Goal: Contribute content: Add original content to the website for others to see

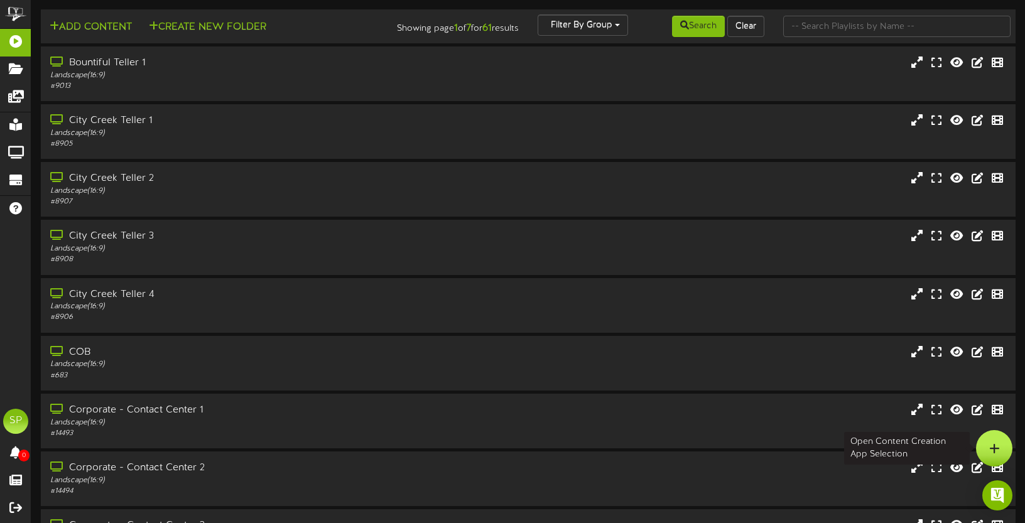
click at [998, 445] on icon at bounding box center [995, 448] width 11 height 11
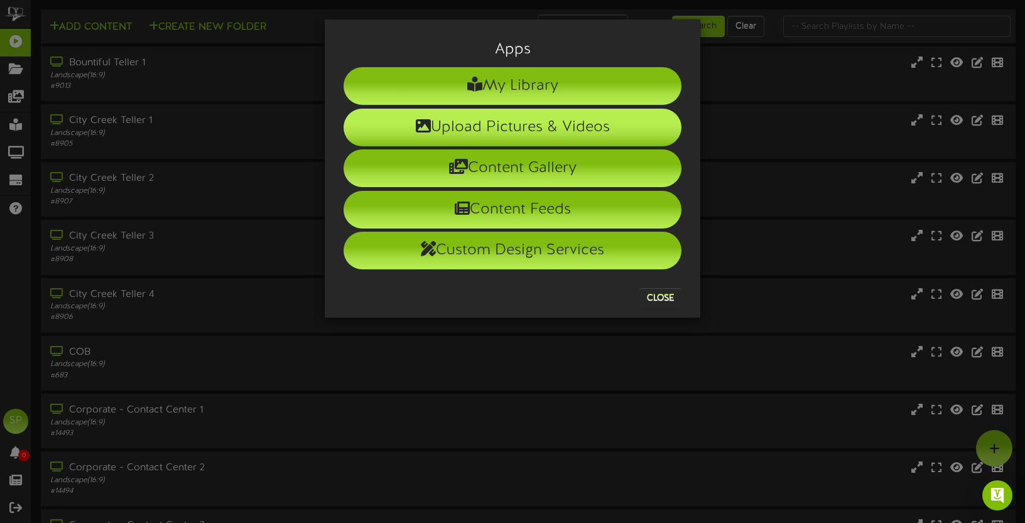
click at [503, 129] on li "Upload Pictures & Videos" at bounding box center [513, 128] width 338 height 38
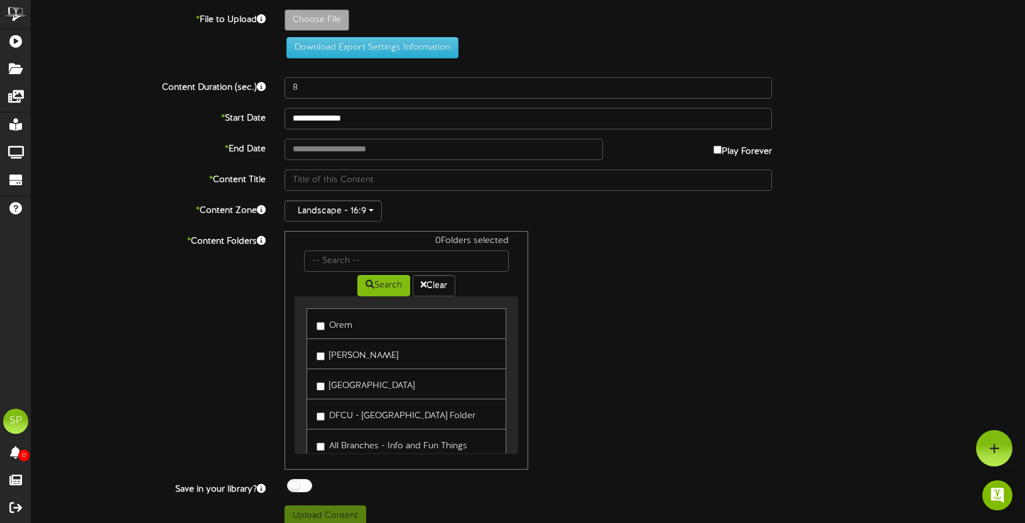
type input "**********"
type input "FALL_ADS_5_1920X1080"
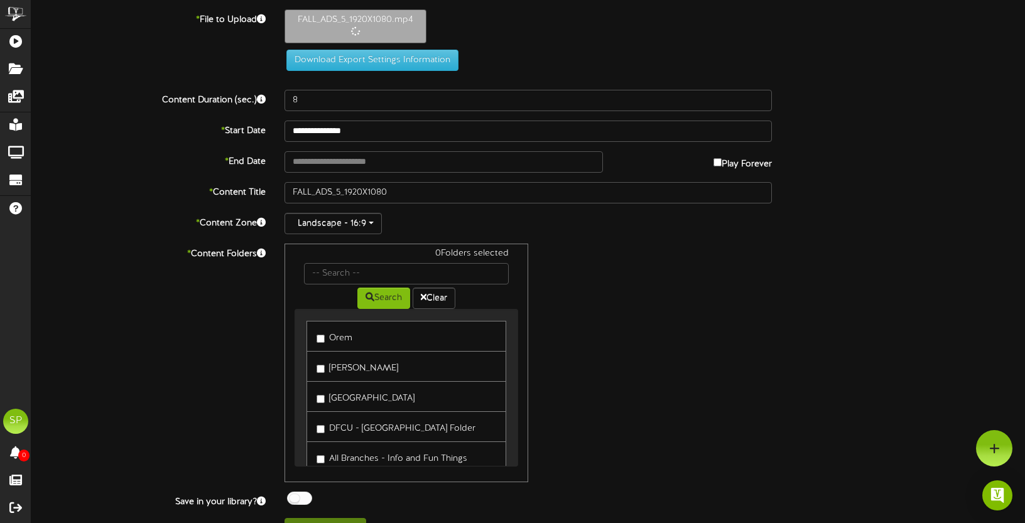
type input "12"
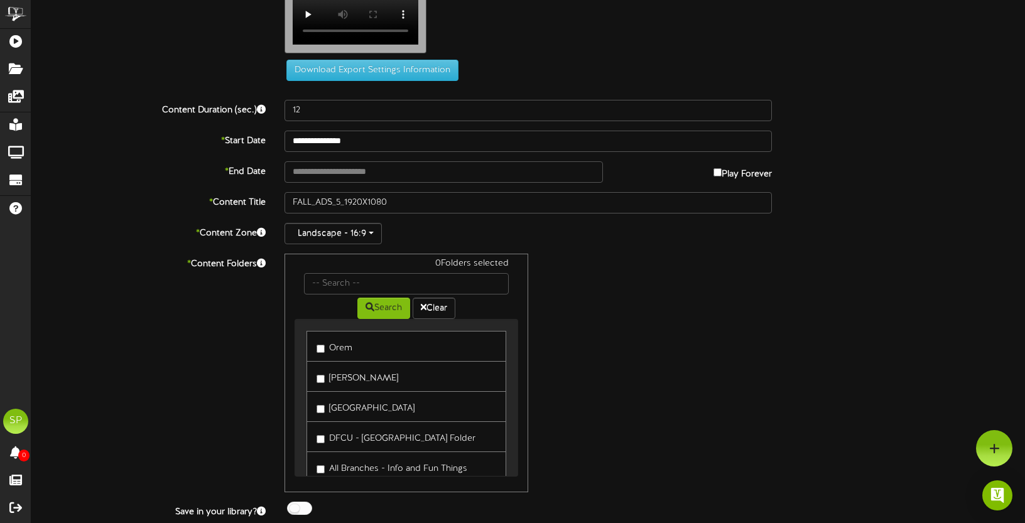
scroll to position [88, 0]
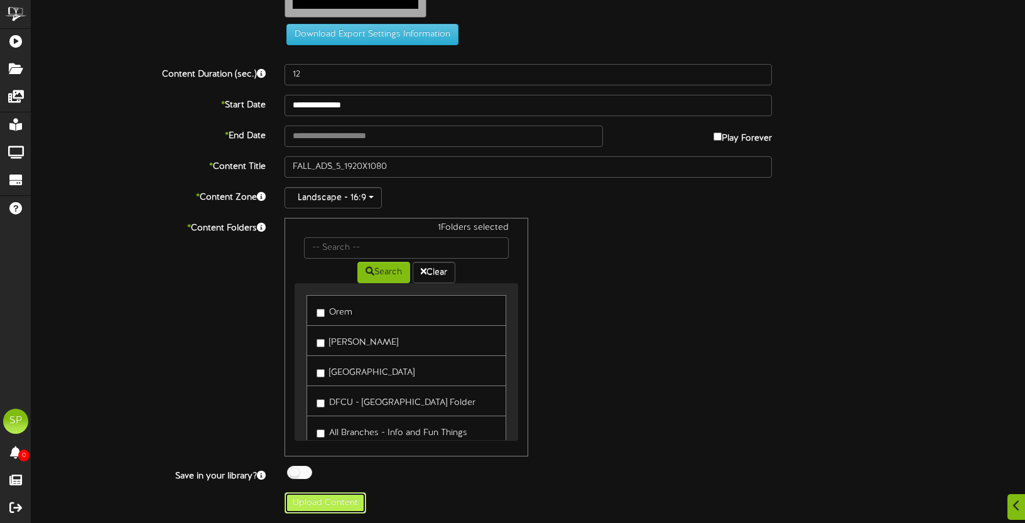
click at [322, 501] on button "Upload Content" at bounding box center [326, 503] width 82 height 21
type input "**********"
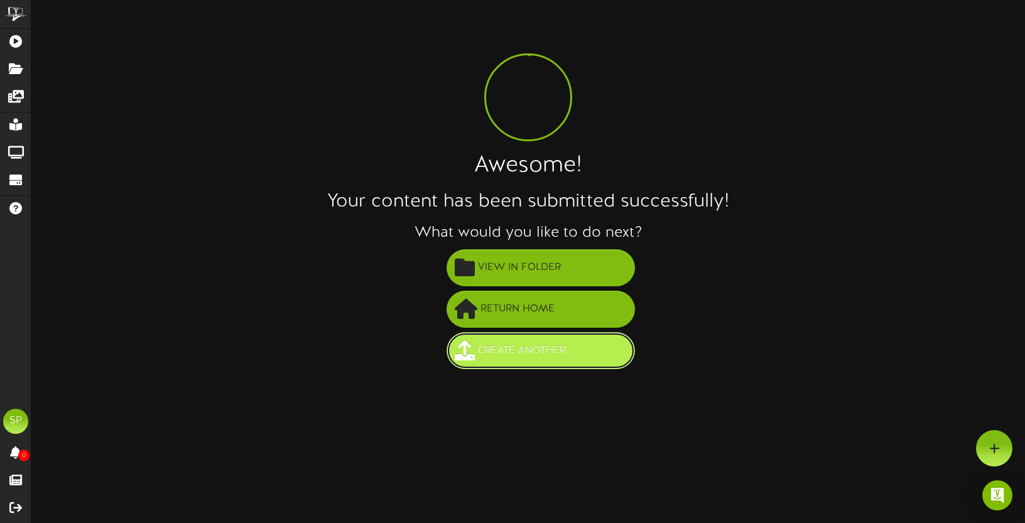
click at [534, 347] on span "Create Another" at bounding box center [522, 351] width 94 height 21
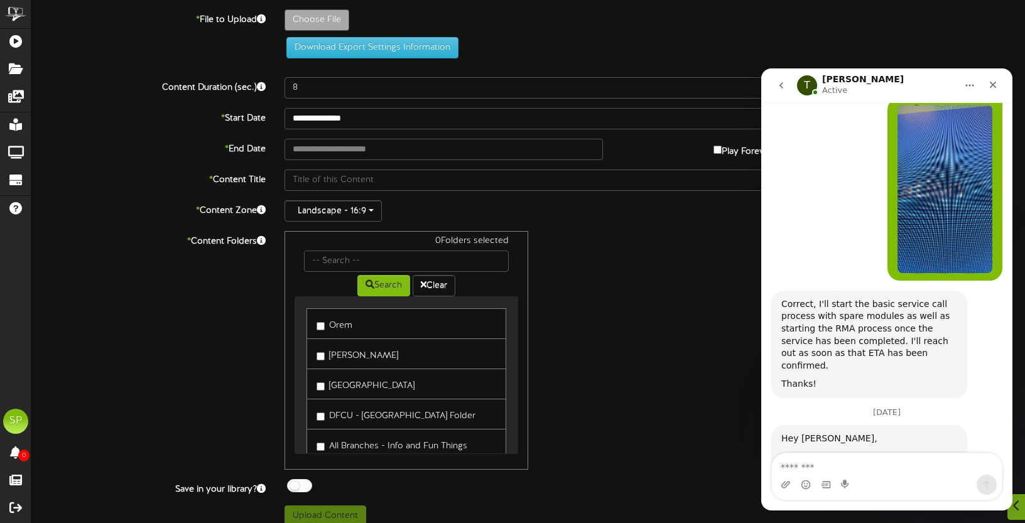
scroll to position [13, 0]
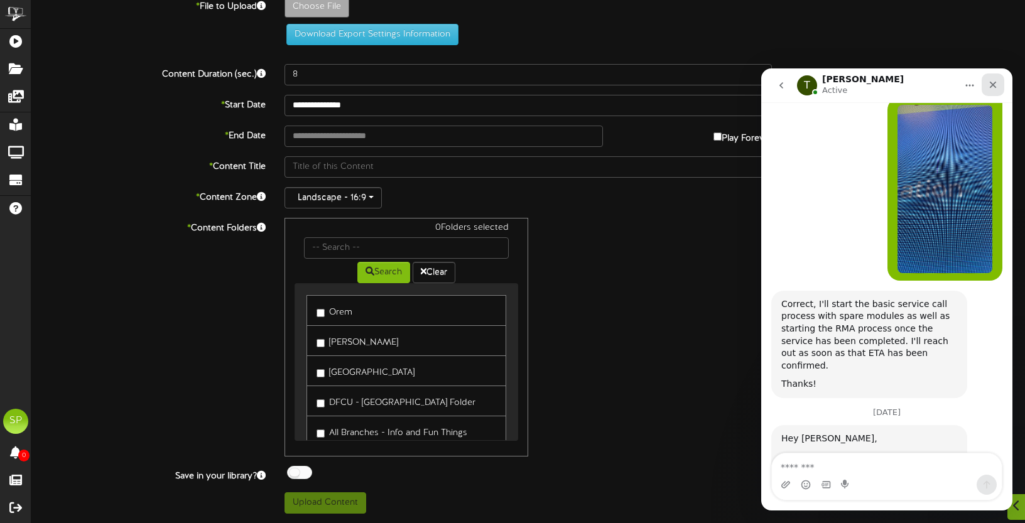
click at [995, 84] on icon "Close" at bounding box center [993, 85] width 10 height 10
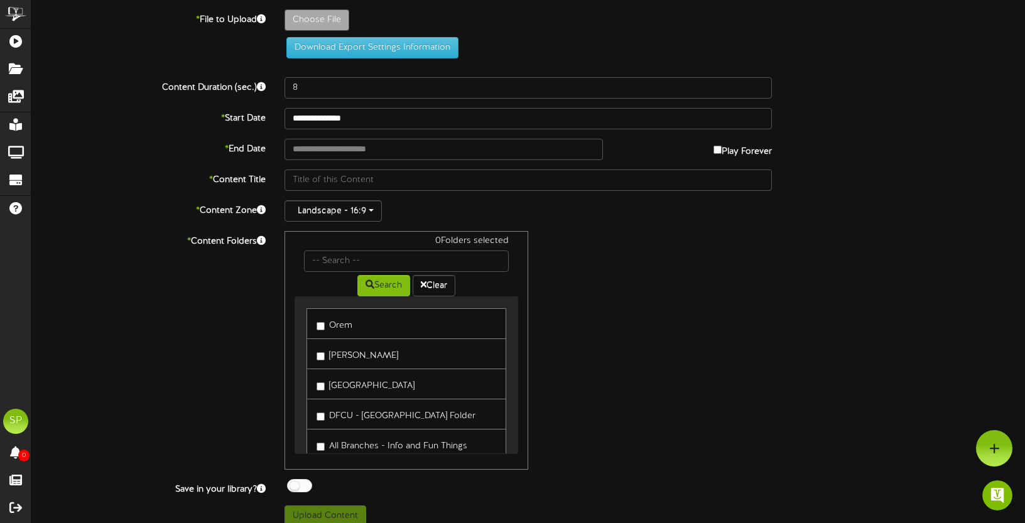
scroll to position [0, 0]
type input "**********"
type input "FALL_ADS_4_1920X1080"
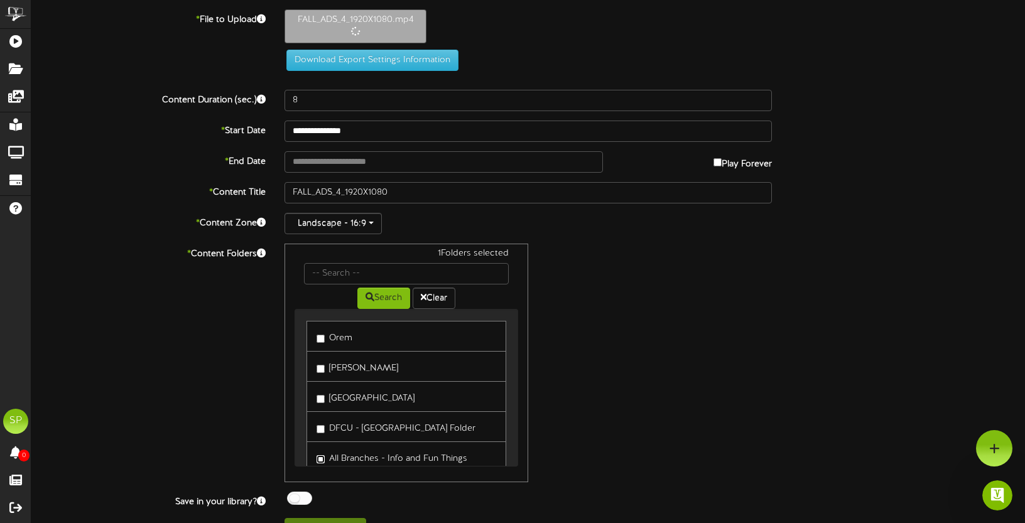
type input "12"
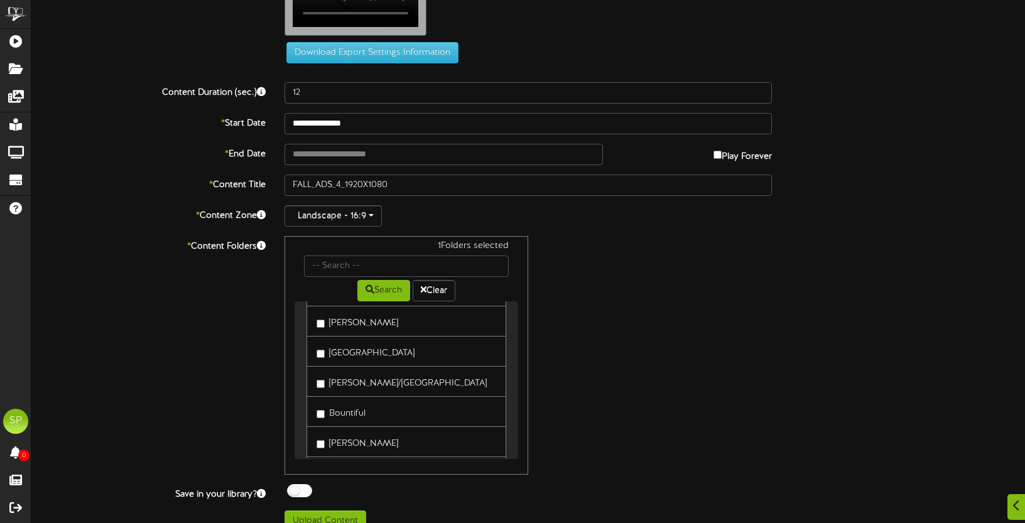
scroll to position [88, 0]
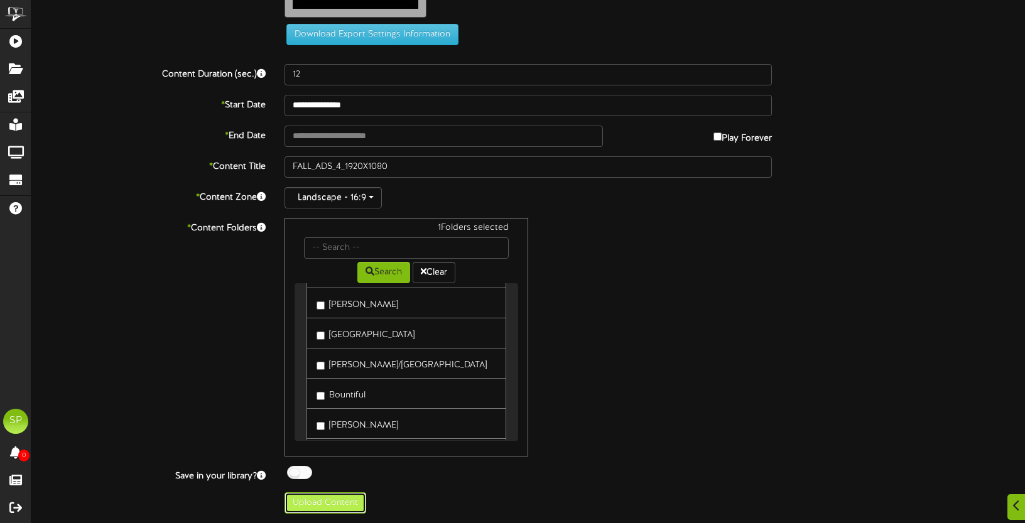
click at [317, 503] on button "Upload Content" at bounding box center [326, 503] width 82 height 21
type input "**********"
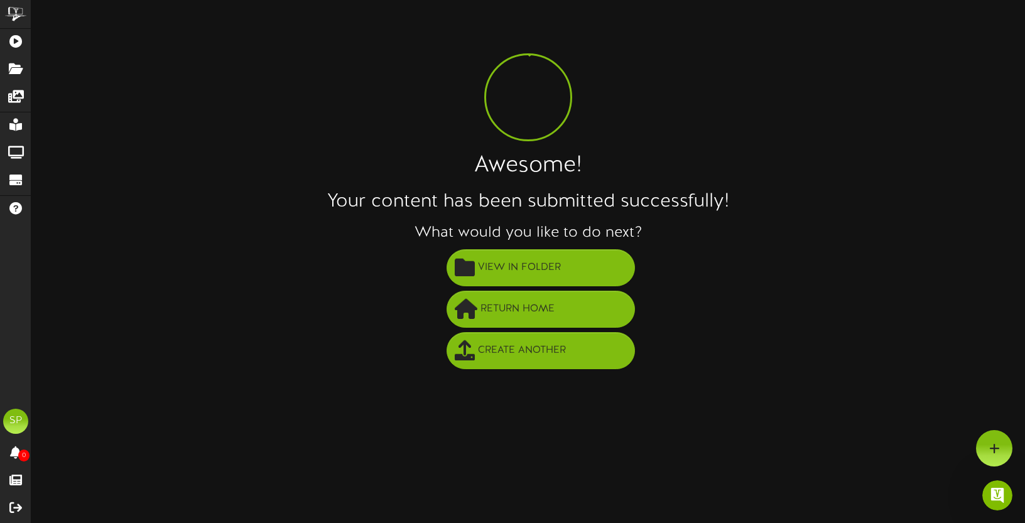
scroll to position [0, 0]
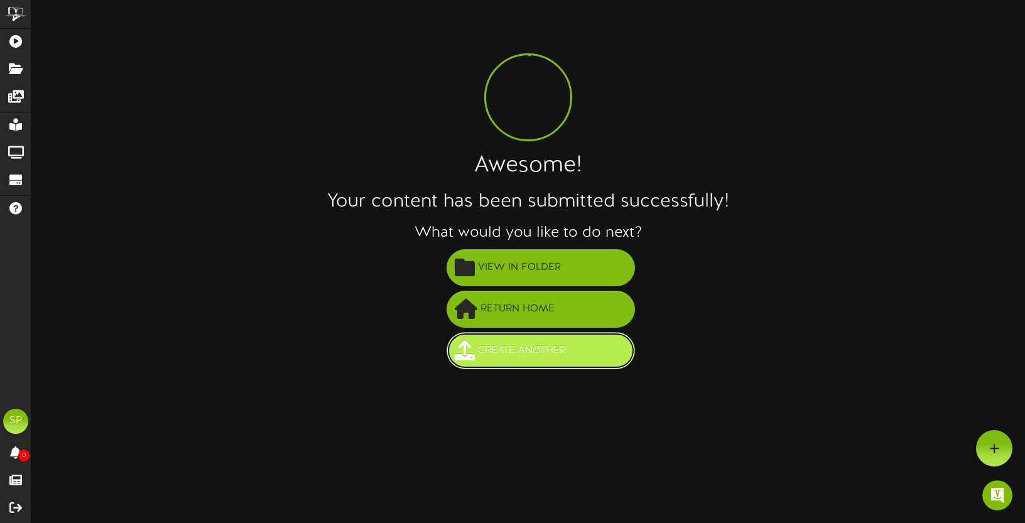
click at [545, 351] on span "Create Another" at bounding box center [522, 351] width 94 height 21
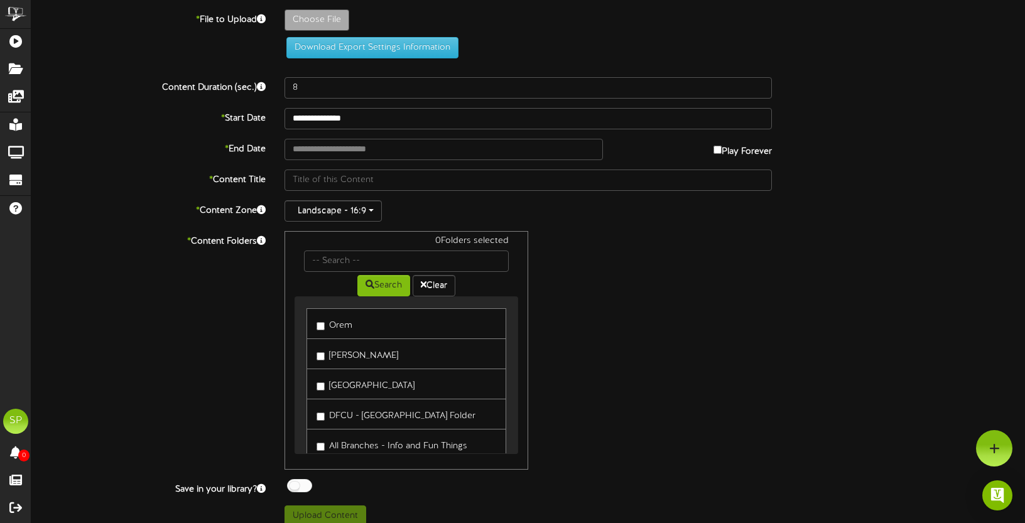
type input "**********"
type input "FALL_ADS_3_1920X1080"
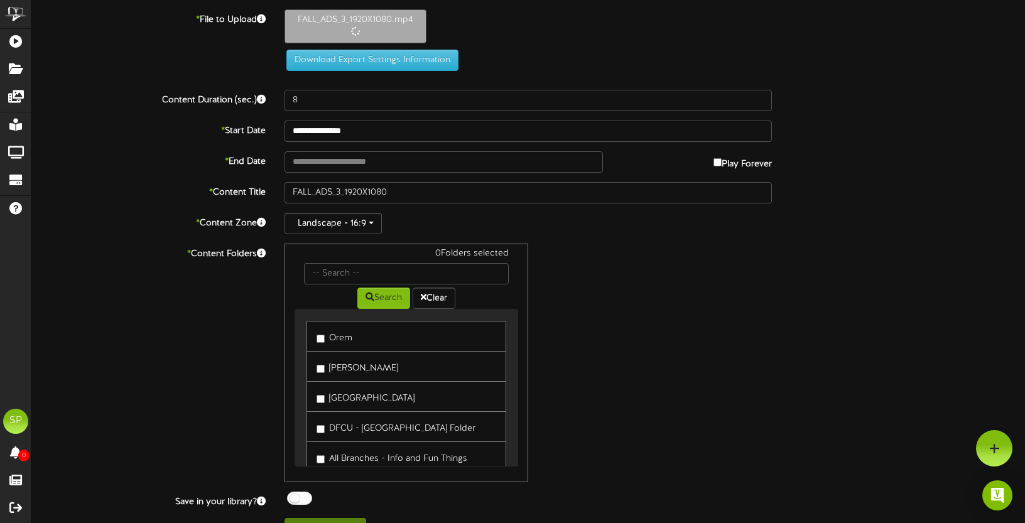
type input "12"
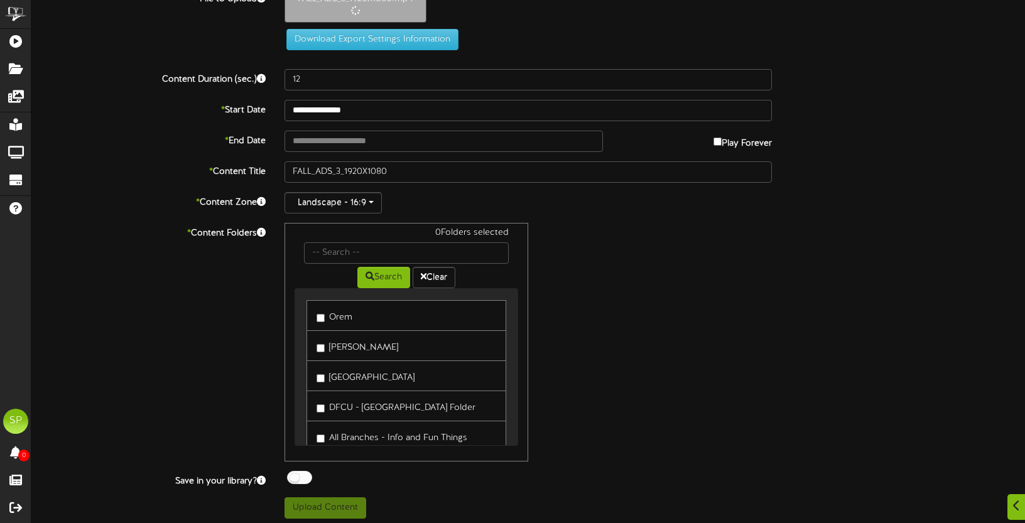
scroll to position [26, 0]
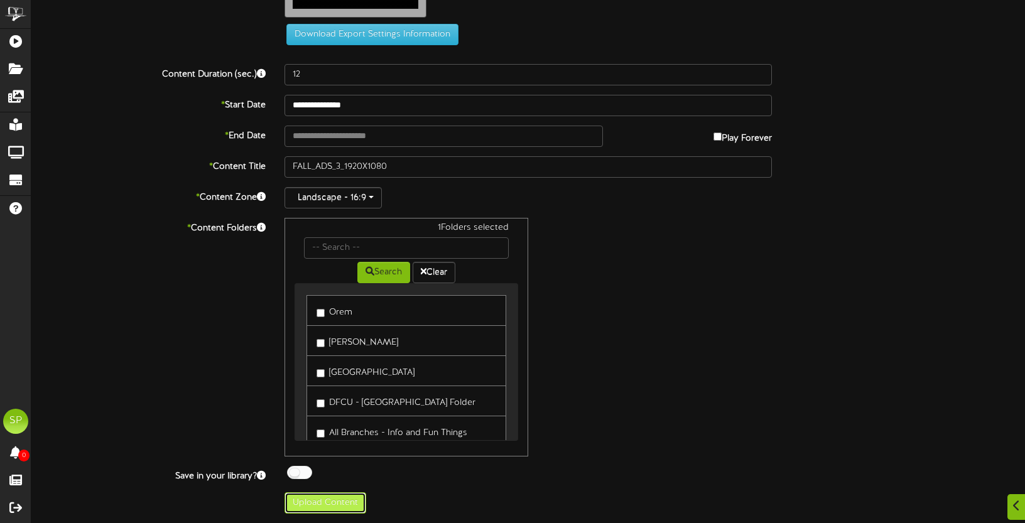
click at [331, 499] on button "Upload Content" at bounding box center [326, 503] width 82 height 21
type input "**********"
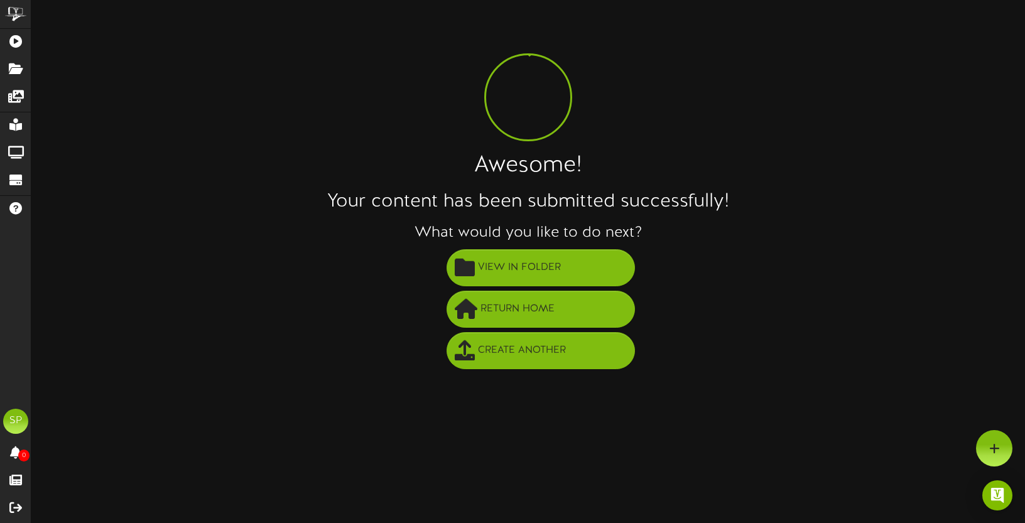
scroll to position [0, 0]
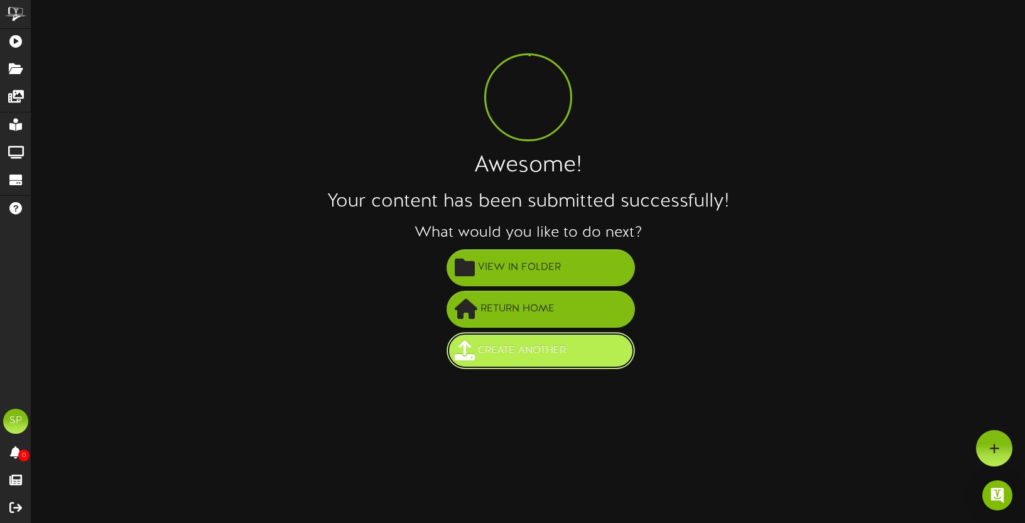
click at [563, 346] on span "Create Another" at bounding box center [522, 351] width 94 height 21
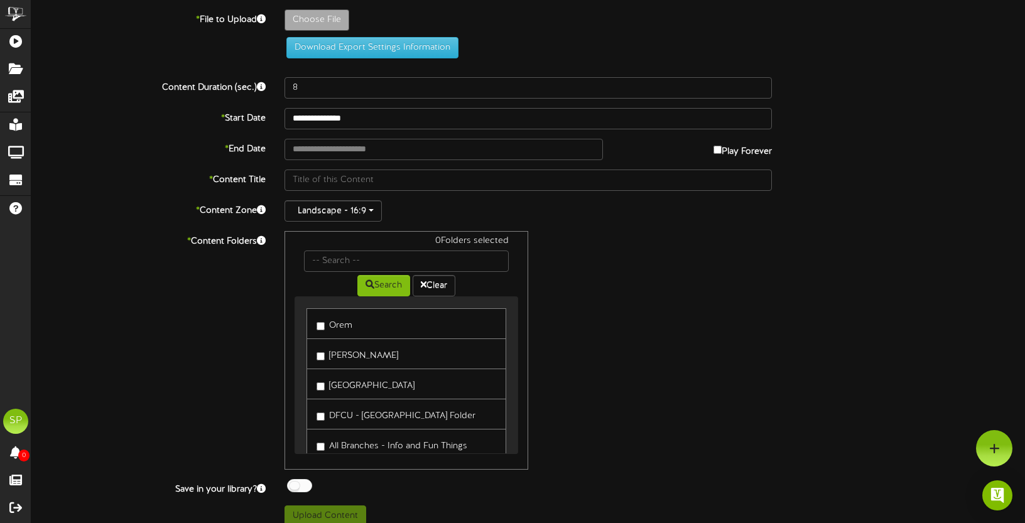
type input "**********"
type input "FALL_ADS_2_1920X1080"
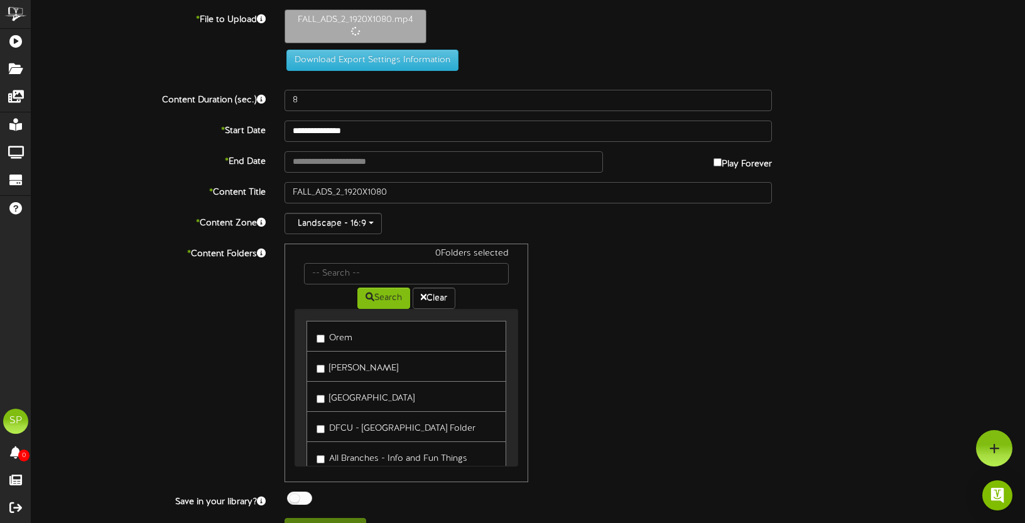
type input "12"
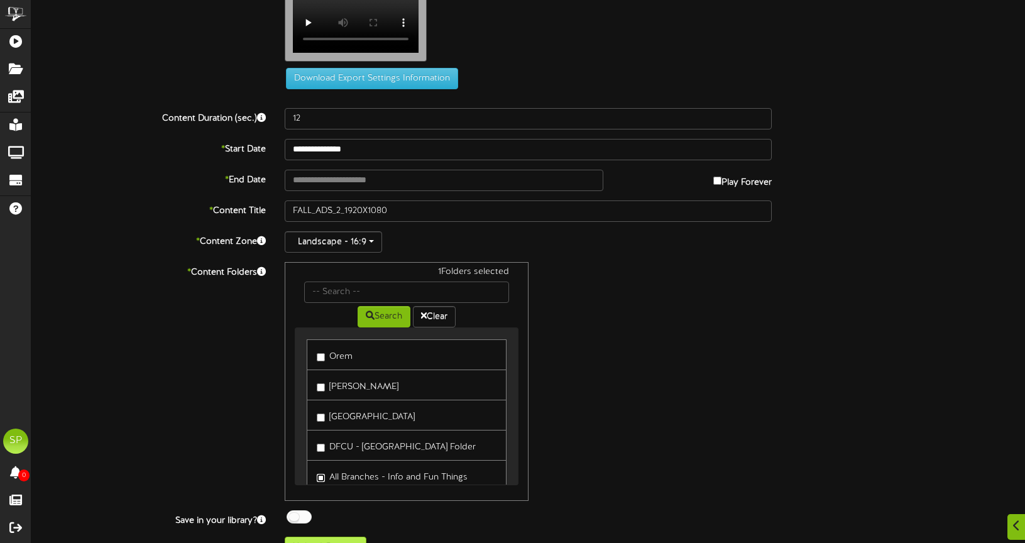
scroll to position [68, 0]
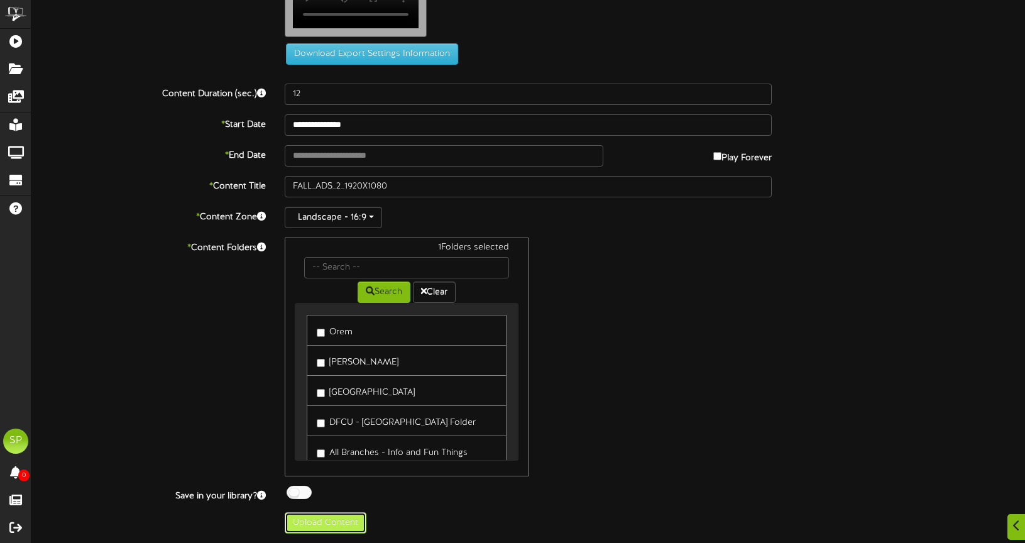
click at [331, 519] on button "Upload Content" at bounding box center [326, 522] width 82 height 21
type input "**********"
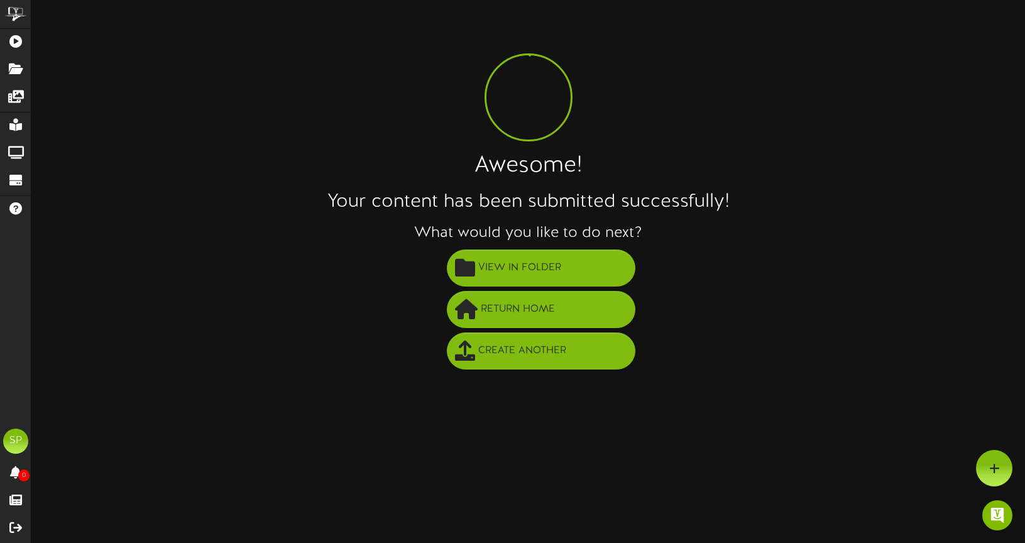
scroll to position [0, 0]
click at [547, 351] on span "Create Another" at bounding box center [522, 351] width 94 height 21
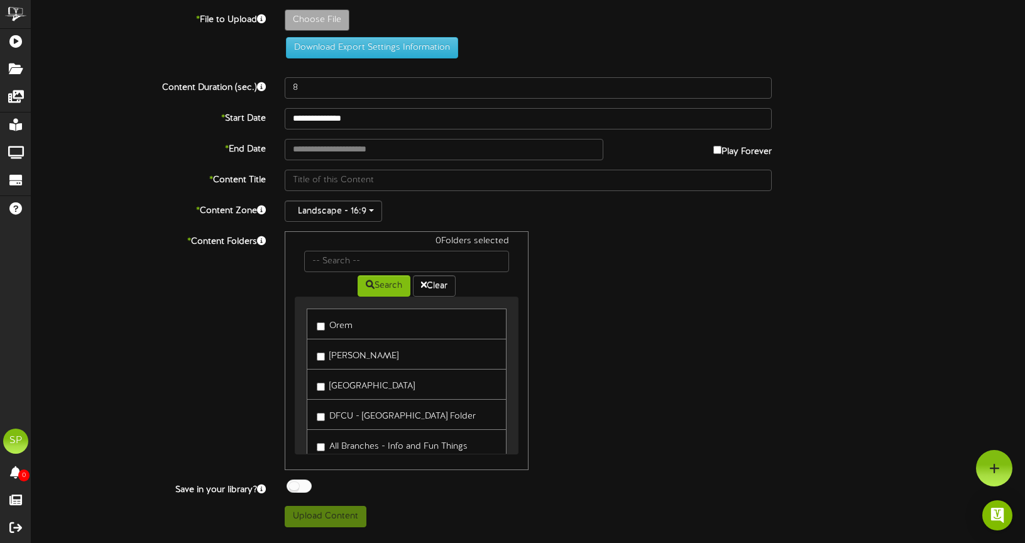
type input "**********"
type input "FALL_ADS_1_1920X1080"
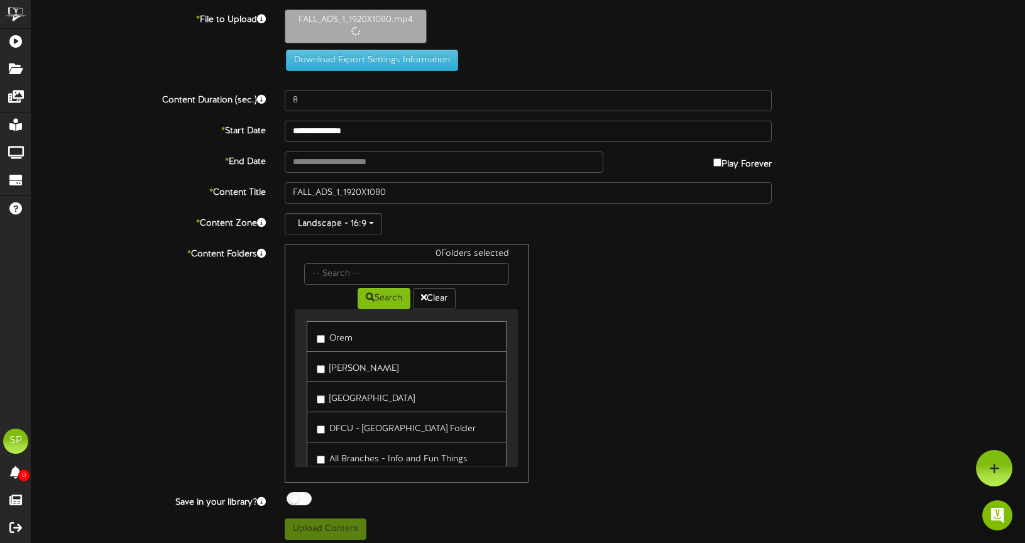
type input "12"
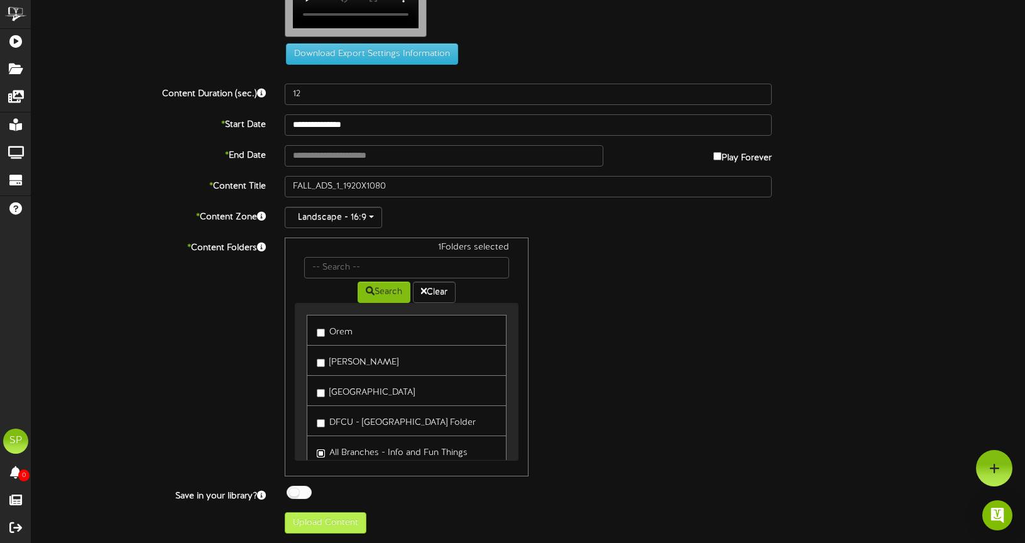
scroll to position [63, 0]
click at [322, 530] on button "Upload Content" at bounding box center [326, 522] width 82 height 21
type input "**********"
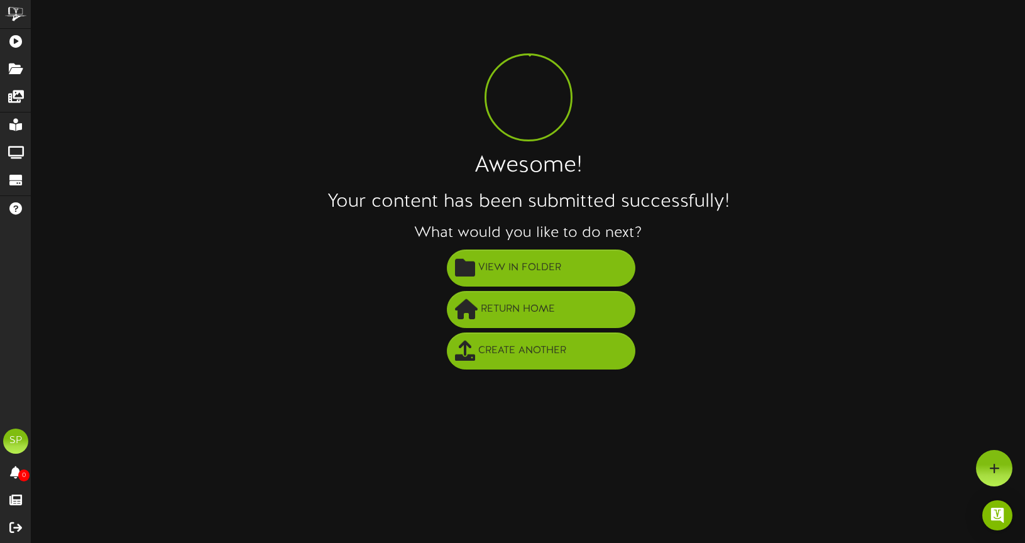
scroll to position [0, 0]
click at [521, 266] on span "View in Folder" at bounding box center [519, 268] width 89 height 21
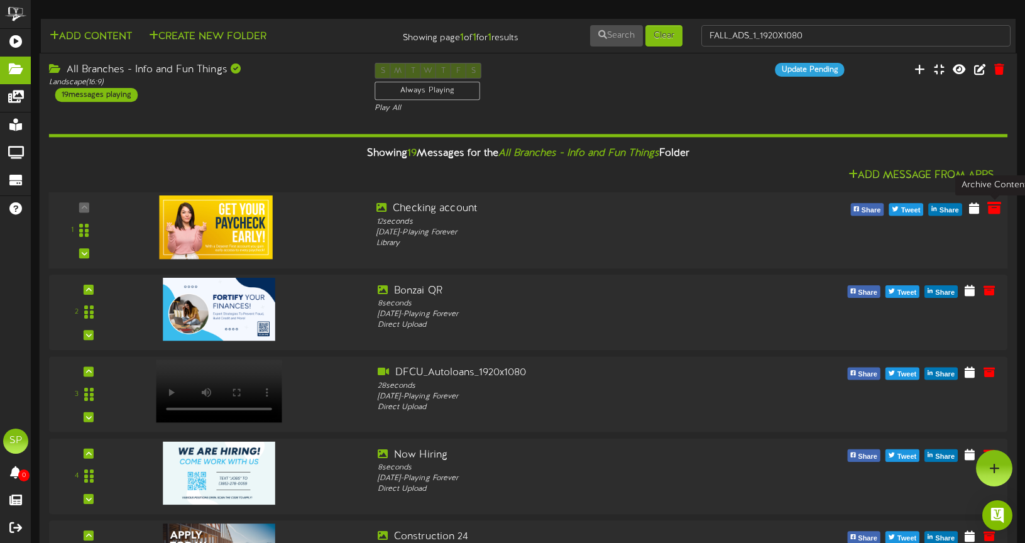
click at [995, 204] on icon at bounding box center [994, 208] width 14 height 14
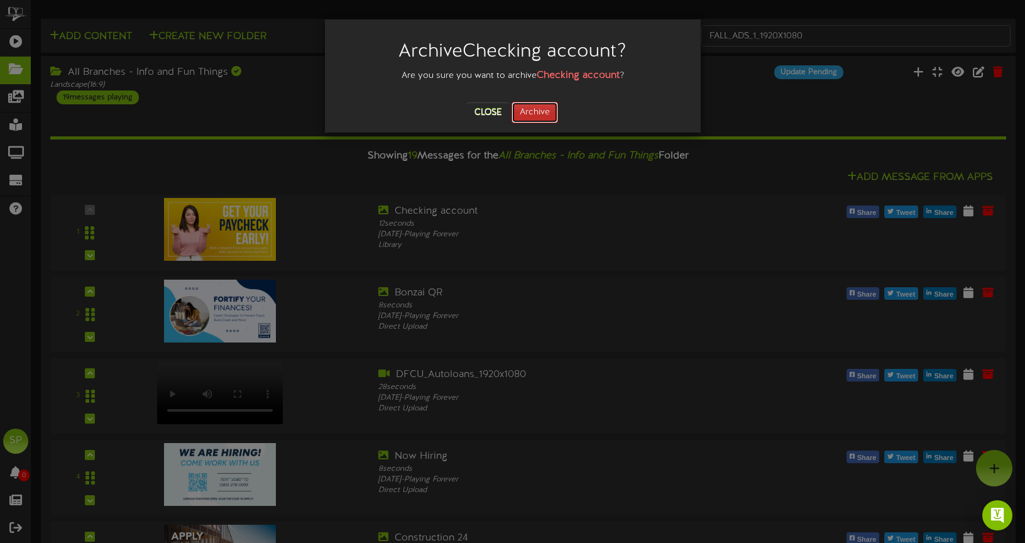
click at [540, 111] on button "Archive" at bounding box center [534, 112] width 46 height 21
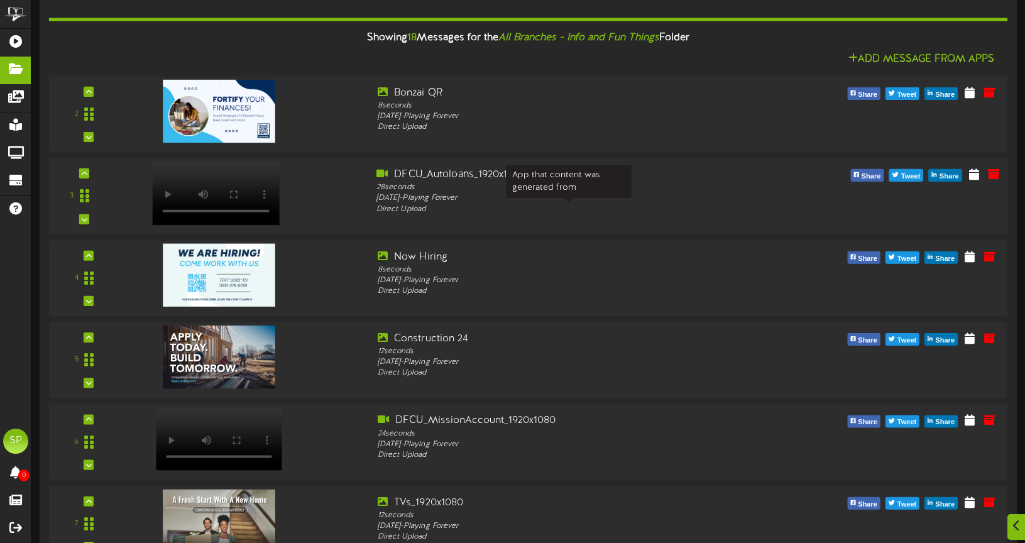
scroll to position [138, 0]
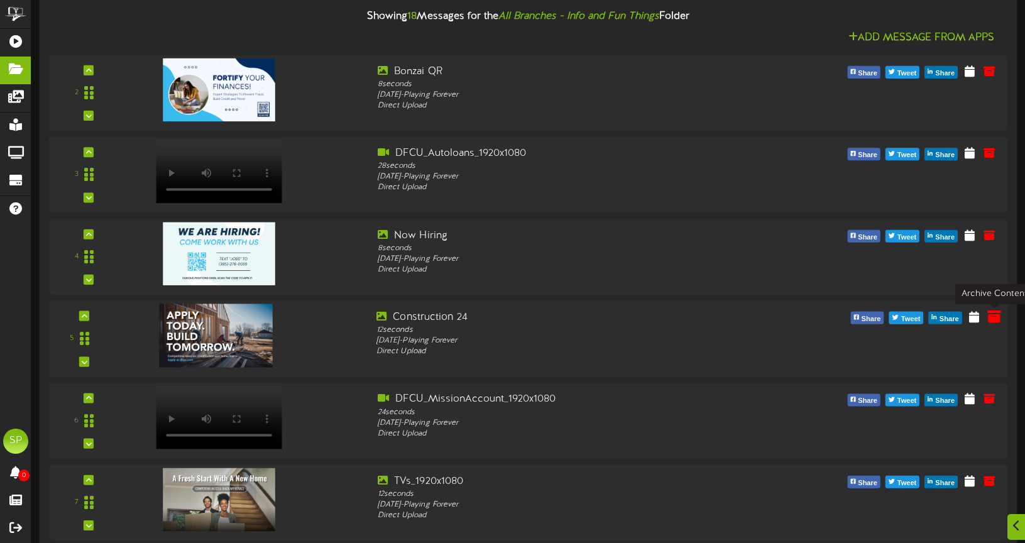
click at [992, 315] on icon at bounding box center [994, 316] width 14 height 14
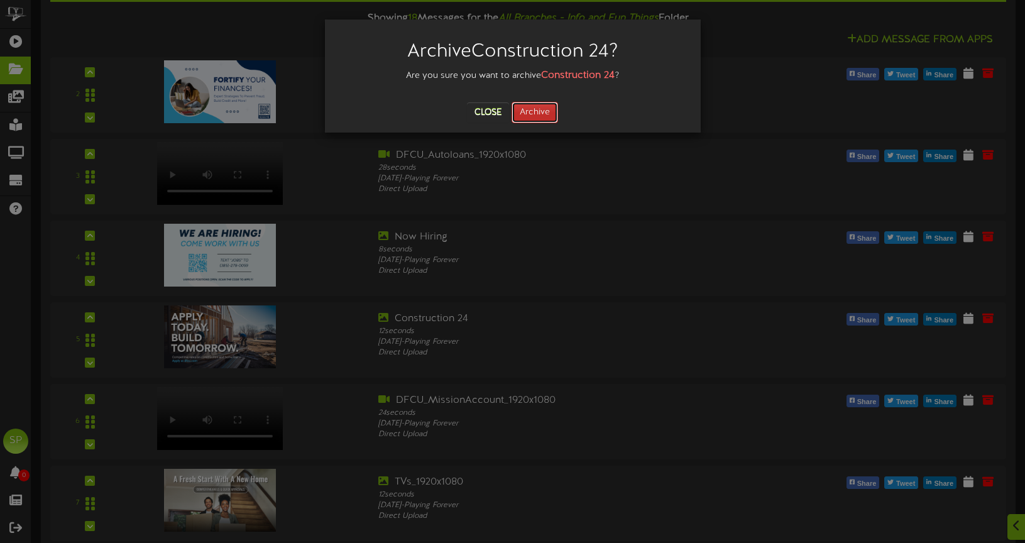
click at [530, 116] on button "Archive" at bounding box center [534, 112] width 46 height 21
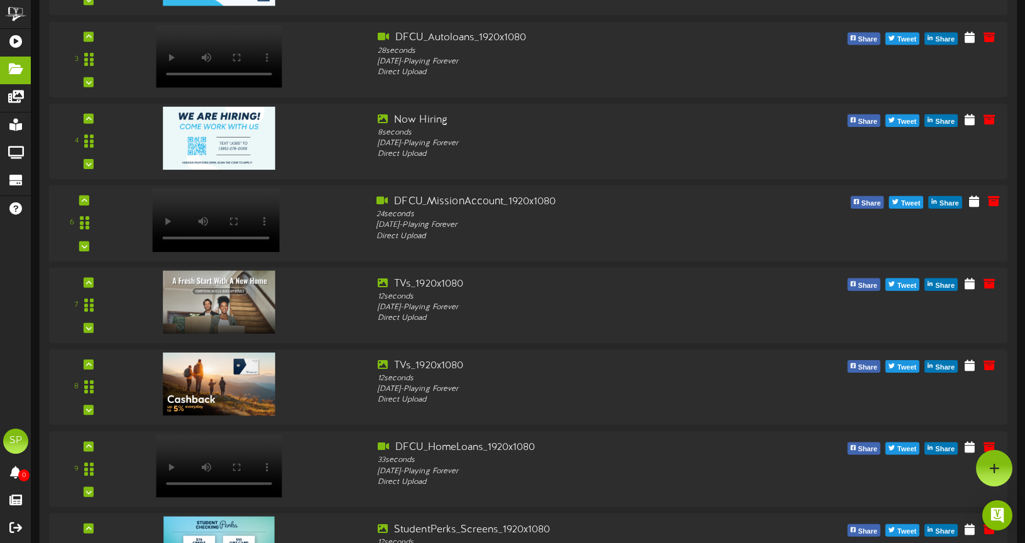
scroll to position [248, 0]
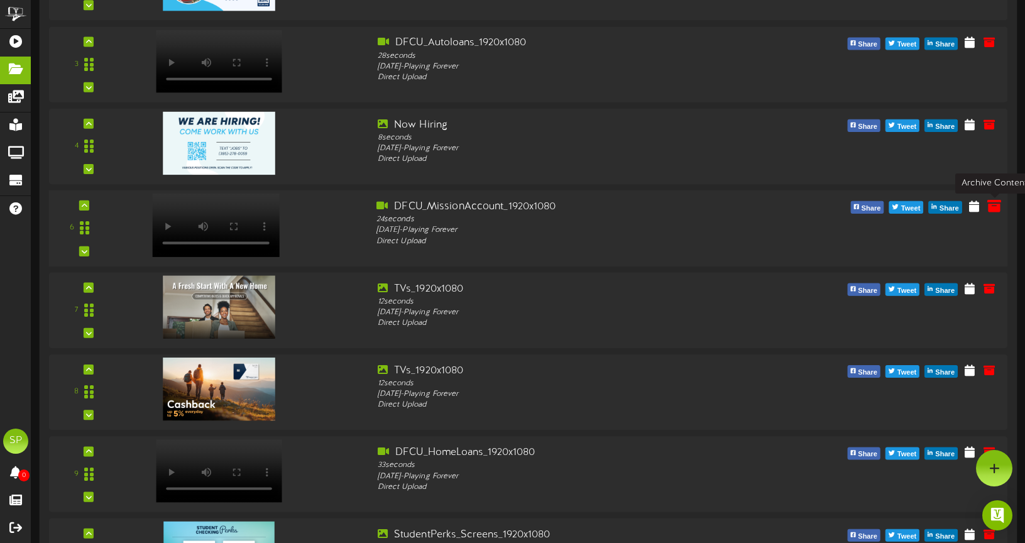
click at [993, 205] on icon at bounding box center [994, 206] width 14 height 14
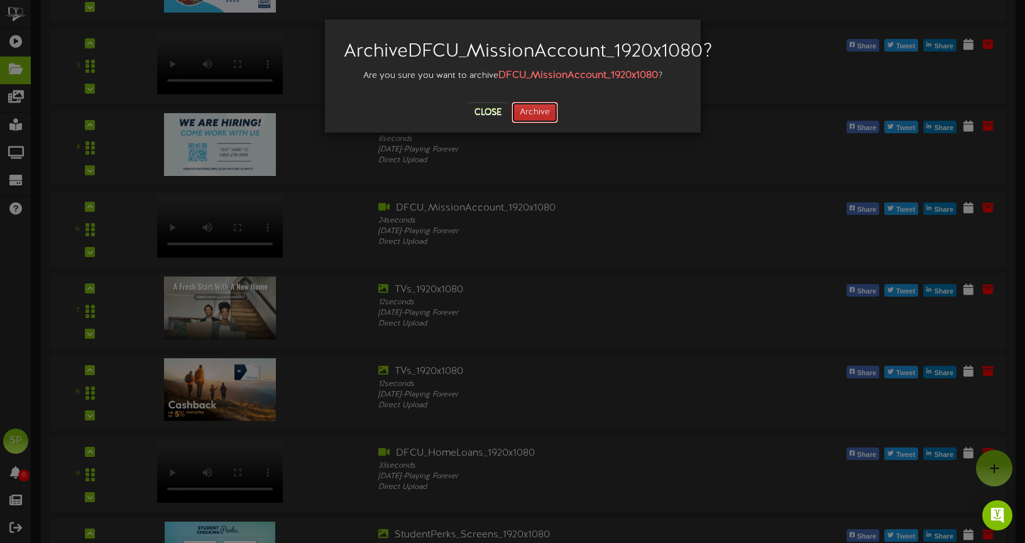
click at [528, 123] on button "Archive" at bounding box center [534, 112] width 46 height 21
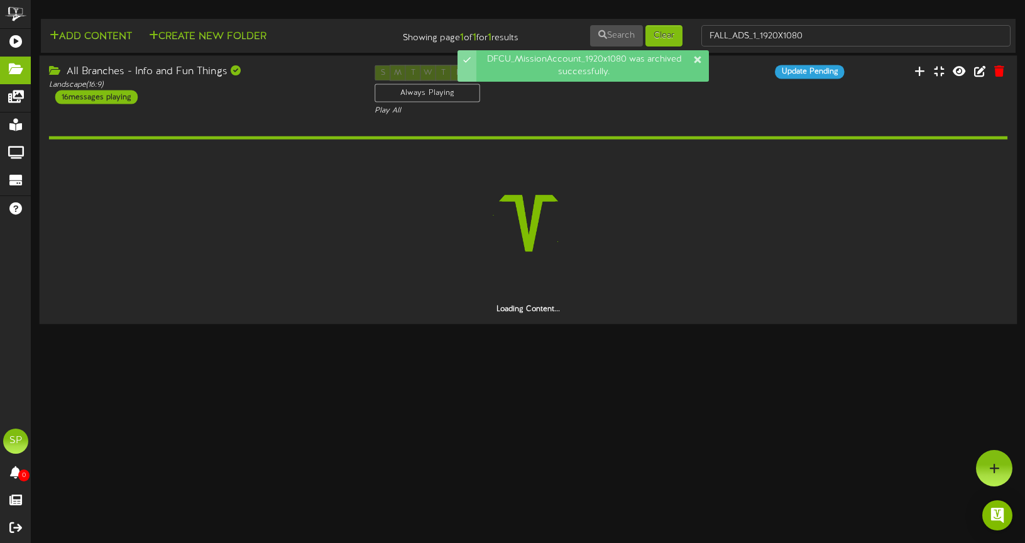
scroll to position [0, 0]
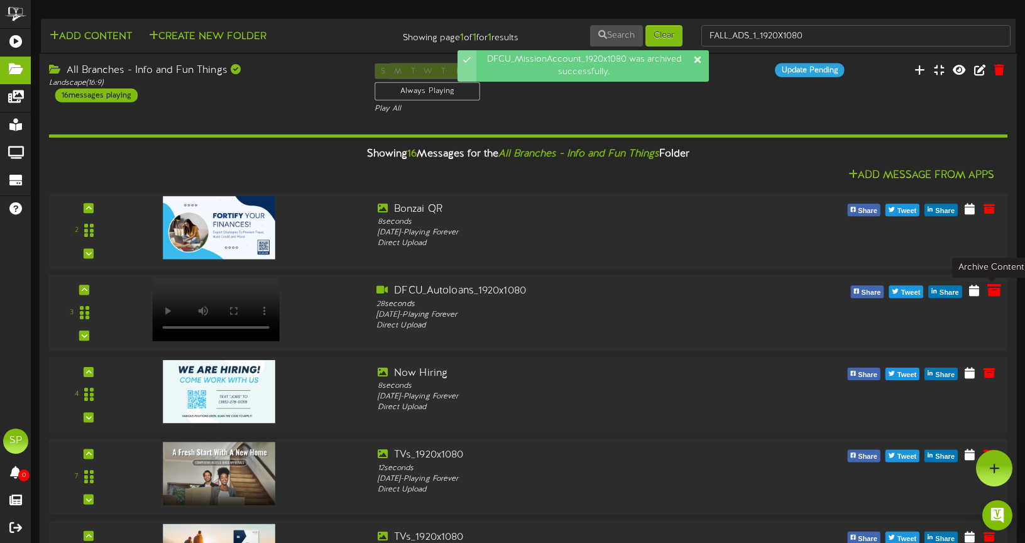
click at [993, 292] on icon at bounding box center [994, 290] width 14 height 14
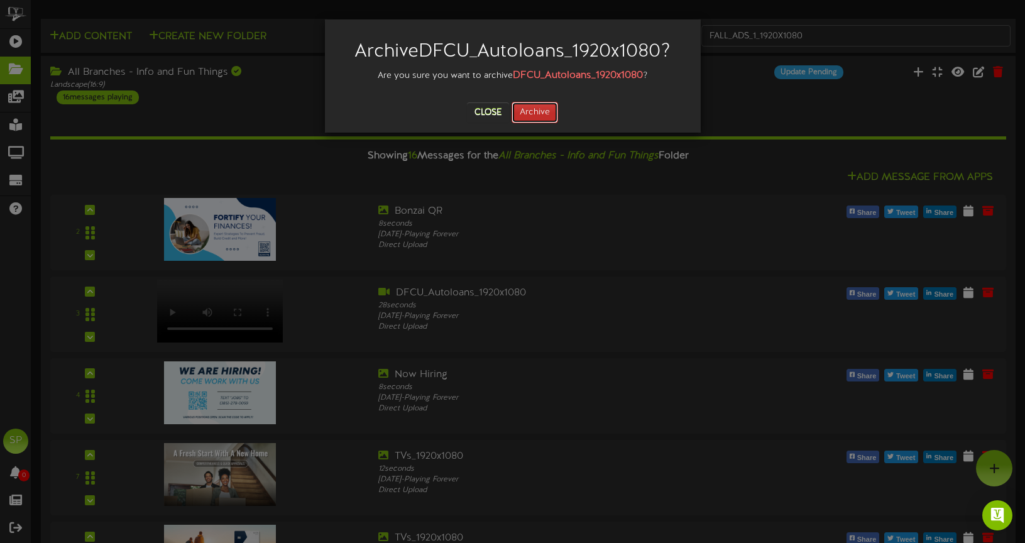
click at [545, 112] on button "Archive" at bounding box center [534, 112] width 46 height 21
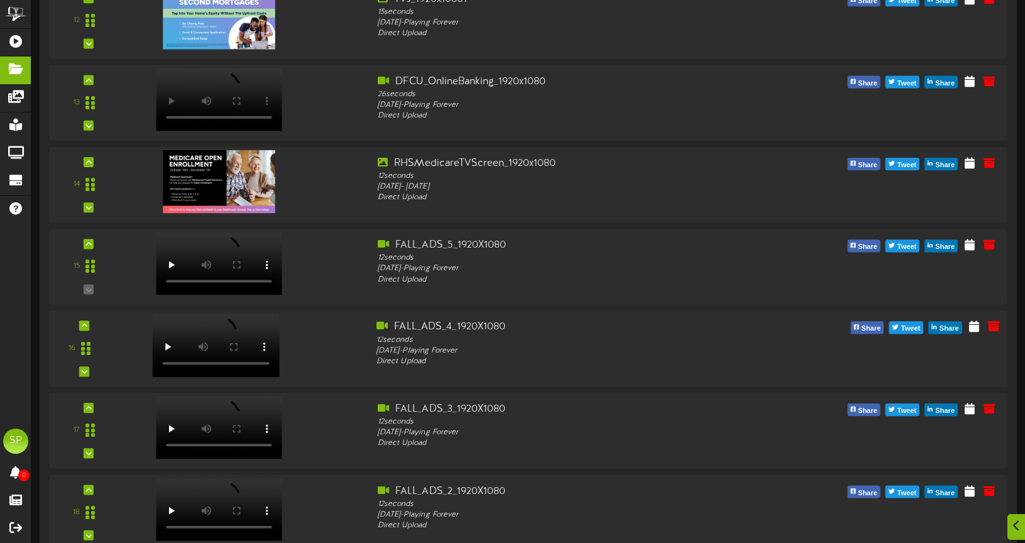
scroll to position [784, 0]
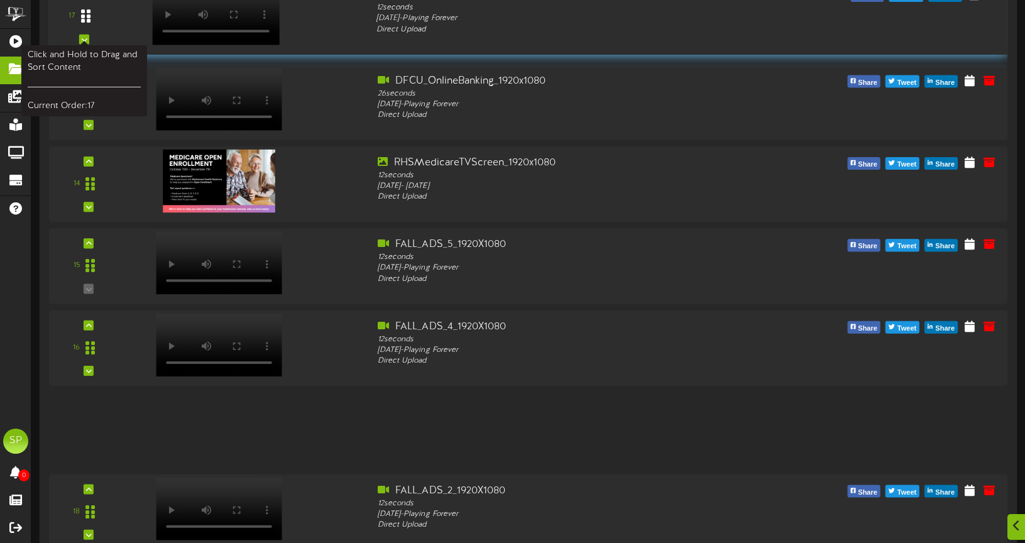
drag, startPoint x: 85, startPoint y: 431, endPoint x: 92, endPoint y: 9, distance: 421.7
click at [92, 12] on div at bounding box center [86, 17] width 29 height 32
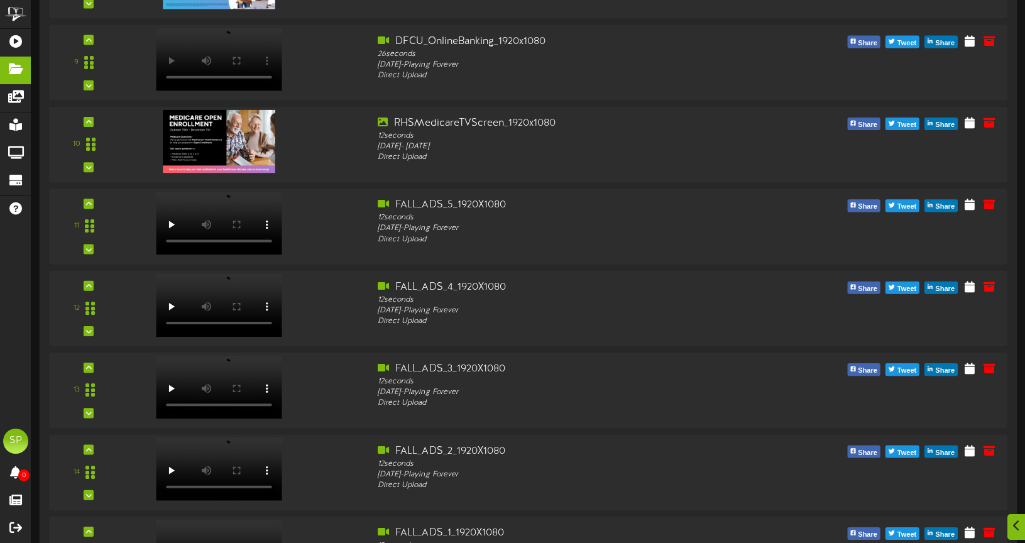
scroll to position [890, 0]
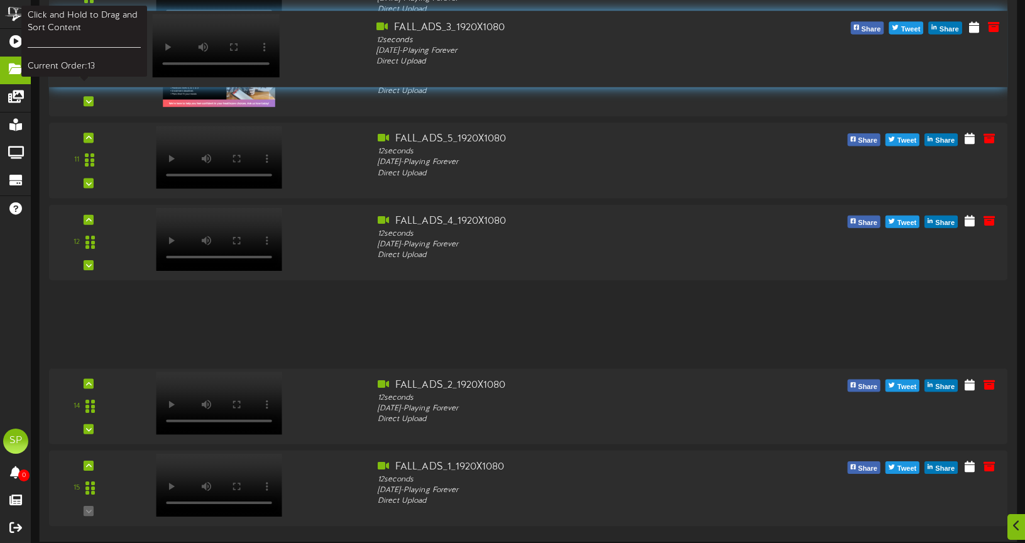
drag, startPoint x: 86, startPoint y: 322, endPoint x: 83, endPoint y: 49, distance: 273.3
click at [83, 48] on icon at bounding box center [85, 48] width 9 height 15
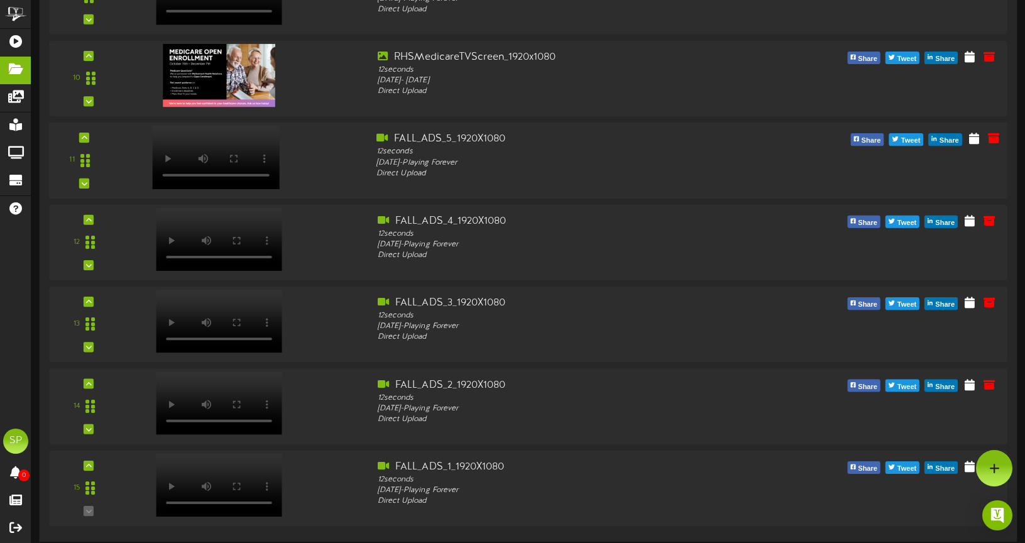
scroll to position [888, 0]
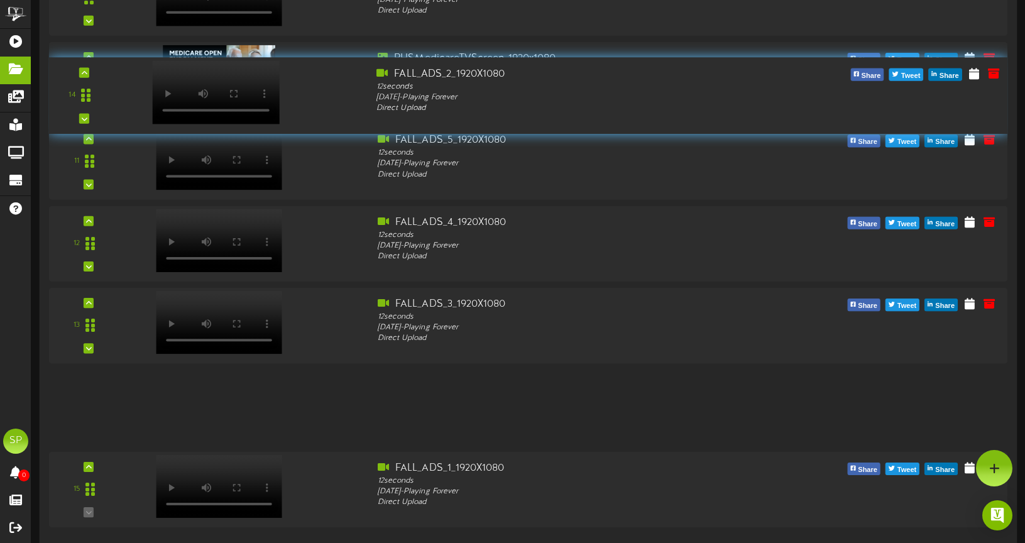
drag, startPoint x: 92, startPoint y: 329, endPoint x: 101, endPoint y: 92, distance: 236.4
click at [101, 92] on div "14" at bounding box center [84, 95] width 62 height 57
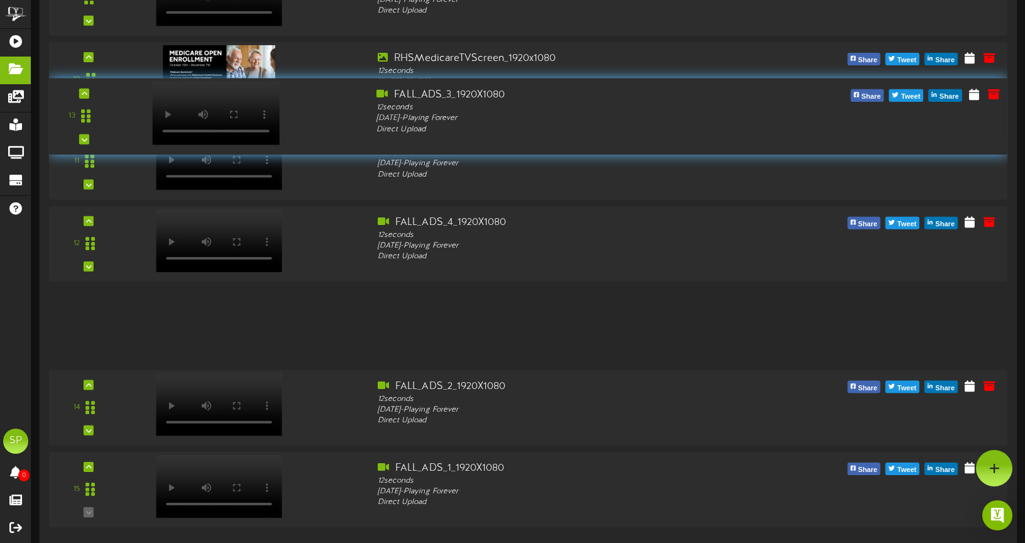
drag, startPoint x: 84, startPoint y: 323, endPoint x: 119, endPoint y: 117, distance: 209.1
click at [119, 117] on div "13" at bounding box center [84, 116] width 80 height 57
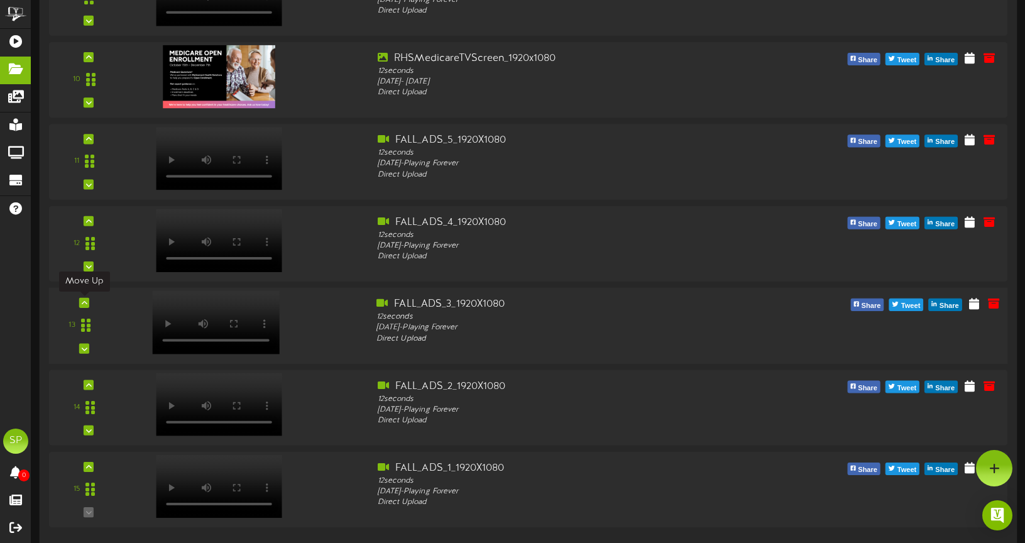
click at [86, 305] on div at bounding box center [84, 303] width 10 height 10
click at [84, 219] on icon at bounding box center [85, 220] width 6 height 6
click at [84, 140] on icon at bounding box center [85, 139] width 6 height 6
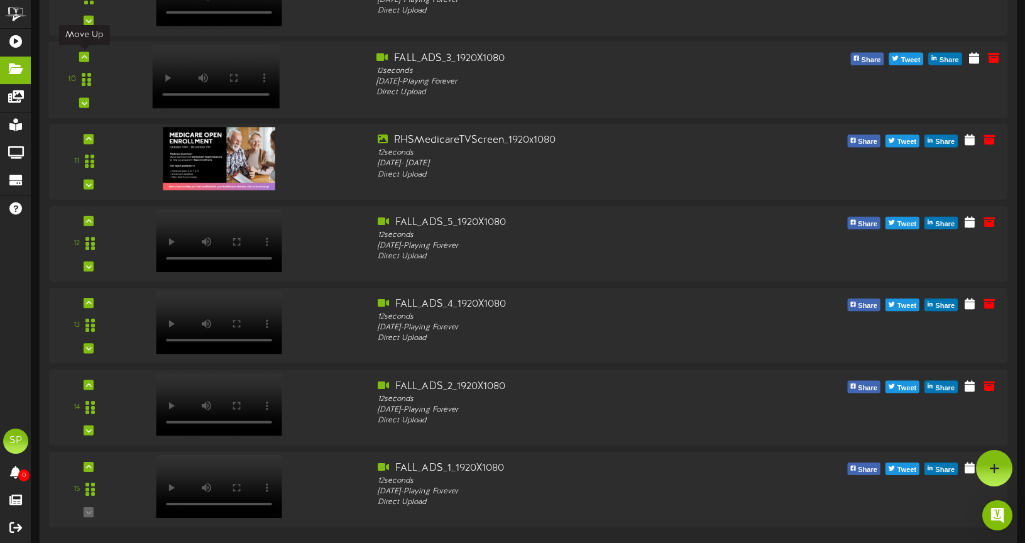
click at [82, 54] on icon at bounding box center [85, 57] width 6 height 6
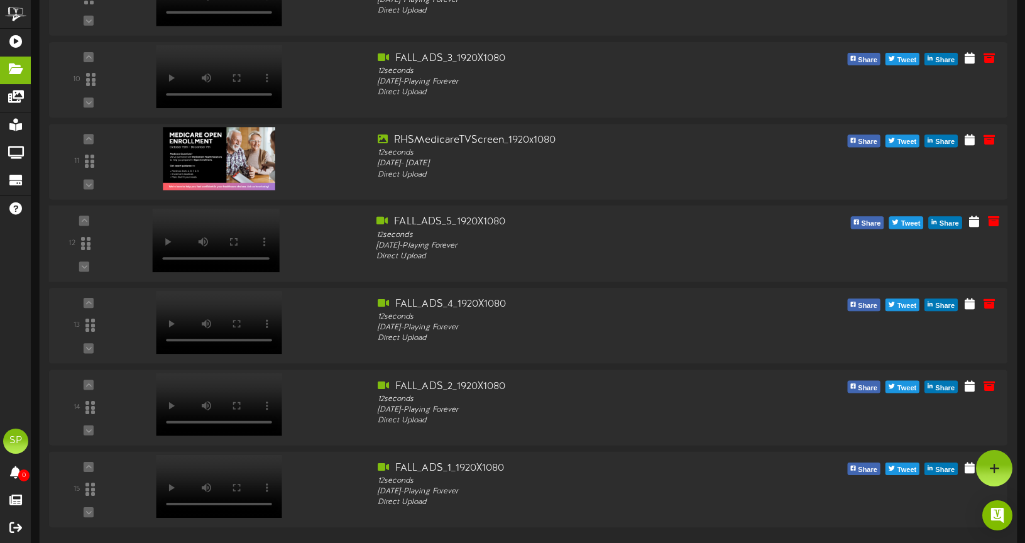
scroll to position [806, 0]
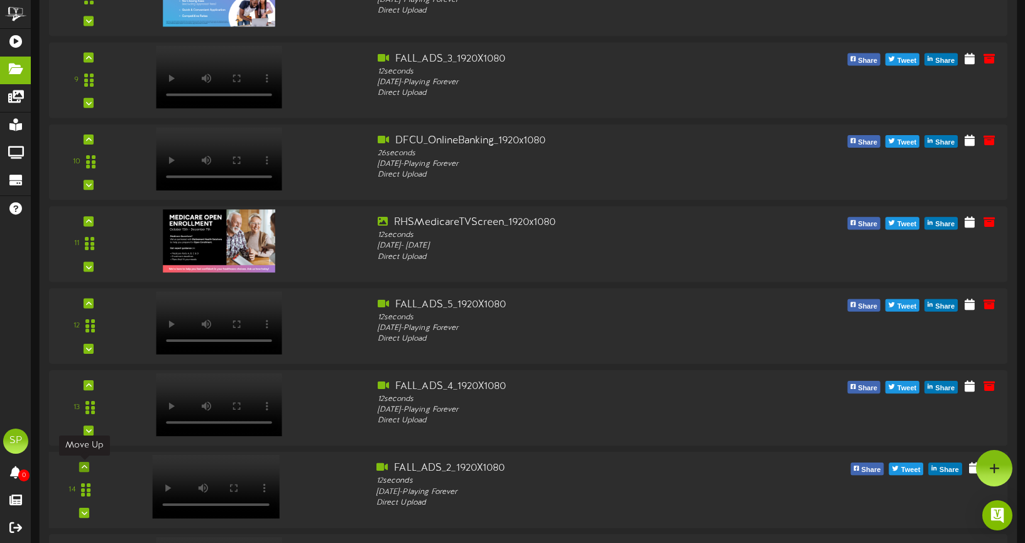
click at [87, 467] on icon at bounding box center [85, 467] width 6 height 6
click at [84, 383] on icon at bounding box center [85, 385] width 6 height 6
click at [85, 303] on icon at bounding box center [85, 303] width 6 height 6
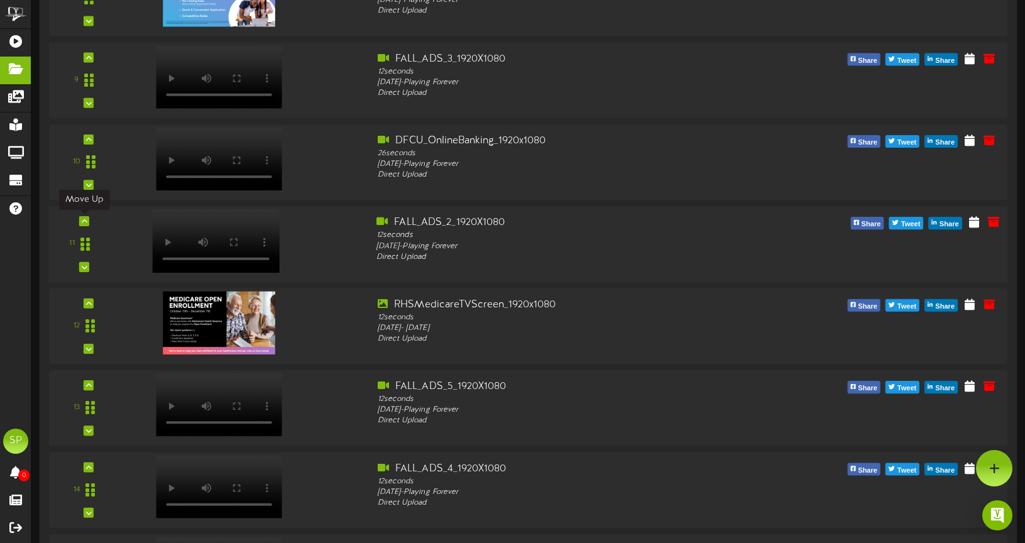
click at [85, 222] on icon at bounding box center [85, 221] width 6 height 6
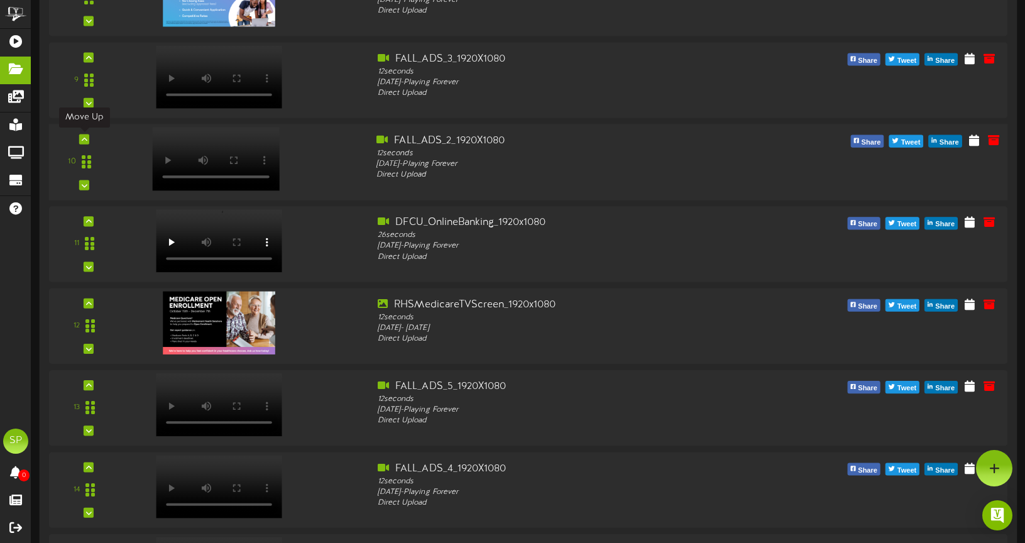
click at [86, 138] on icon at bounding box center [85, 139] width 6 height 6
click at [85, 53] on div at bounding box center [84, 57] width 10 height 10
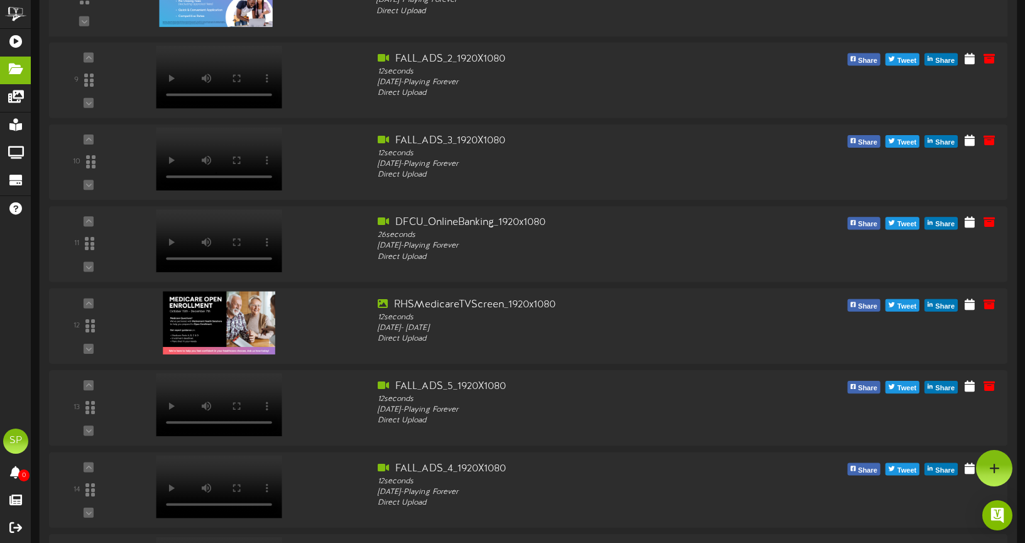
scroll to position [724, 0]
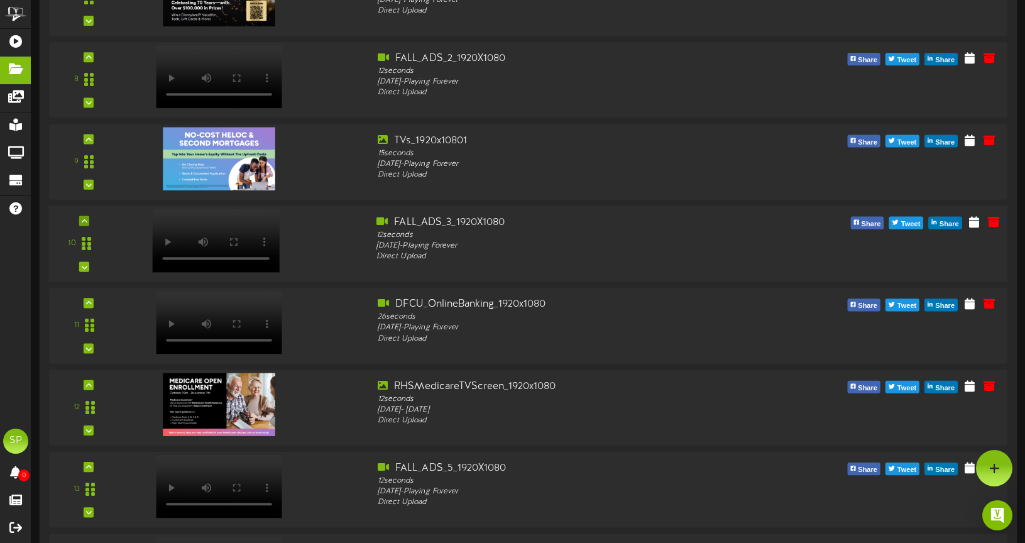
click at [90, 219] on div "10" at bounding box center [84, 243] width 62 height 57
click at [84, 219] on icon at bounding box center [85, 221] width 6 height 6
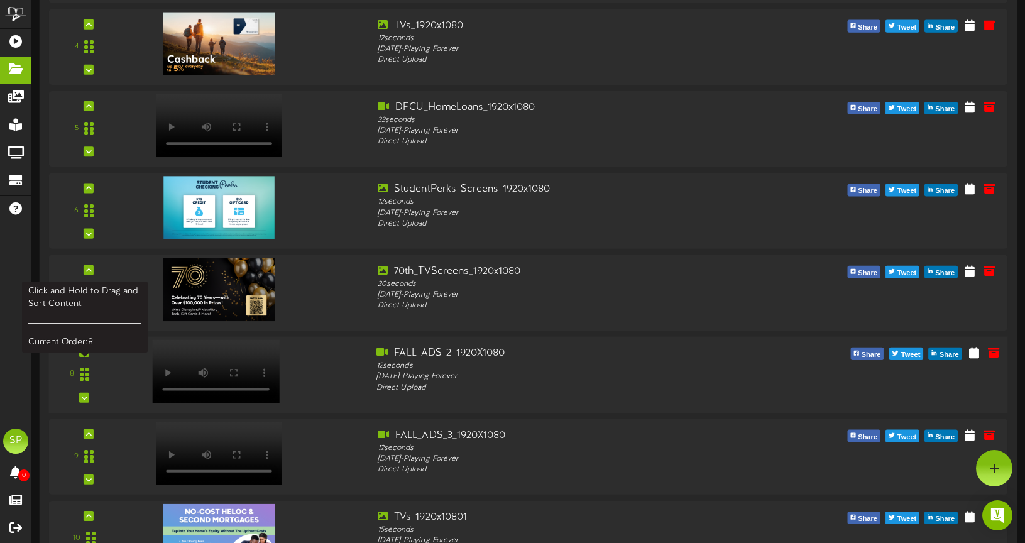
scroll to position [426, 0]
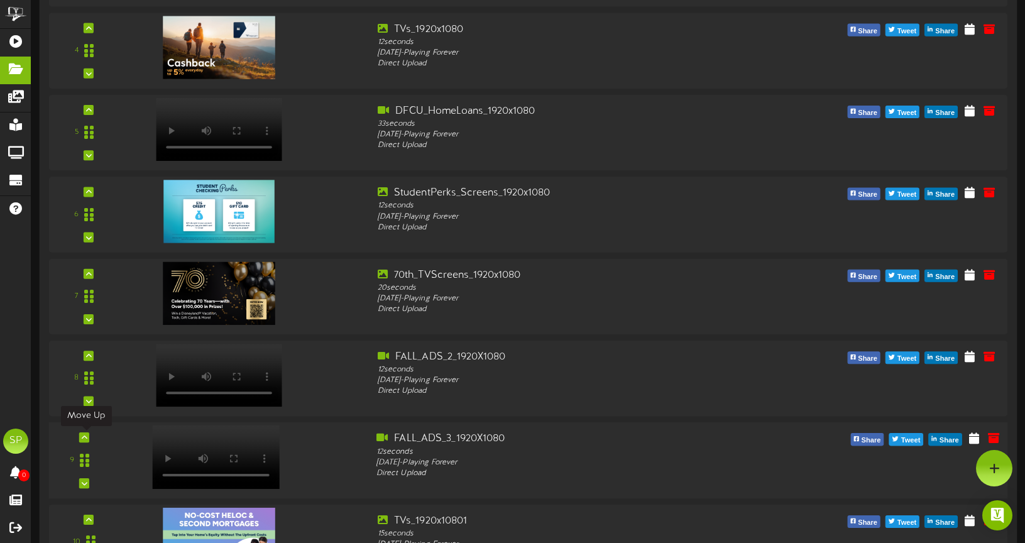
click at [87, 439] on div at bounding box center [84, 437] width 10 height 10
click at [82, 356] on icon at bounding box center [85, 355] width 6 height 6
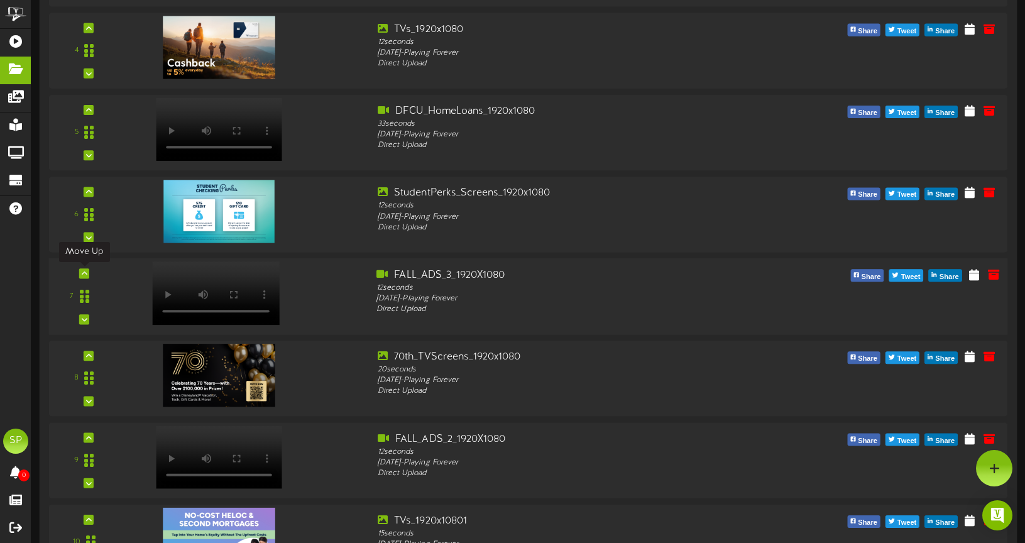
click at [84, 271] on icon at bounding box center [85, 273] width 6 height 6
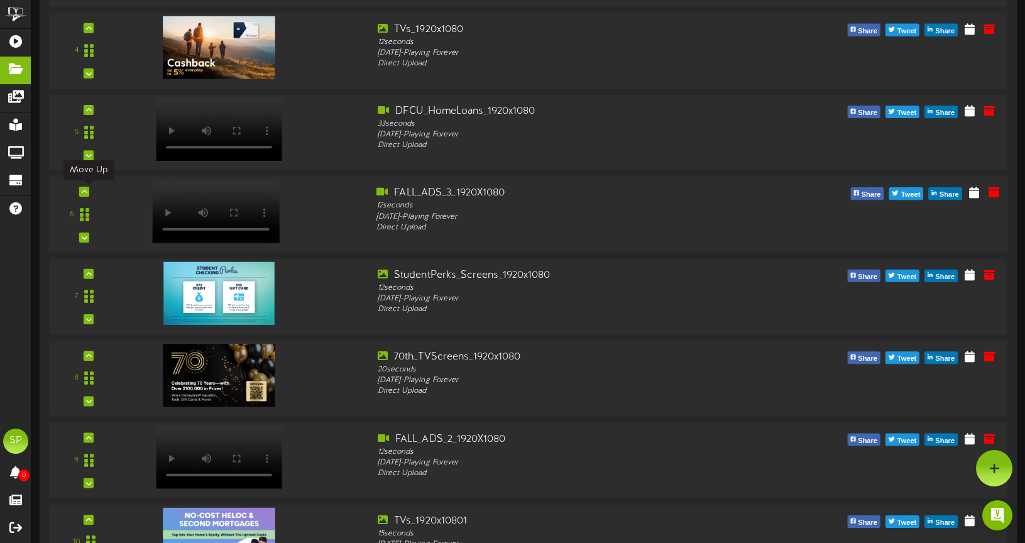
click at [87, 193] on icon at bounding box center [85, 192] width 6 height 6
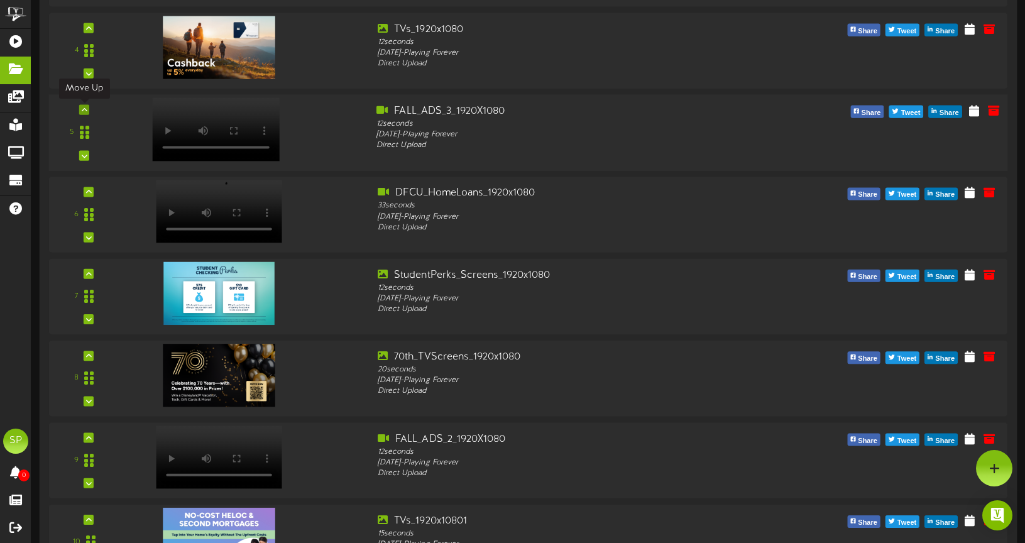
click at [84, 109] on icon at bounding box center [85, 110] width 6 height 6
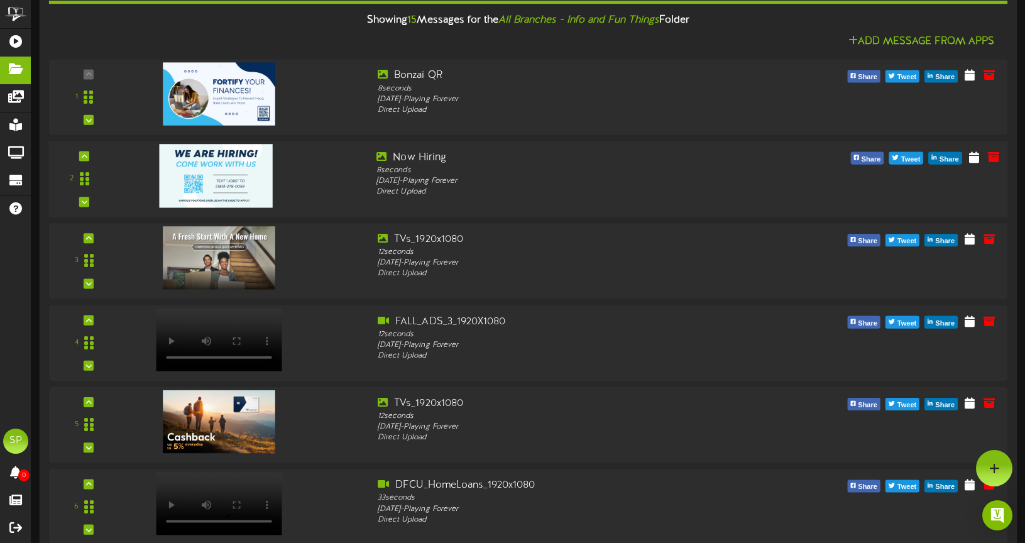
scroll to position [118, 0]
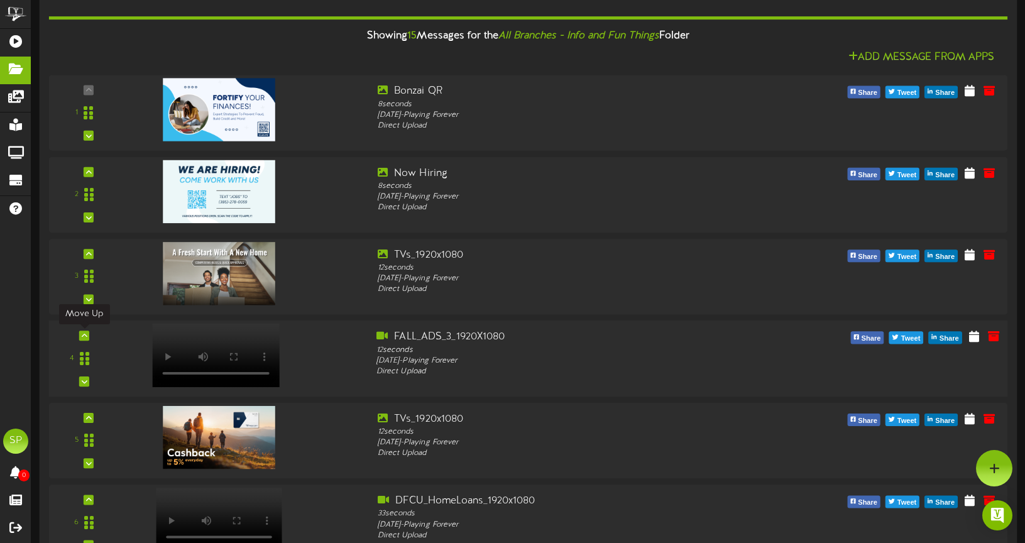
click at [82, 336] on icon at bounding box center [85, 335] width 6 height 6
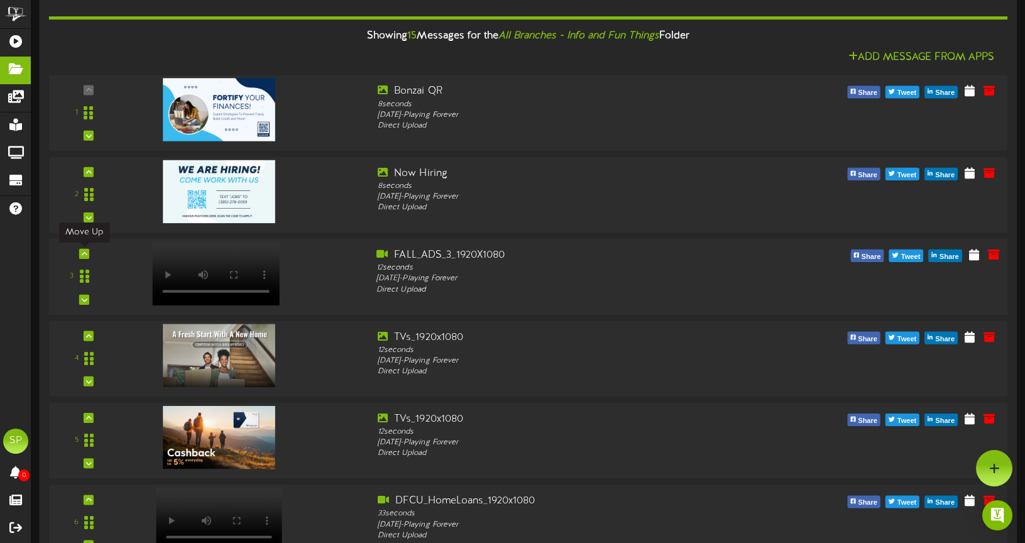
click at [85, 254] on icon at bounding box center [85, 254] width 6 height 6
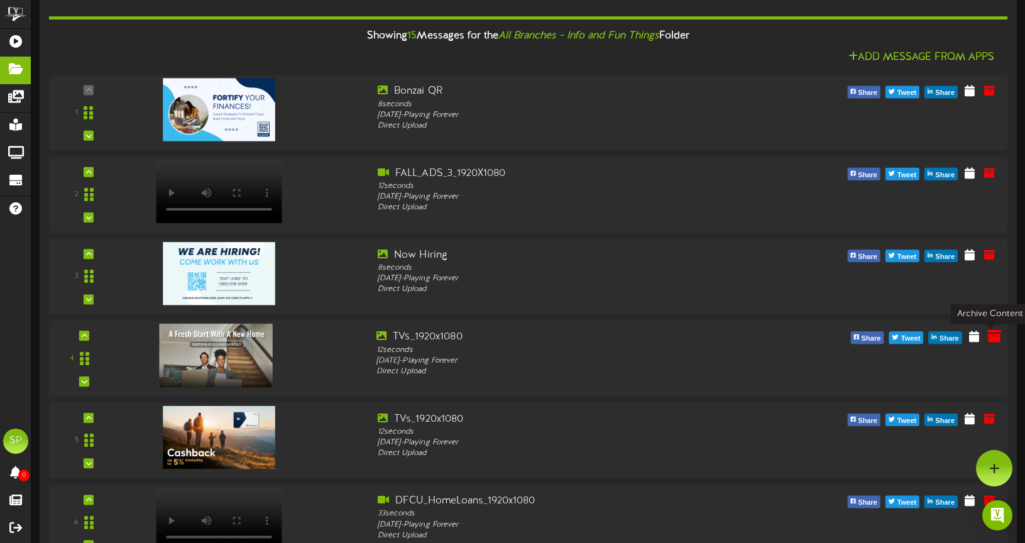
click at [992, 336] on icon at bounding box center [994, 336] width 14 height 14
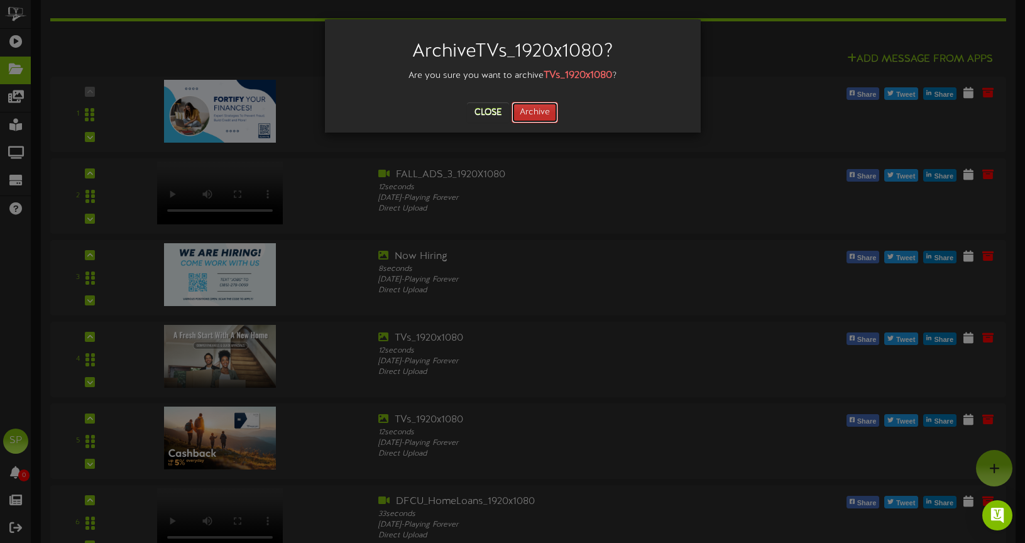
click at [537, 114] on button "Archive" at bounding box center [534, 112] width 46 height 21
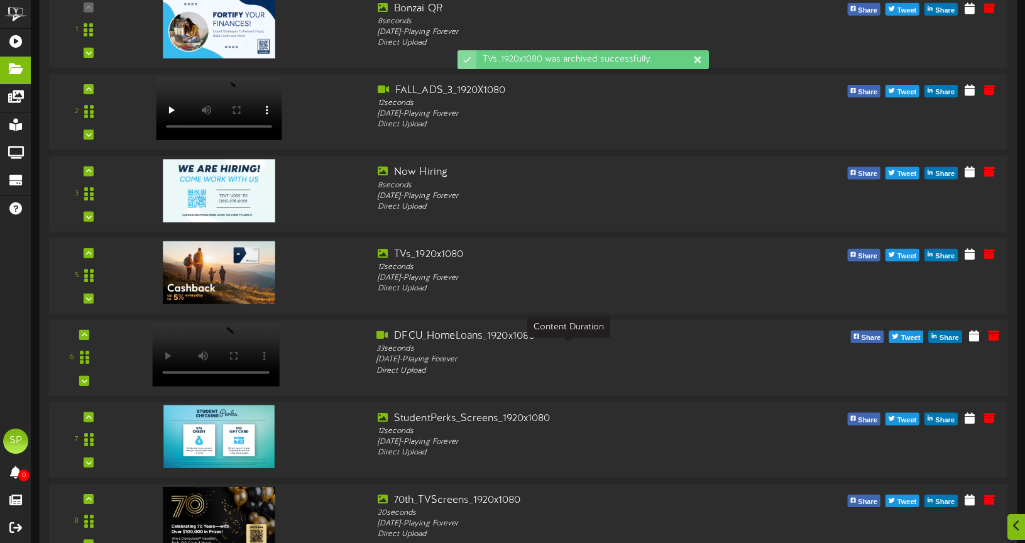
scroll to position [203, 0]
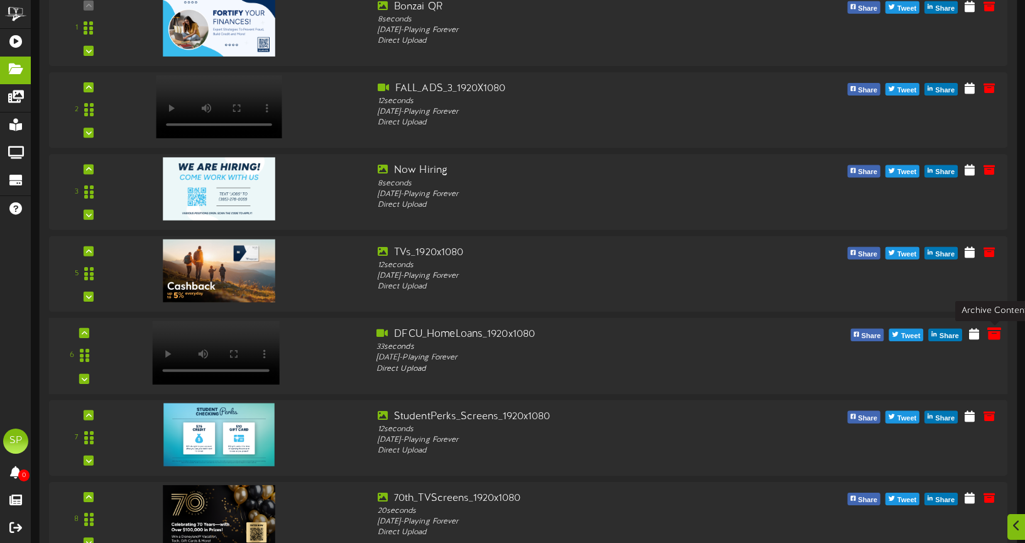
click at [993, 334] on icon at bounding box center [994, 333] width 14 height 14
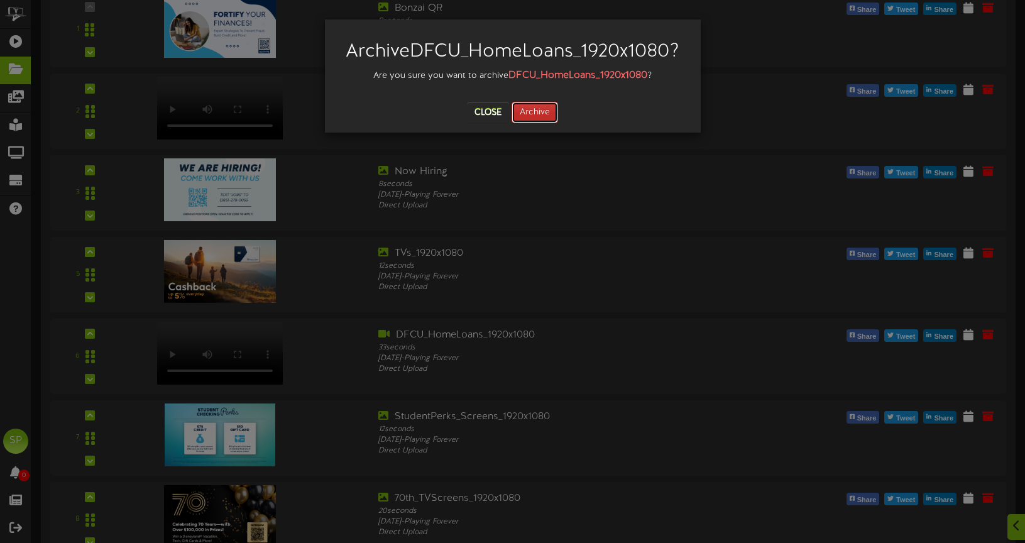
click at [530, 123] on button "Archive" at bounding box center [534, 112] width 46 height 21
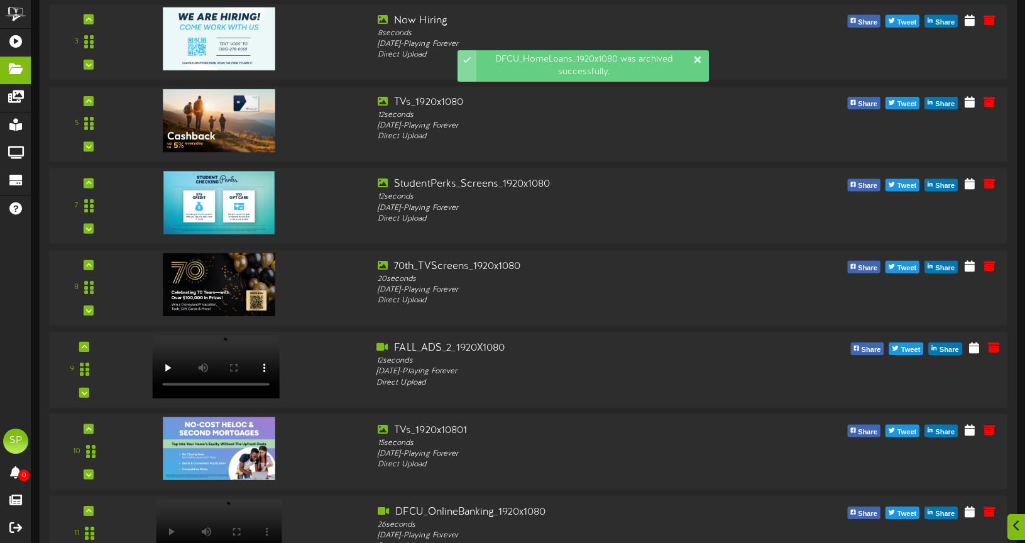
scroll to position [354, 0]
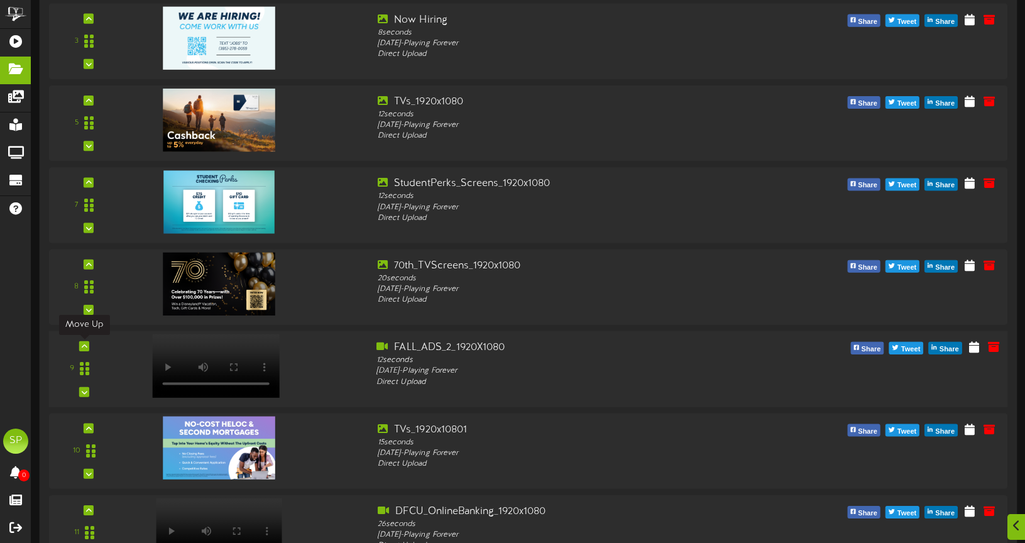
click at [84, 346] on icon at bounding box center [85, 346] width 6 height 6
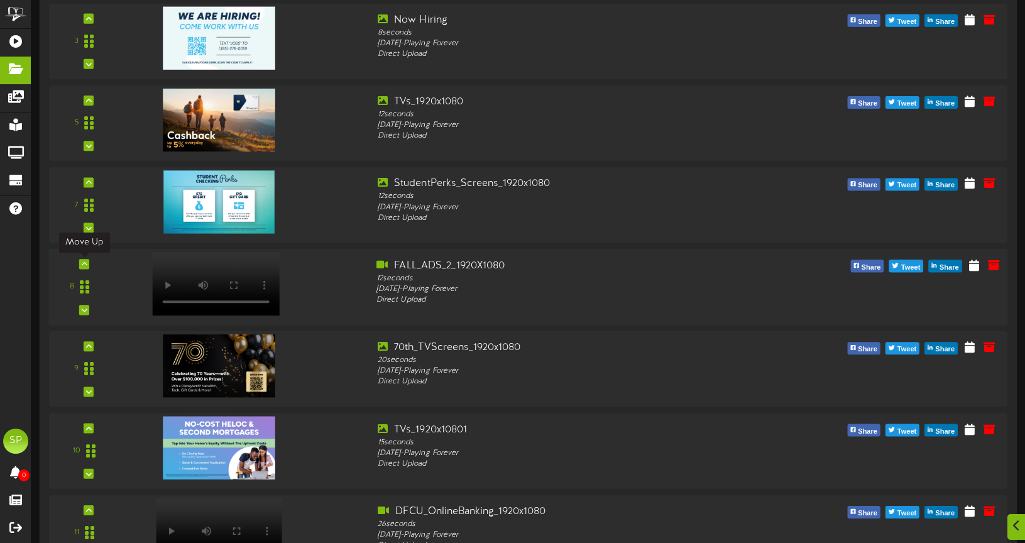
click at [82, 263] on icon at bounding box center [85, 264] width 6 height 6
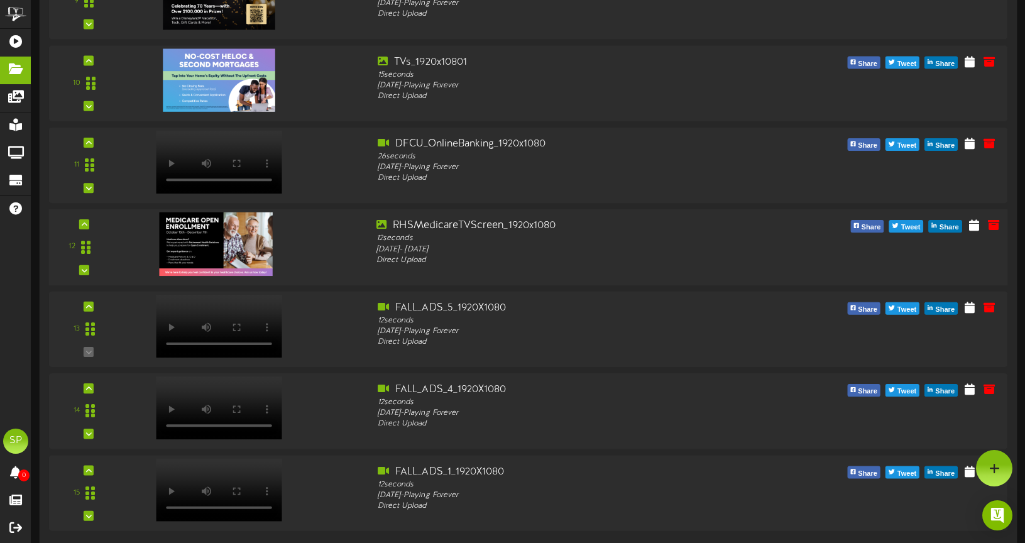
scroll to position [721, 0]
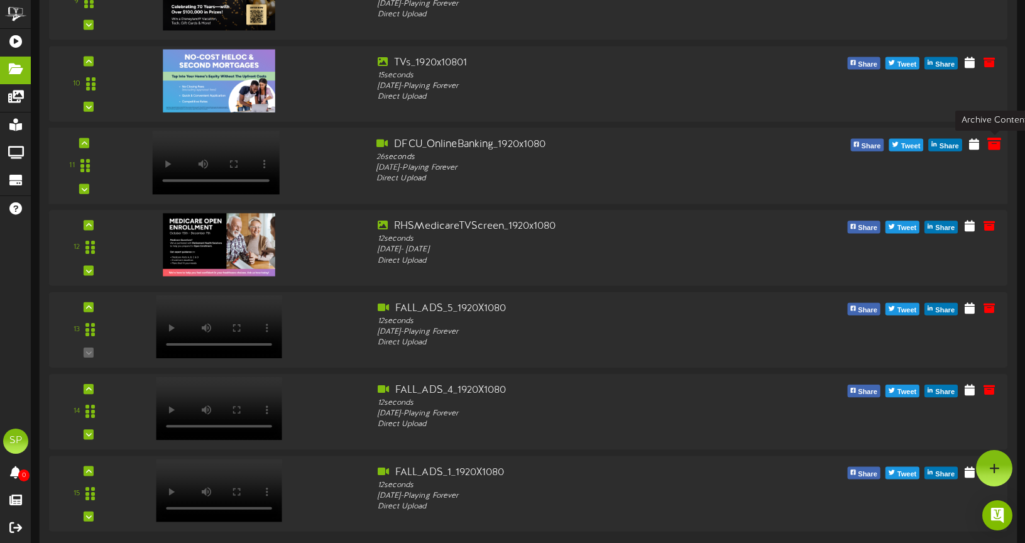
click at [994, 145] on icon at bounding box center [994, 143] width 14 height 14
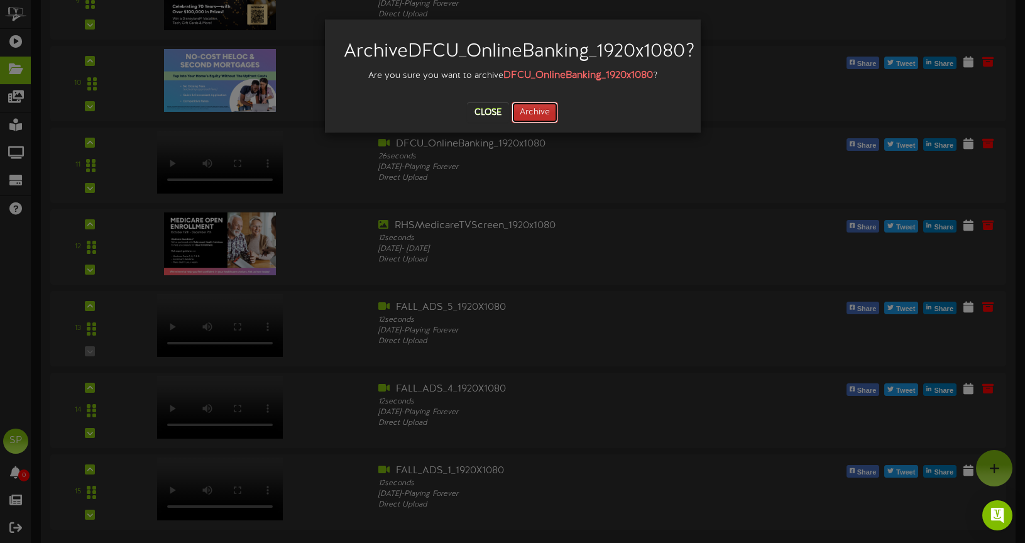
click at [531, 123] on button "Archive" at bounding box center [534, 112] width 46 height 21
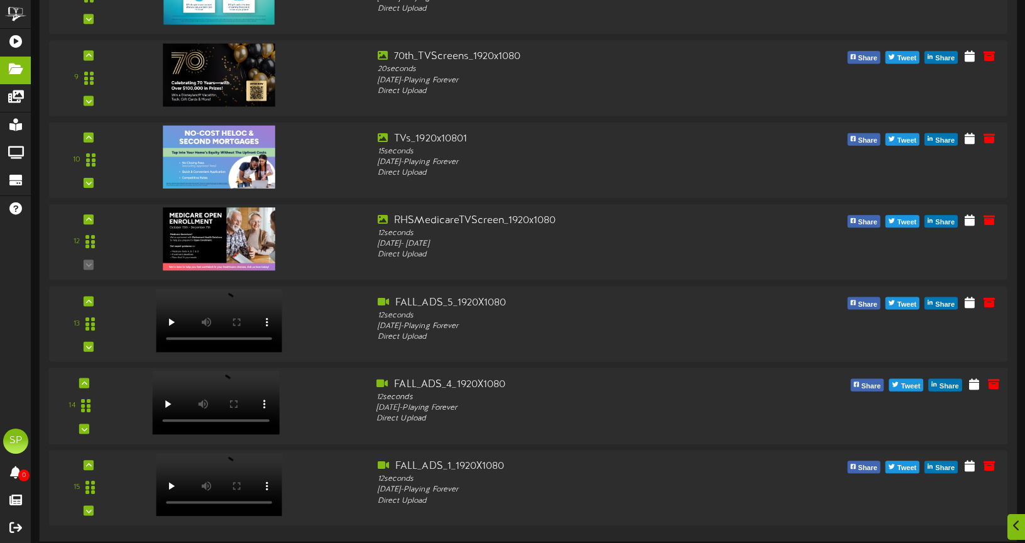
scroll to position [644, 0]
click at [87, 384] on icon at bounding box center [85, 383] width 6 height 6
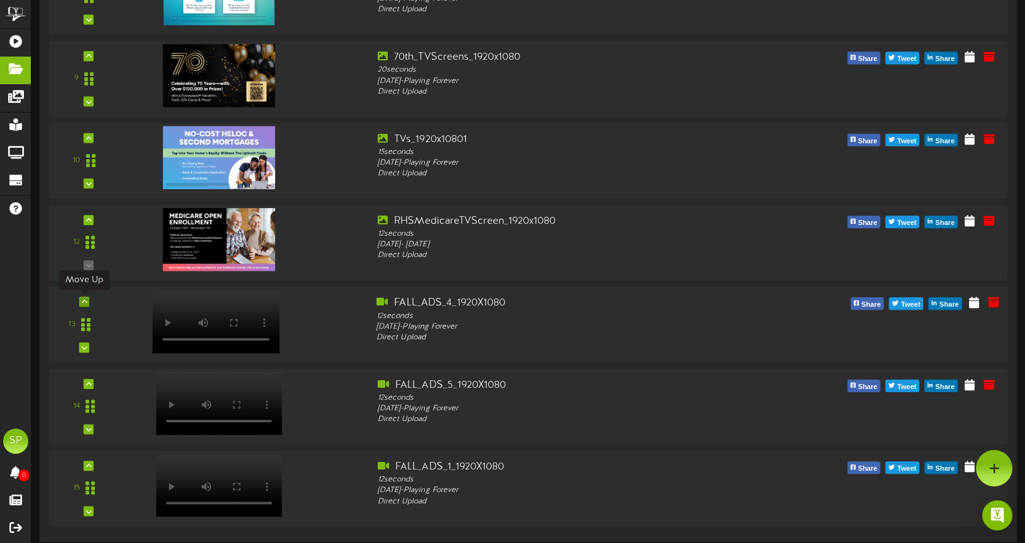
click at [85, 302] on icon at bounding box center [85, 301] width 6 height 6
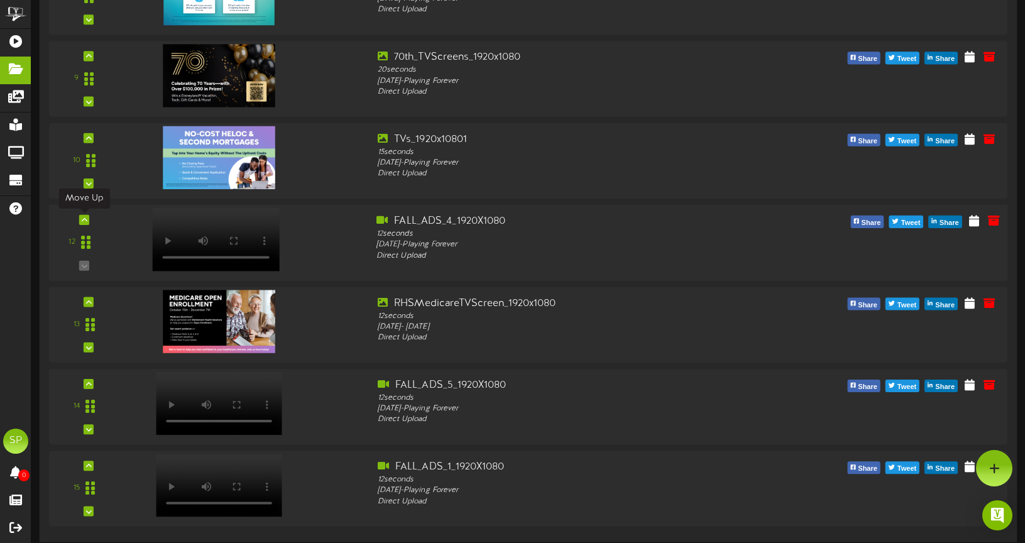
click at [85, 222] on icon at bounding box center [85, 220] width 6 height 6
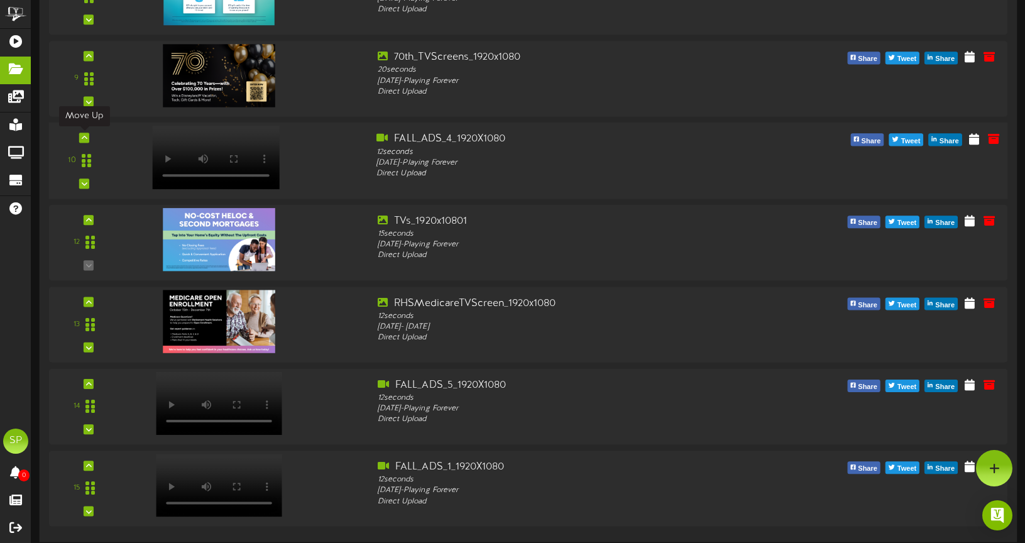
click at [83, 138] on icon at bounding box center [85, 137] width 6 height 6
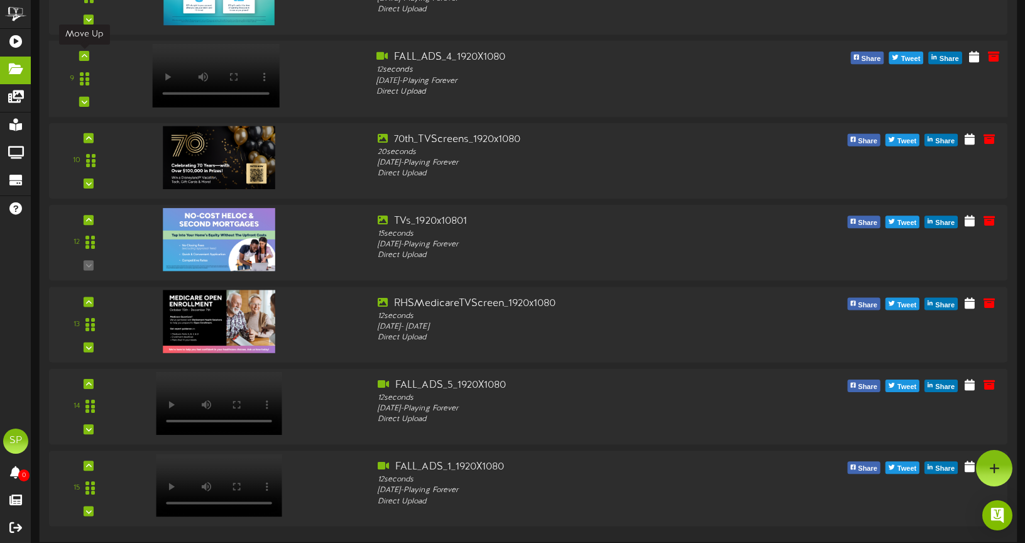
click at [87, 58] on icon at bounding box center [85, 56] width 6 height 6
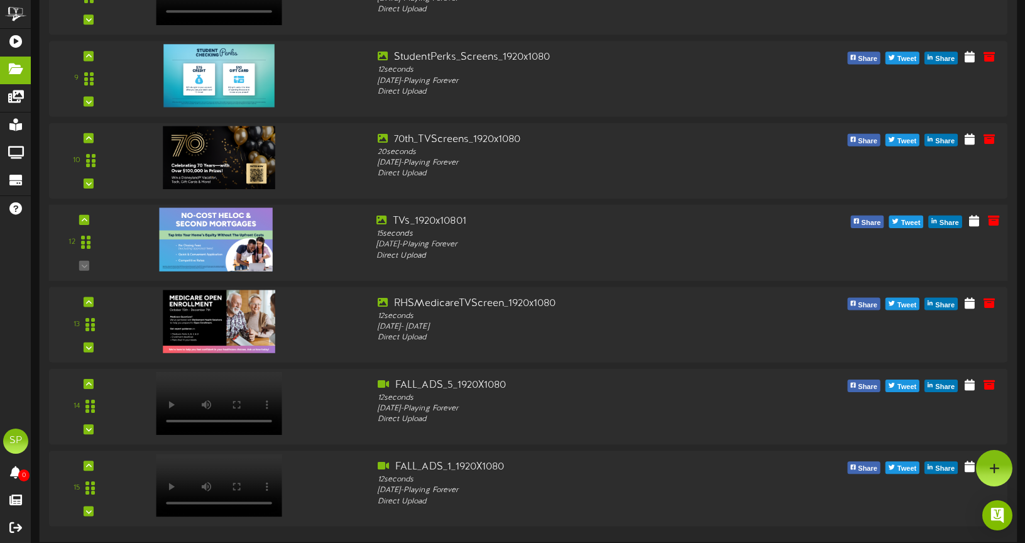
scroll to position [562, 0]
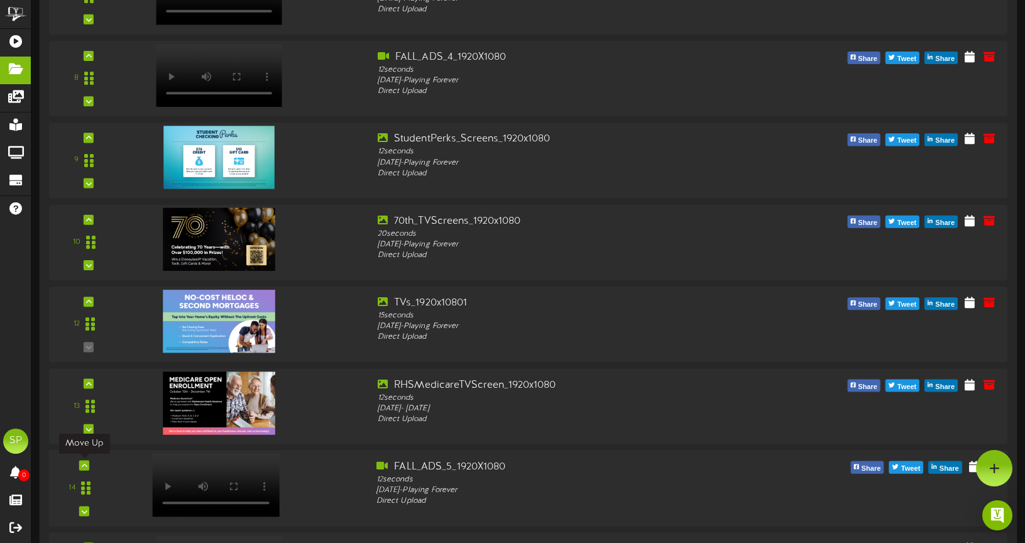
click at [87, 463] on div at bounding box center [84, 465] width 10 height 10
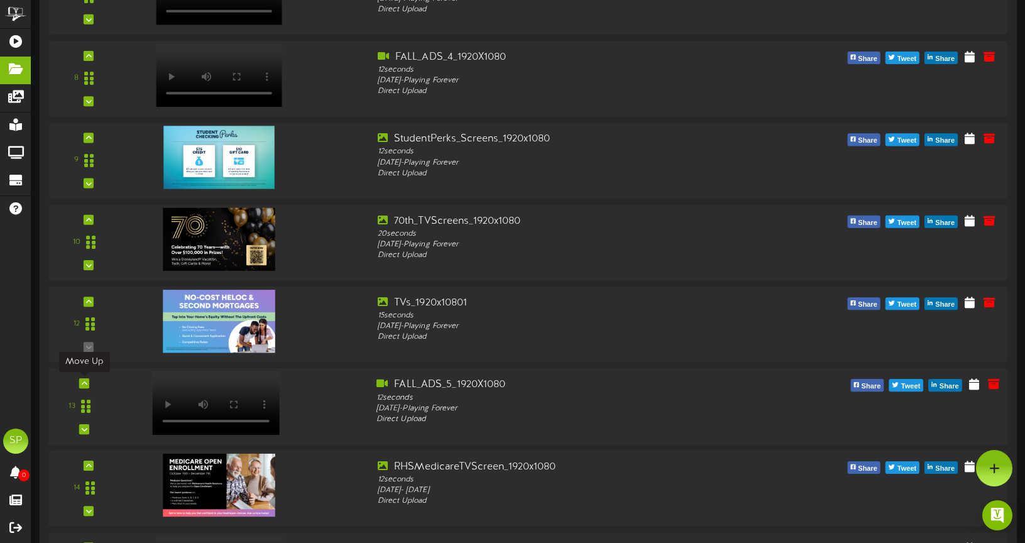
click at [85, 383] on icon at bounding box center [85, 383] width 6 height 6
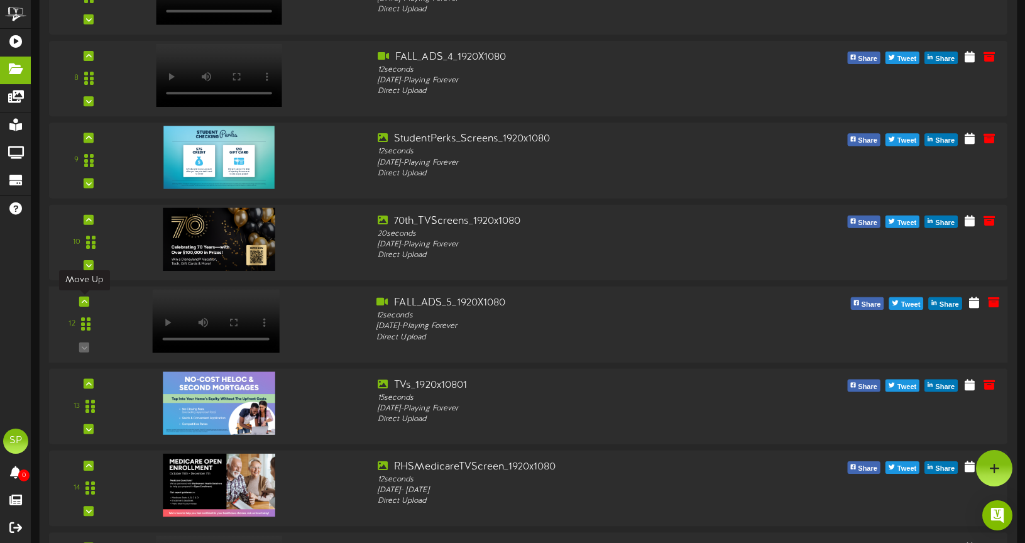
click at [85, 301] on icon at bounding box center [85, 301] width 6 height 6
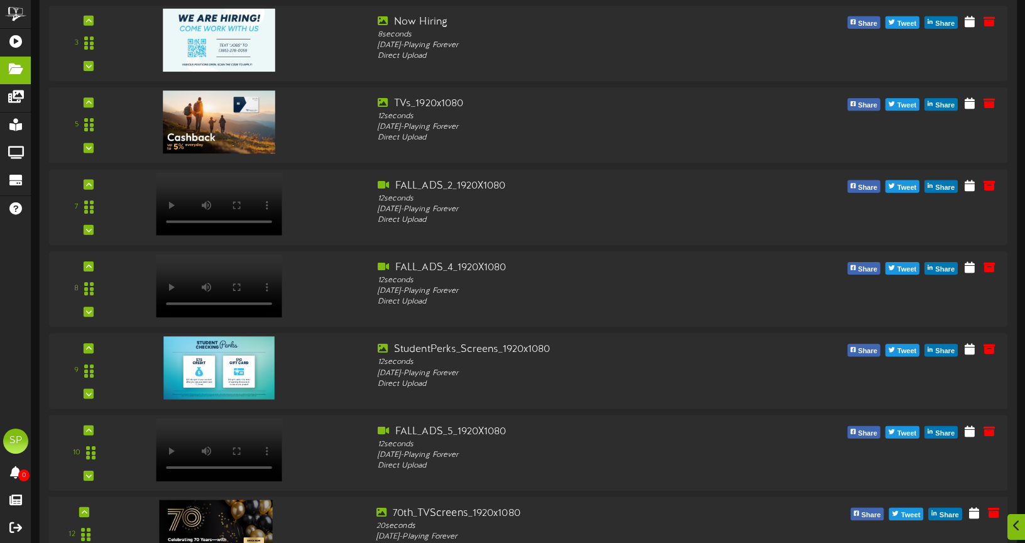
scroll to position [355, 0]
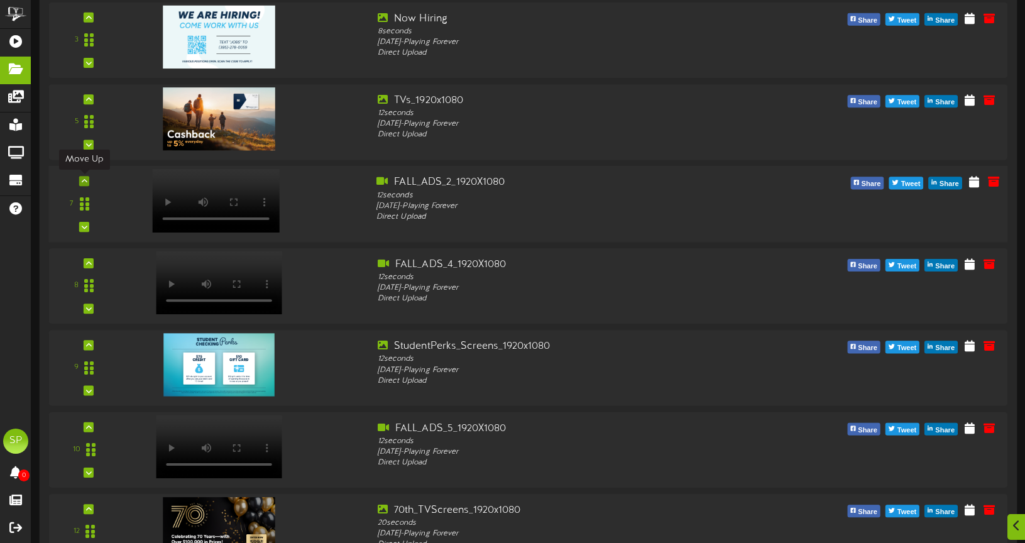
click at [87, 183] on icon at bounding box center [85, 181] width 6 height 6
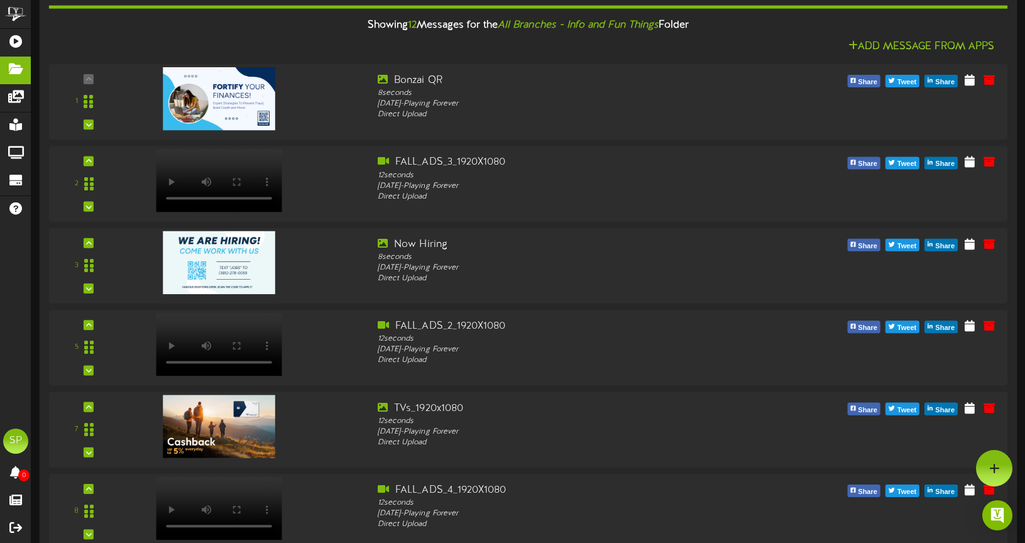
scroll to position [0, 0]
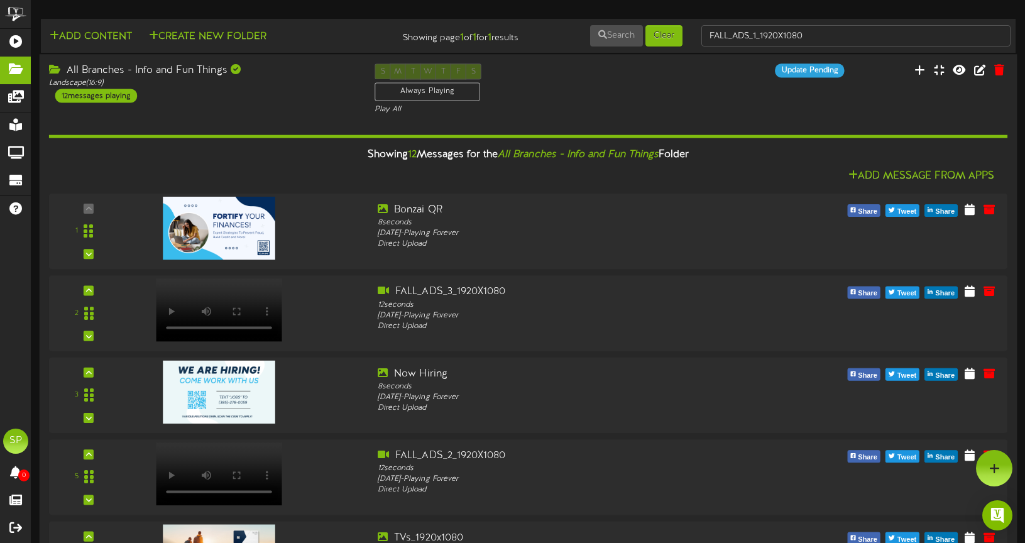
click at [101, 100] on div "12 messages playing" at bounding box center [96, 96] width 82 height 14
click at [95, 92] on div "12 messages playing" at bounding box center [96, 96] width 82 height 14
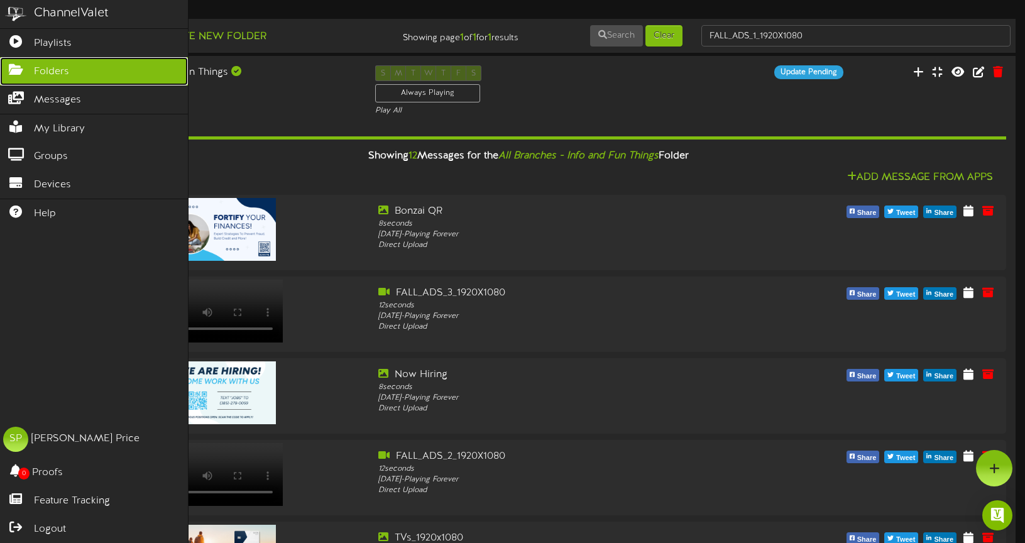
click at [18, 68] on icon at bounding box center [15, 67] width 31 height 9
click at [67, 16] on div "ChannelValet" at bounding box center [71, 13] width 75 height 18
drag, startPoint x: 60, startPoint y: 13, endPoint x: 55, endPoint y: 23, distance: 11.2
click at [60, 13] on div "ChannelValet" at bounding box center [71, 13] width 75 height 18
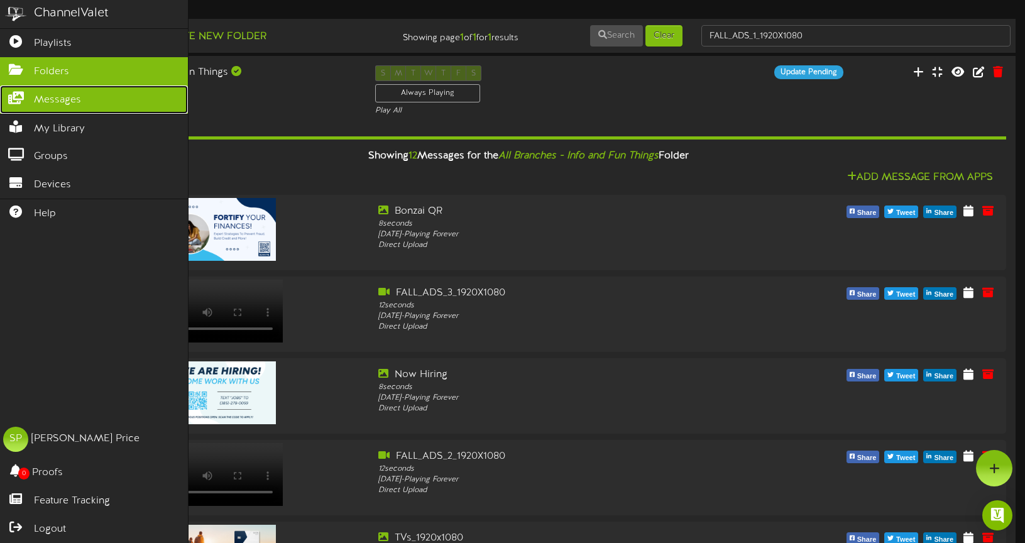
click at [49, 92] on link "Messages" at bounding box center [94, 99] width 188 height 28
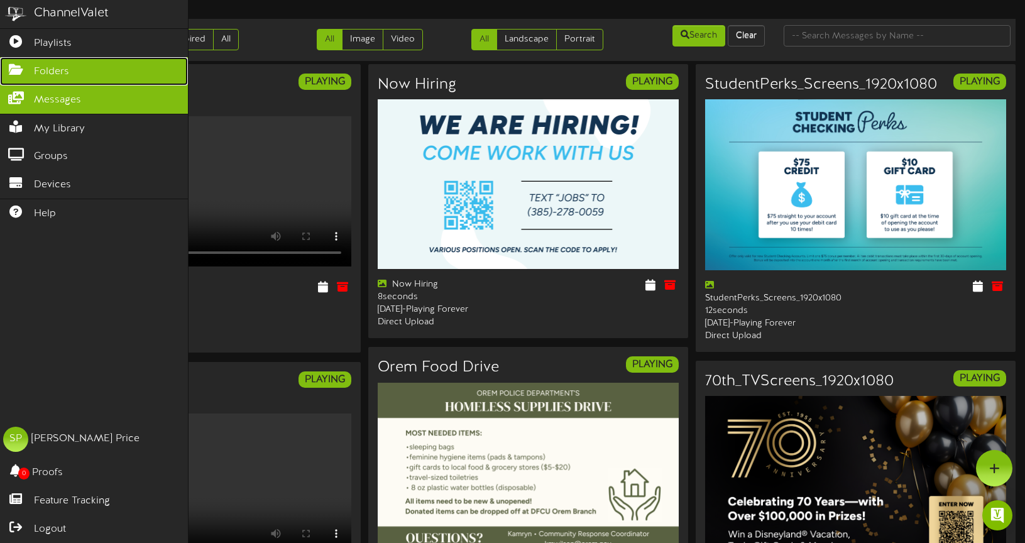
click at [46, 66] on span "Folders" at bounding box center [51, 72] width 35 height 14
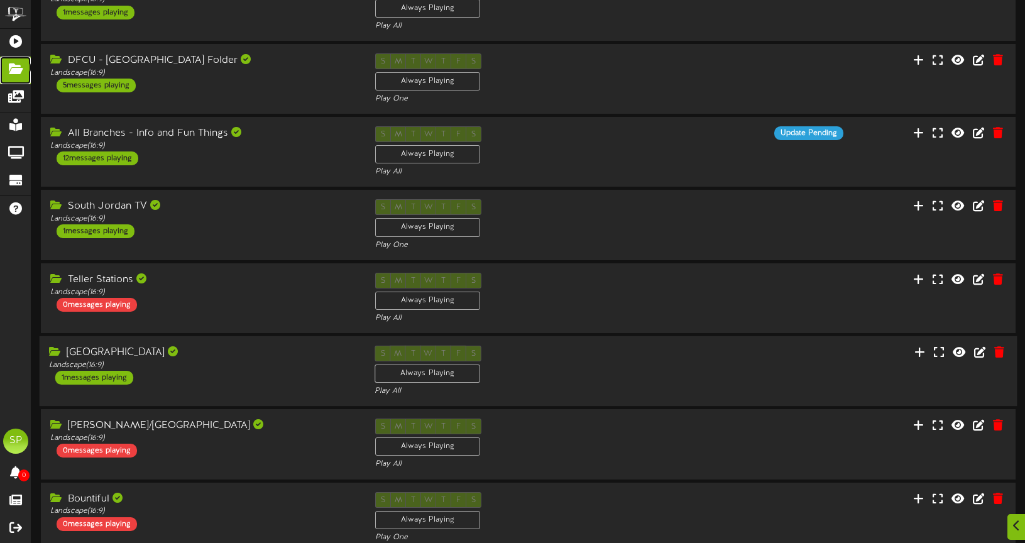
scroll to position [292, 0]
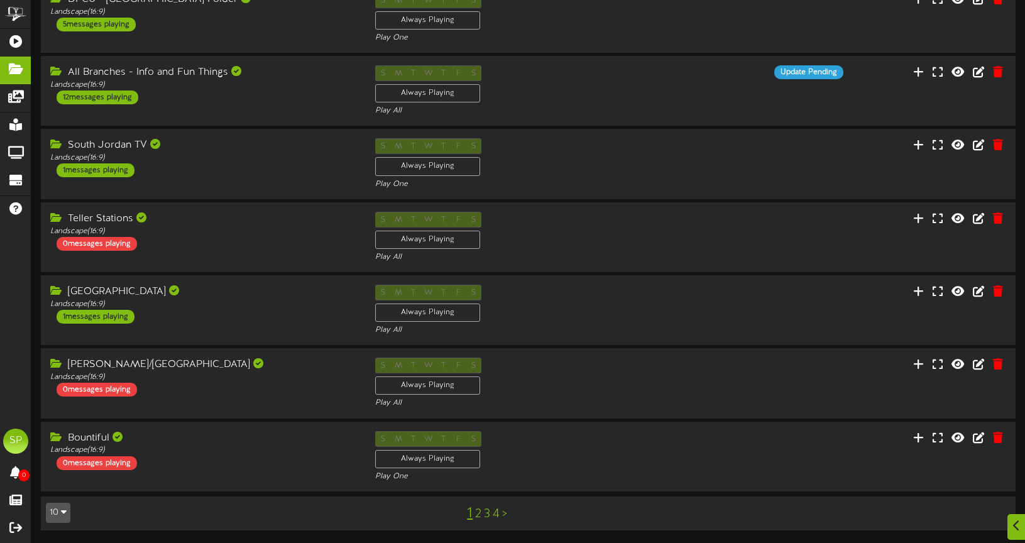
click at [488, 511] on link "3" at bounding box center [487, 514] width 6 height 14
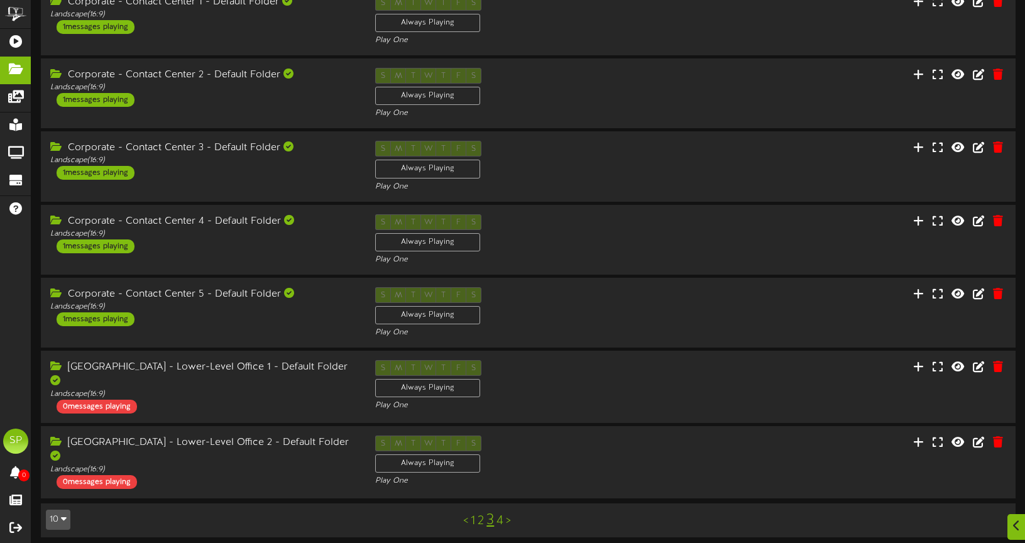
scroll to position [292, 0]
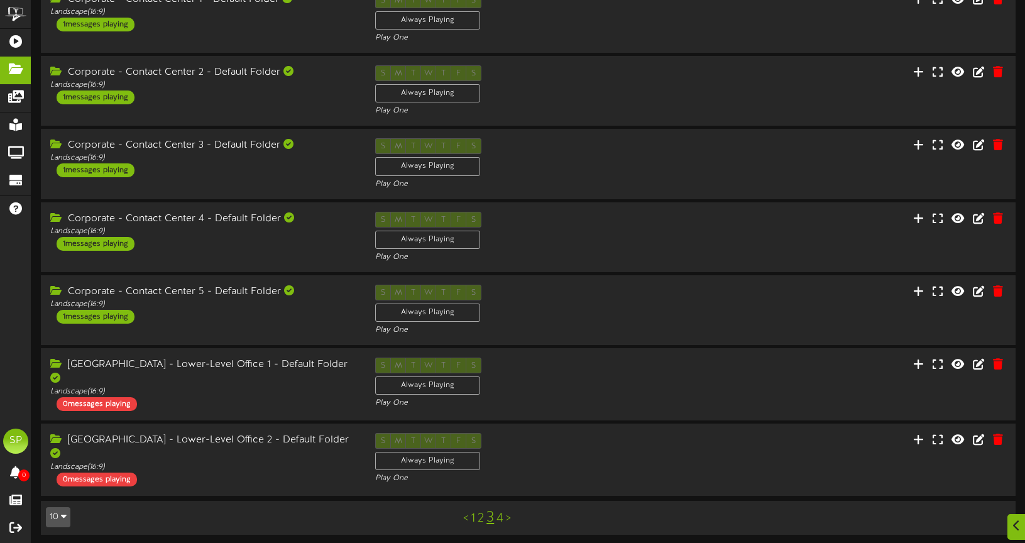
click at [499, 513] on link "4" at bounding box center [499, 518] width 7 height 14
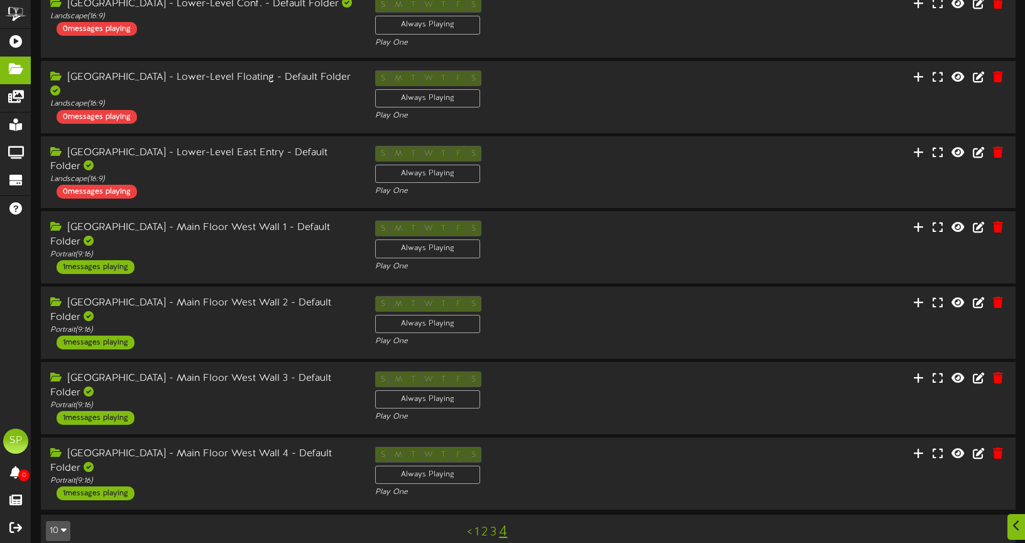
scroll to position [295, 0]
click at [98, 260] on div "1 messages playing" at bounding box center [94, 267] width 78 height 14
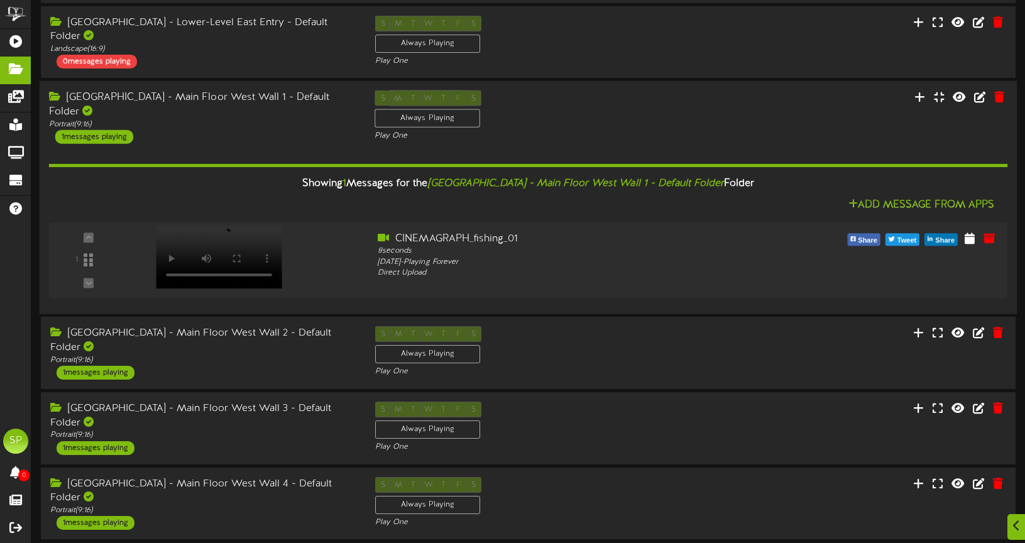
scroll to position [428, 0]
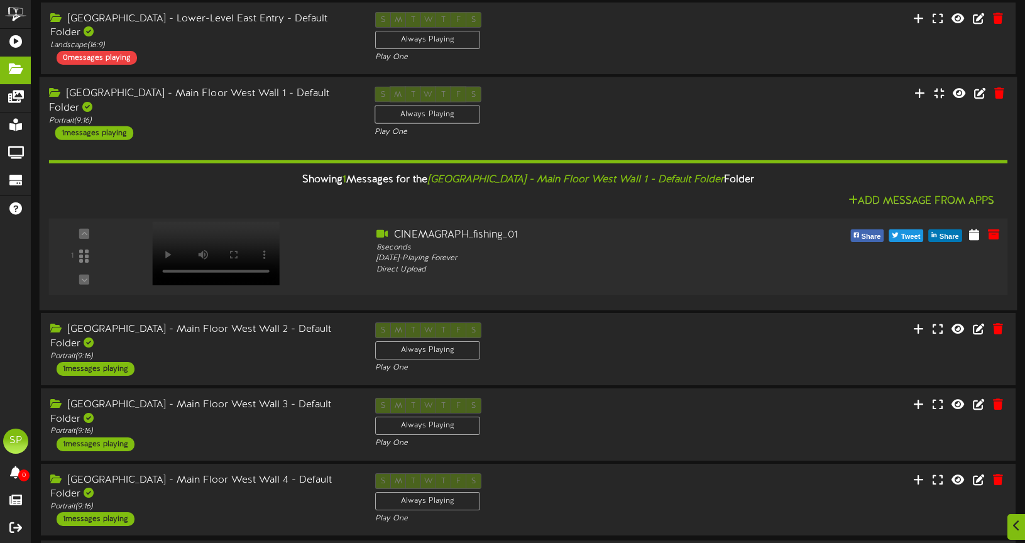
click at [213, 222] on video at bounding box center [216, 253] width 128 height 63
click at [104, 362] on div "1 messages playing" at bounding box center [94, 369] width 78 height 14
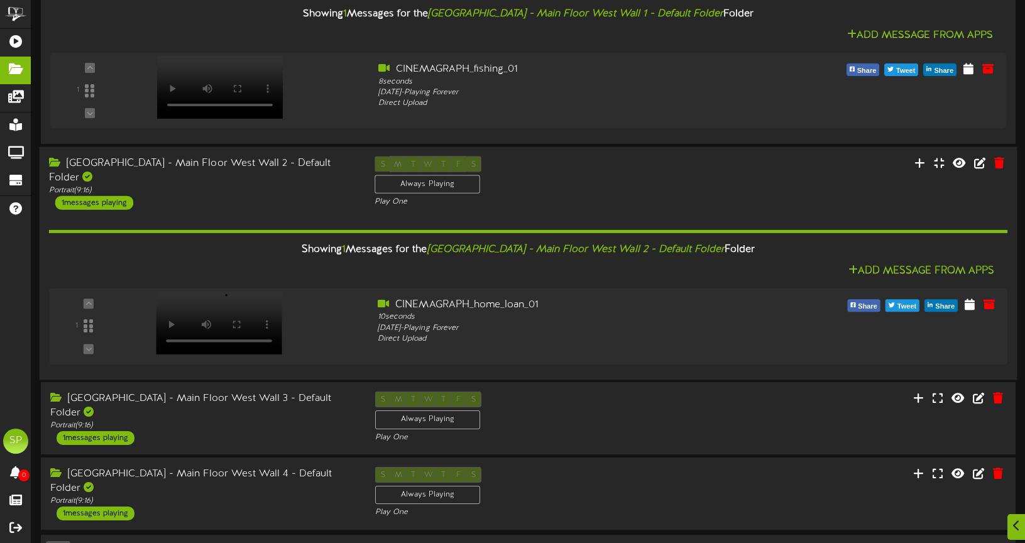
scroll to position [615, 0]
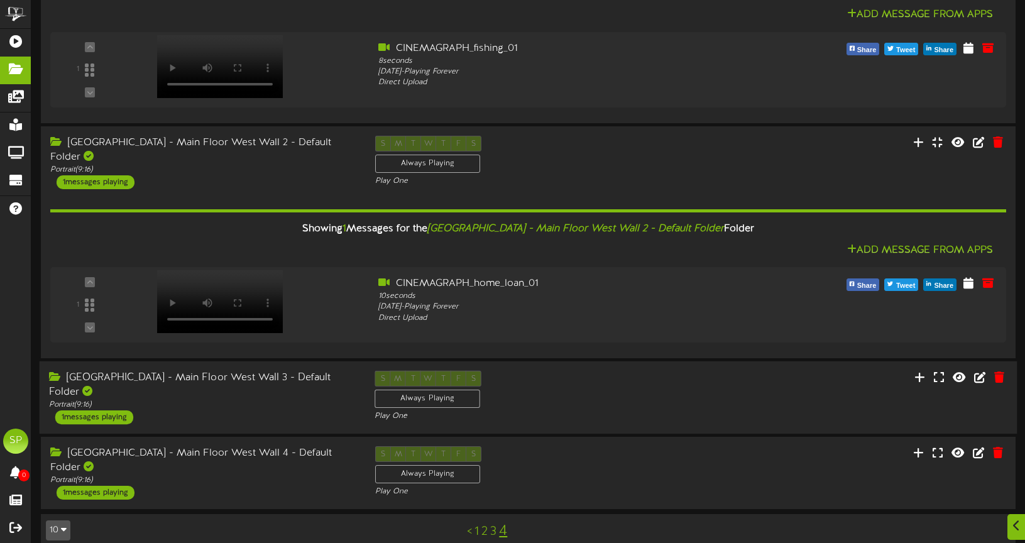
click at [97, 410] on div "1 messages playing" at bounding box center [94, 417] width 78 height 14
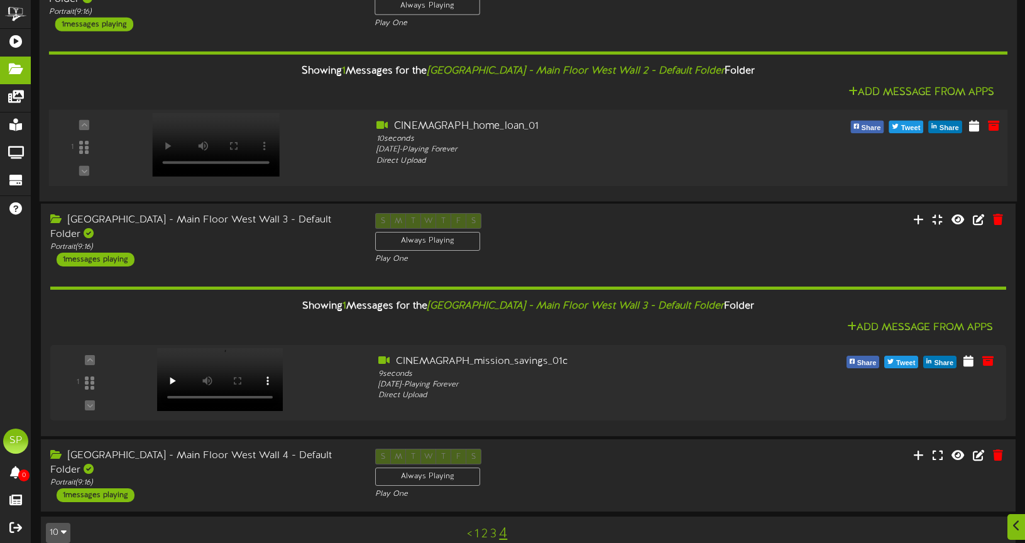
scroll to position [775, 0]
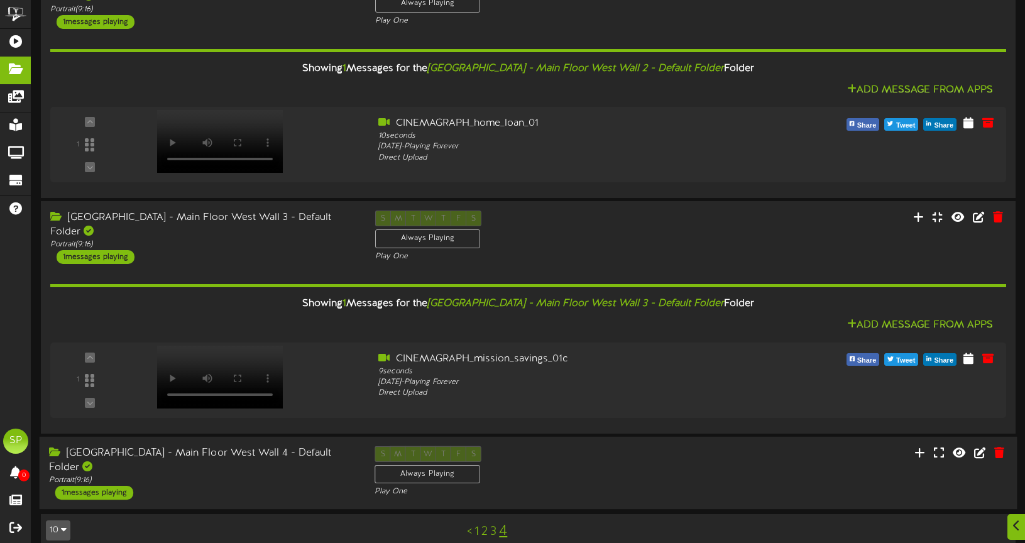
click at [90, 486] on div "1 messages playing" at bounding box center [94, 493] width 78 height 14
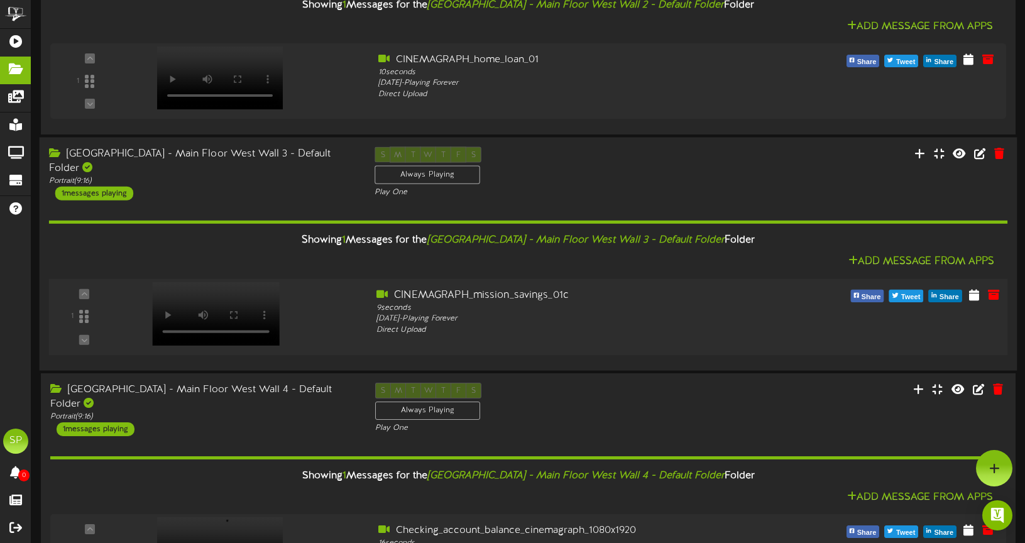
scroll to position [838, 0]
click at [919, 147] on icon at bounding box center [919, 154] width 13 height 14
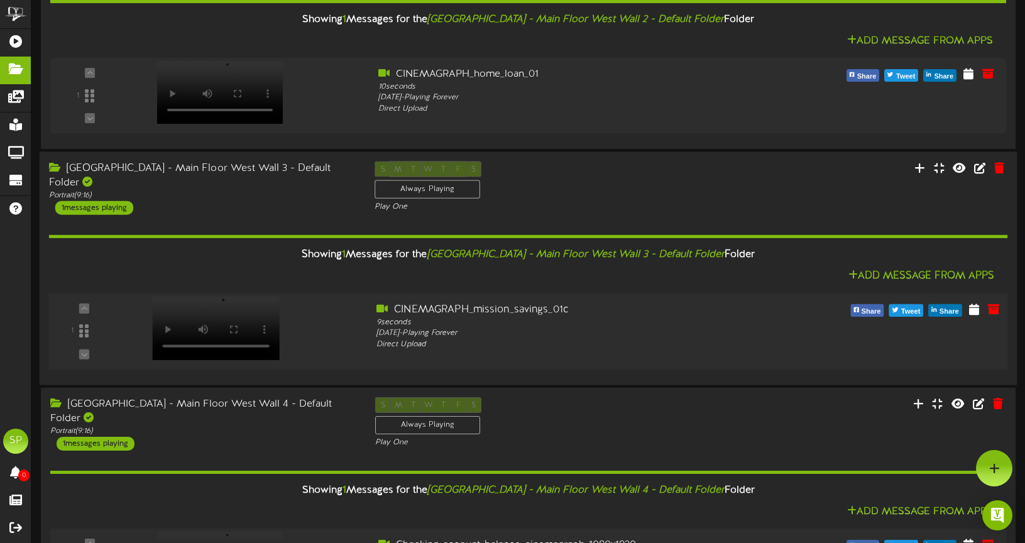
scroll to position [821, 0]
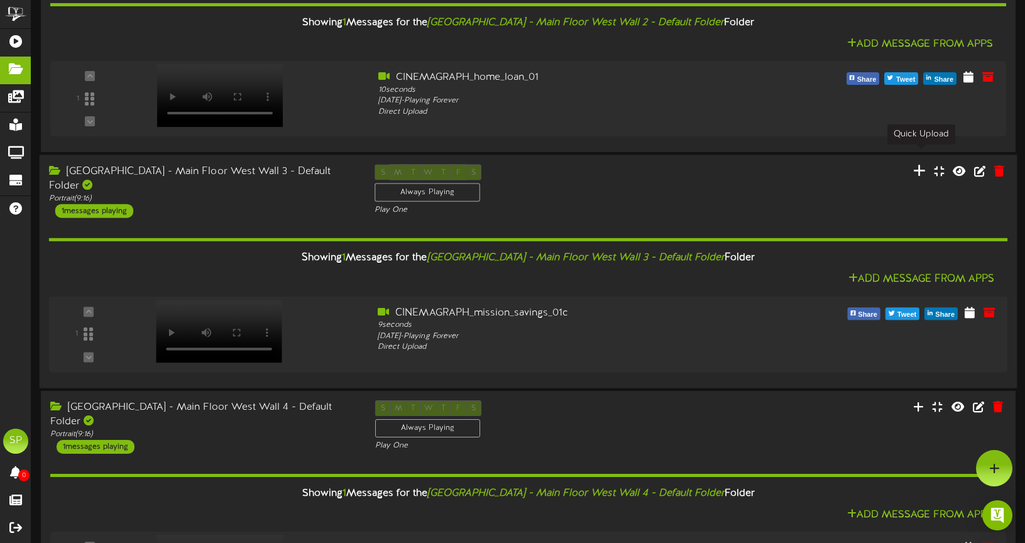
click at [920, 164] on icon at bounding box center [919, 171] width 13 height 14
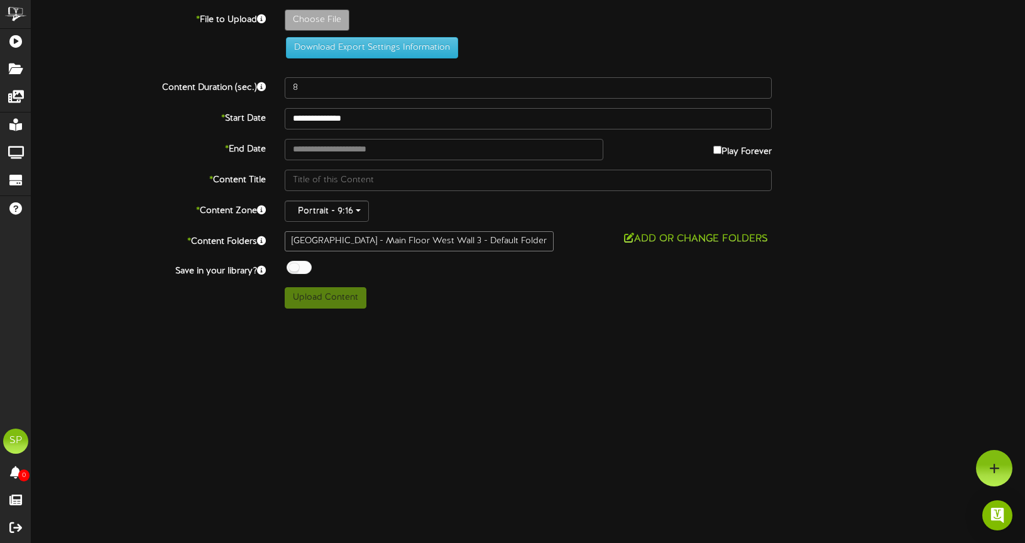
type input "**********"
type input "FALL_ADS_3_1080x1920"
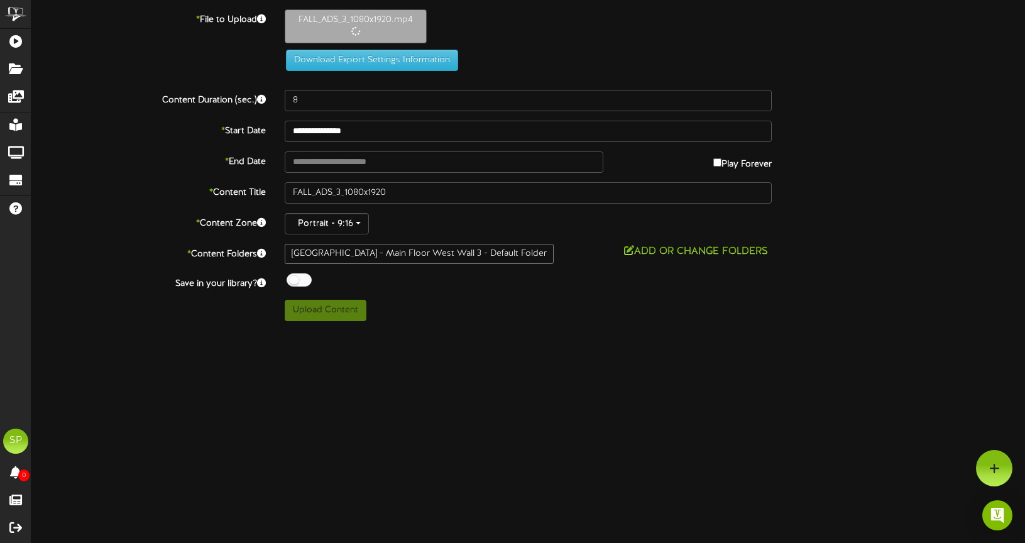
type input "12"
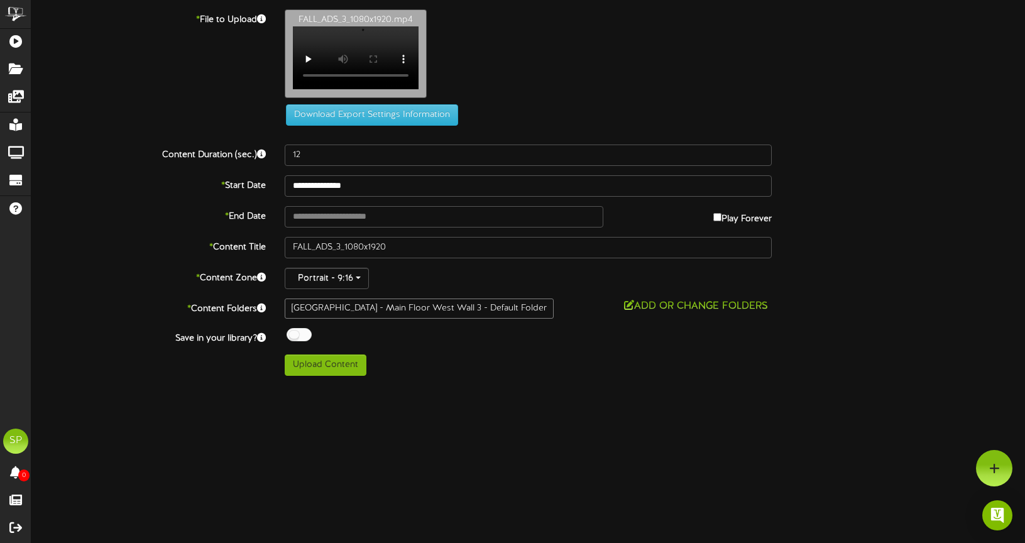
scroll to position [3, 0]
click at [324, 376] on button "Upload Content" at bounding box center [326, 364] width 82 height 21
type input "**********"
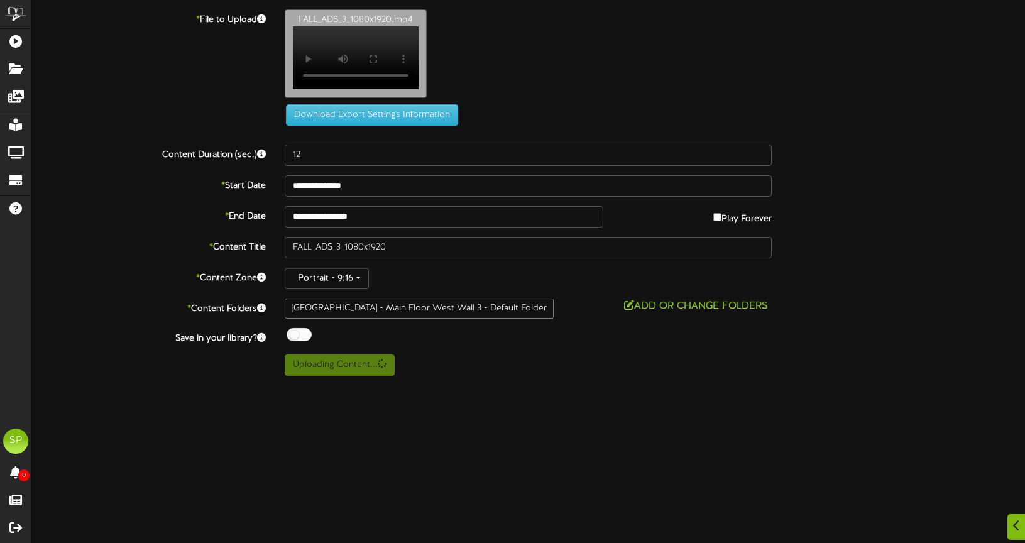
scroll to position [0, 0]
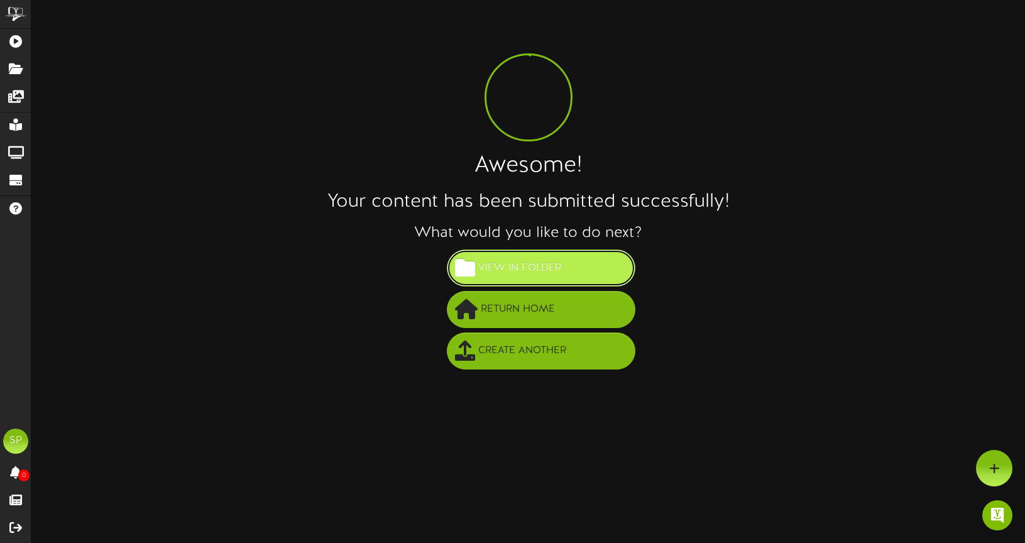
click at [491, 265] on span "View in Folder" at bounding box center [519, 268] width 89 height 21
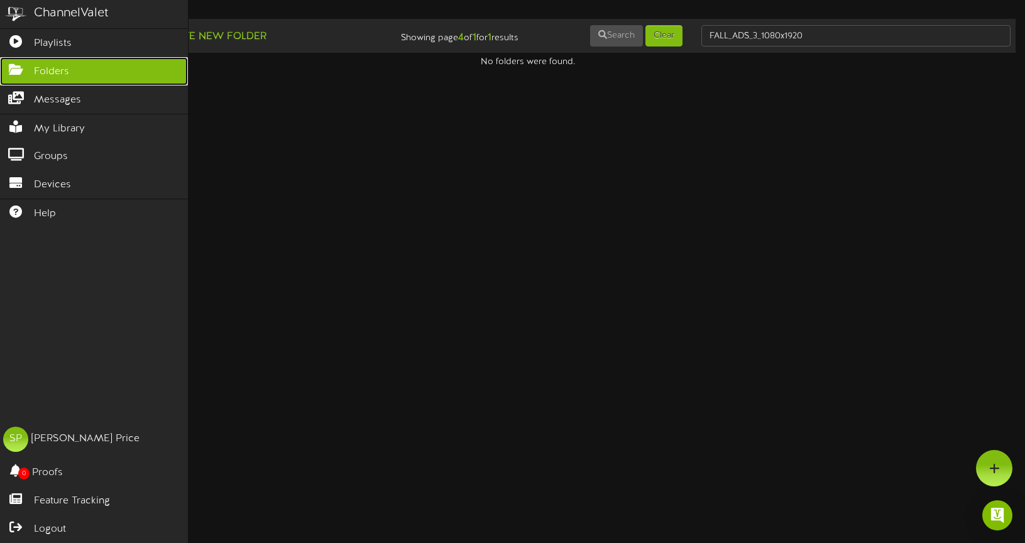
click at [14, 65] on icon at bounding box center [15, 67] width 31 height 9
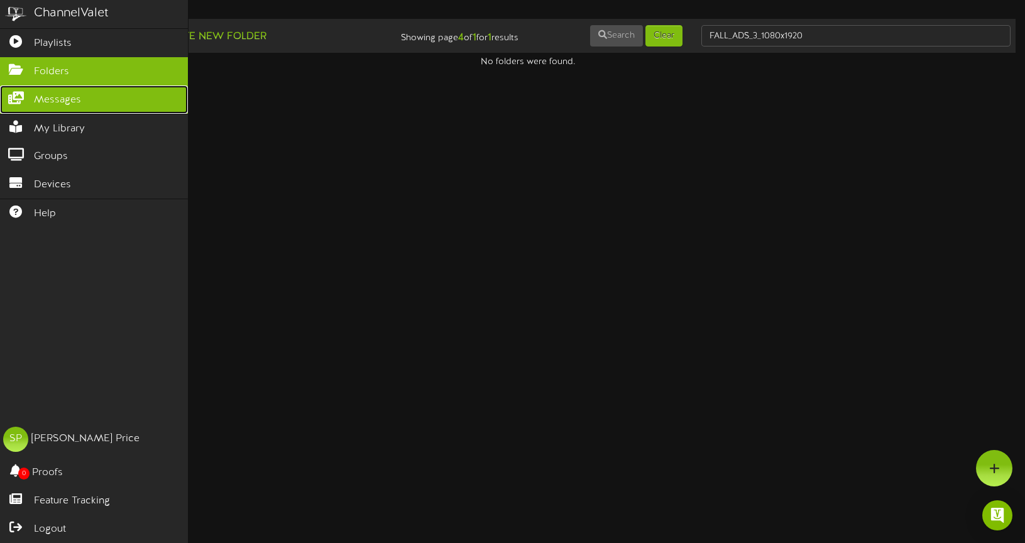
click at [52, 94] on span "Messages" at bounding box center [57, 100] width 47 height 14
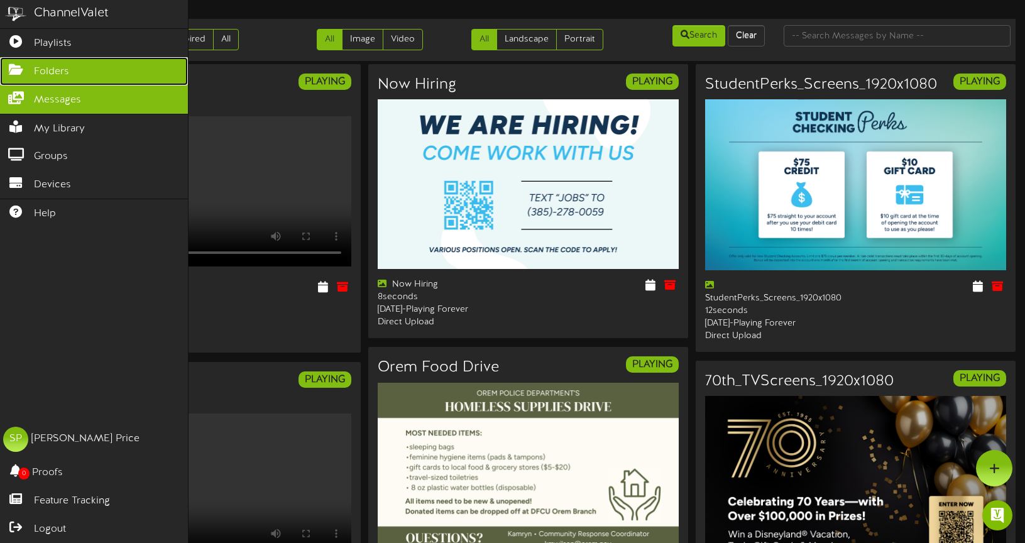
click at [50, 67] on span "Folders" at bounding box center [51, 72] width 35 height 14
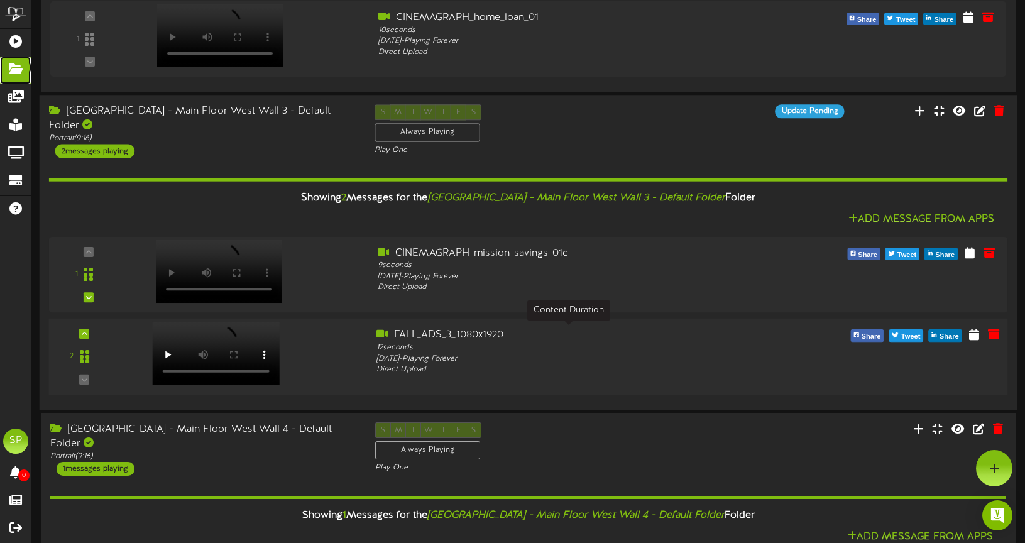
scroll to position [879, 0]
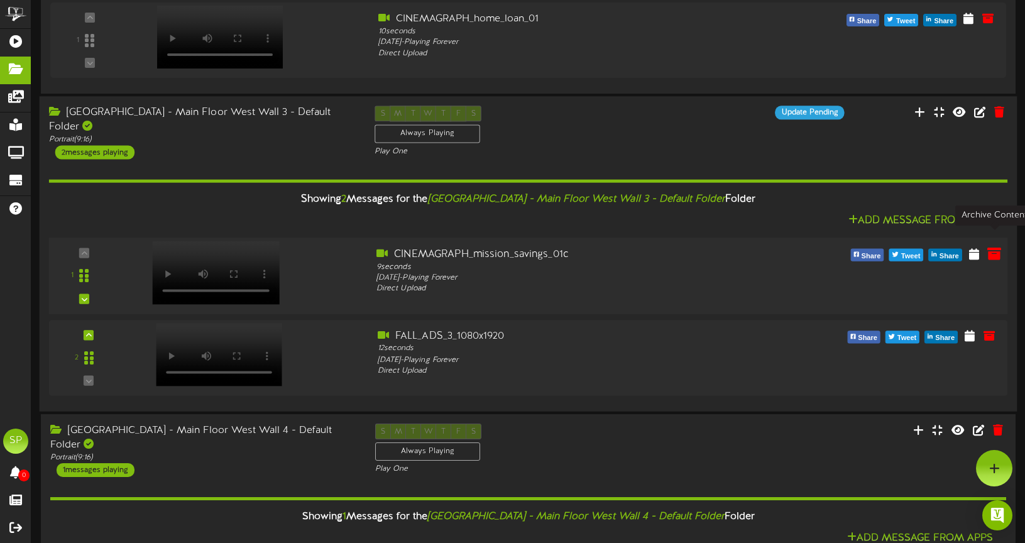
click at [992, 246] on icon at bounding box center [994, 253] width 14 height 14
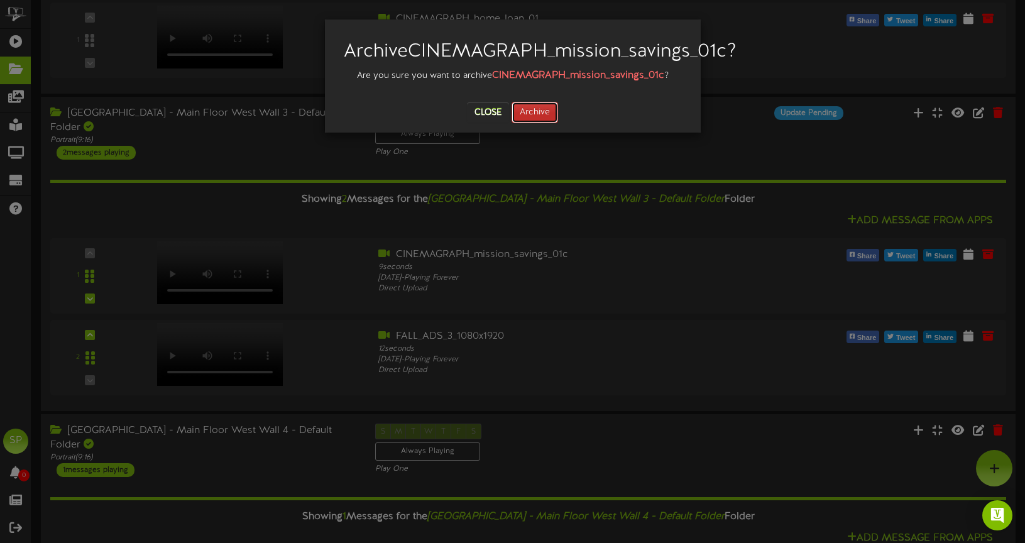
click at [542, 123] on button "Archive" at bounding box center [534, 112] width 46 height 21
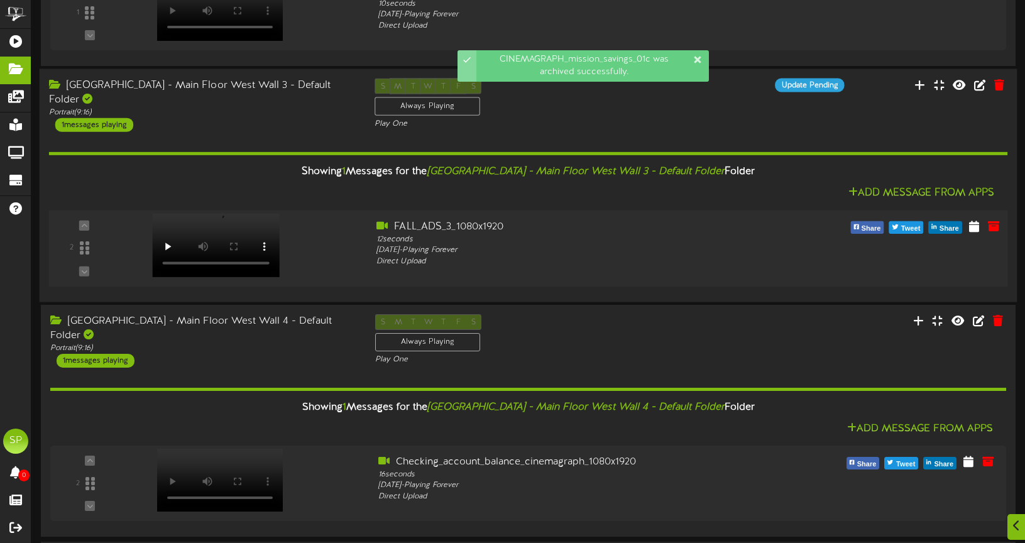
scroll to position [934, 0]
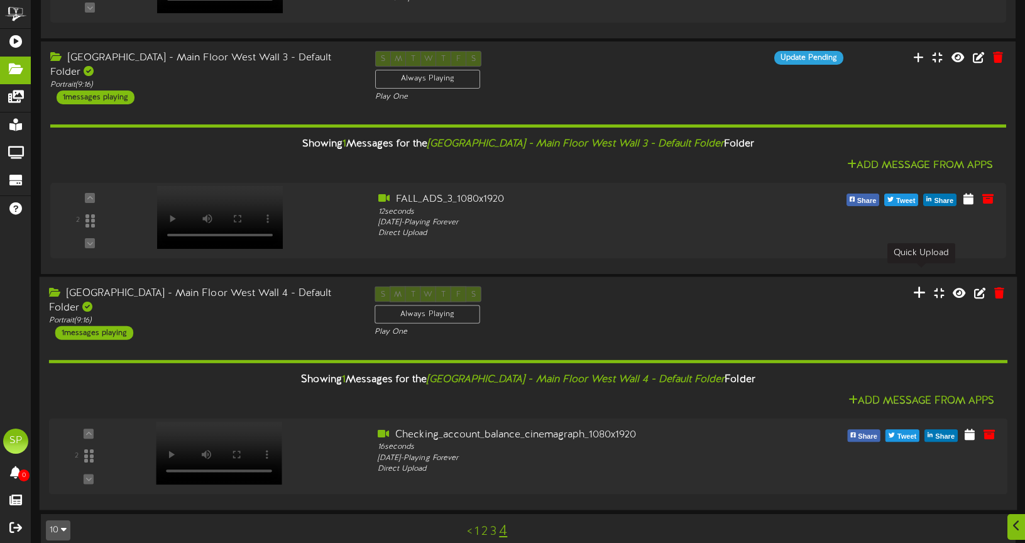
click at [921, 285] on icon at bounding box center [919, 292] width 13 height 14
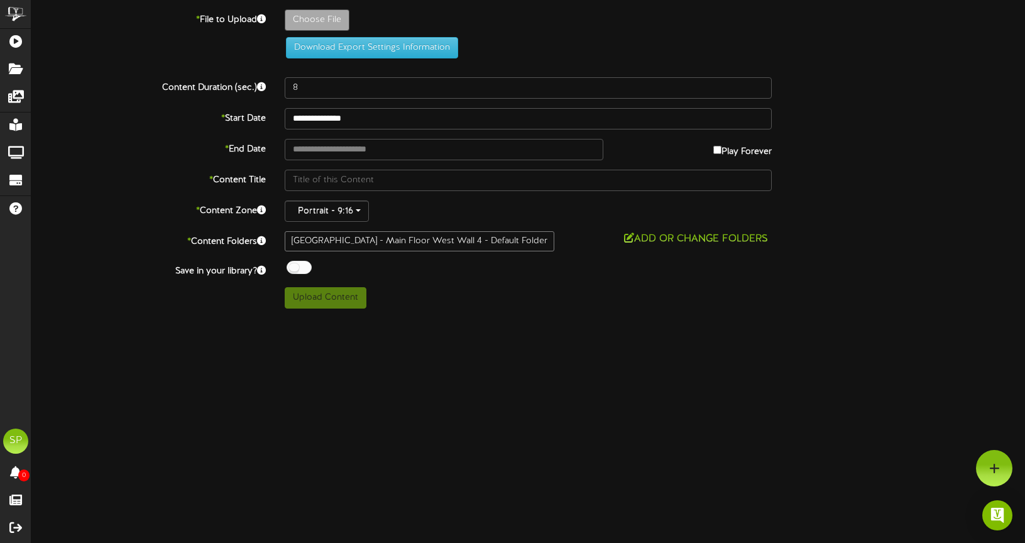
type input "**********"
type input "FALL_ADS_4_1080x1920"
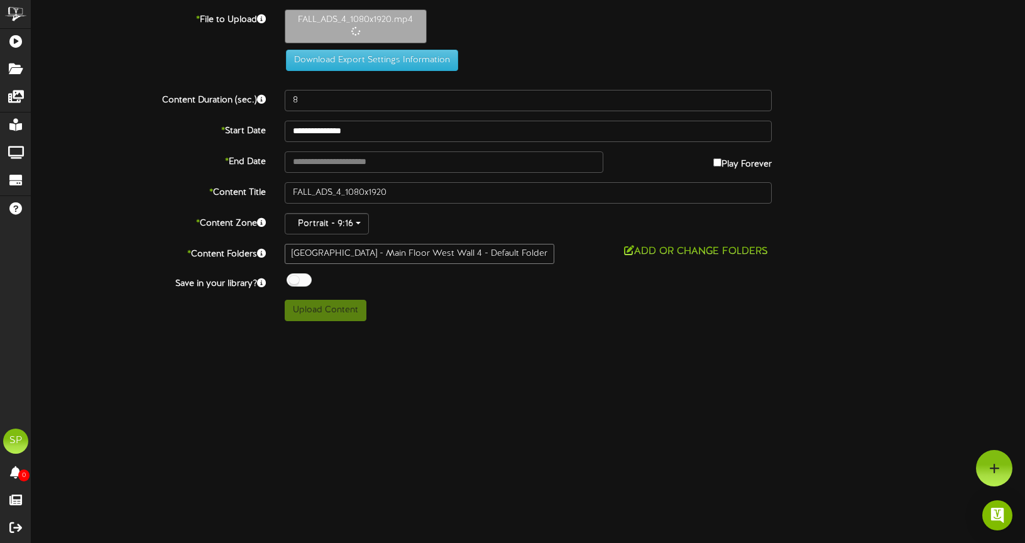
type input "12"
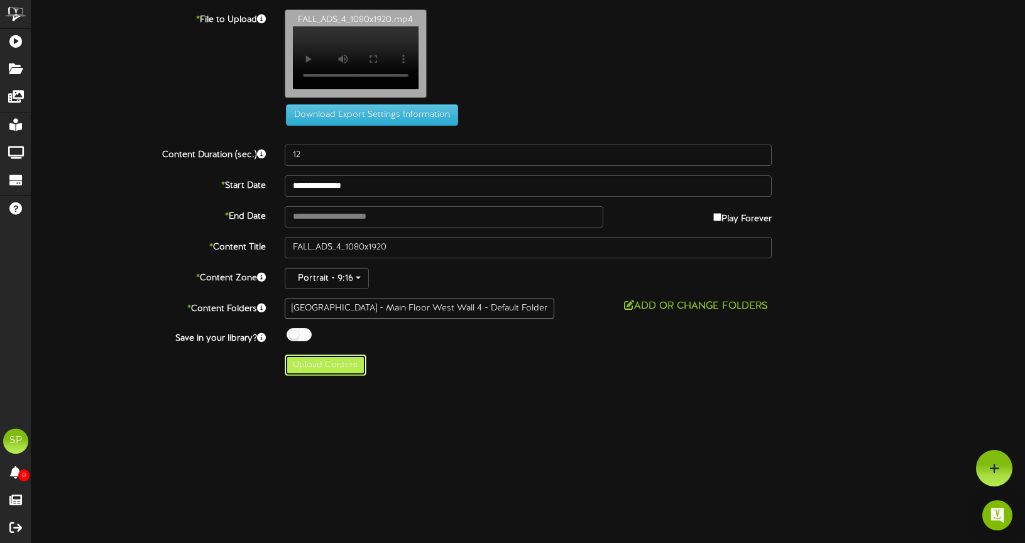
click at [328, 376] on button "Upload Content" at bounding box center [326, 364] width 82 height 21
type input "**********"
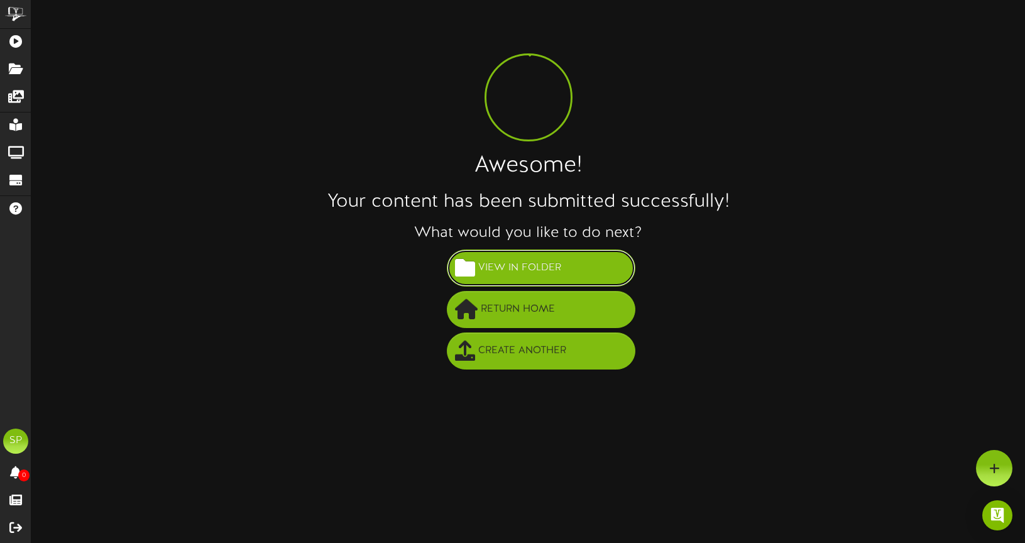
click at [540, 260] on span "View in Folder" at bounding box center [519, 268] width 89 height 21
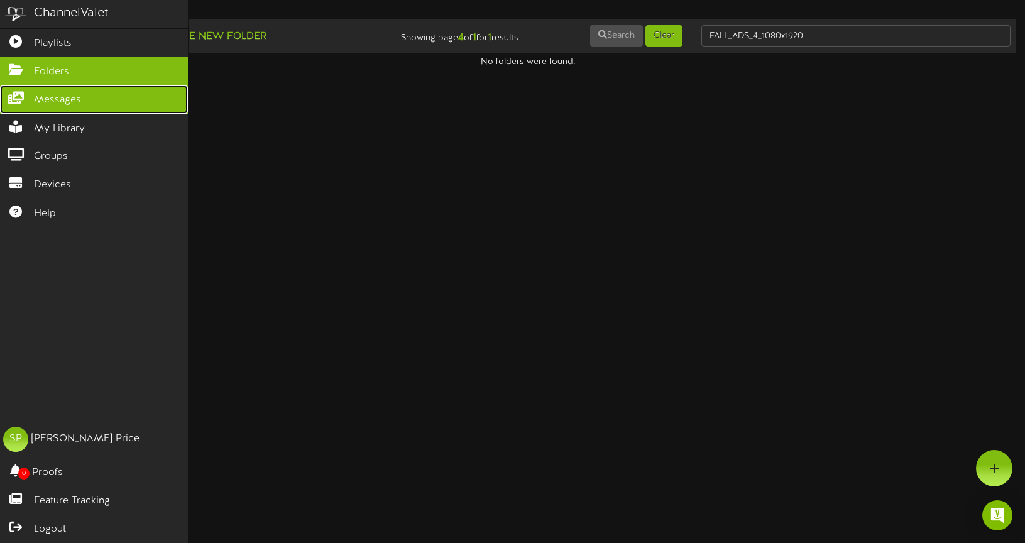
click at [18, 93] on icon at bounding box center [15, 96] width 31 height 9
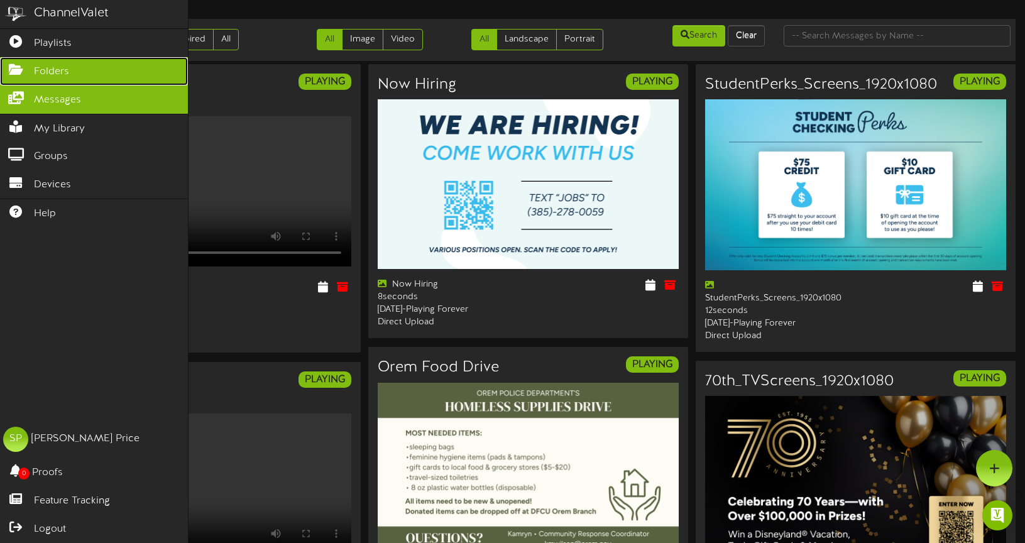
click at [54, 69] on span "Folders" at bounding box center [51, 72] width 35 height 14
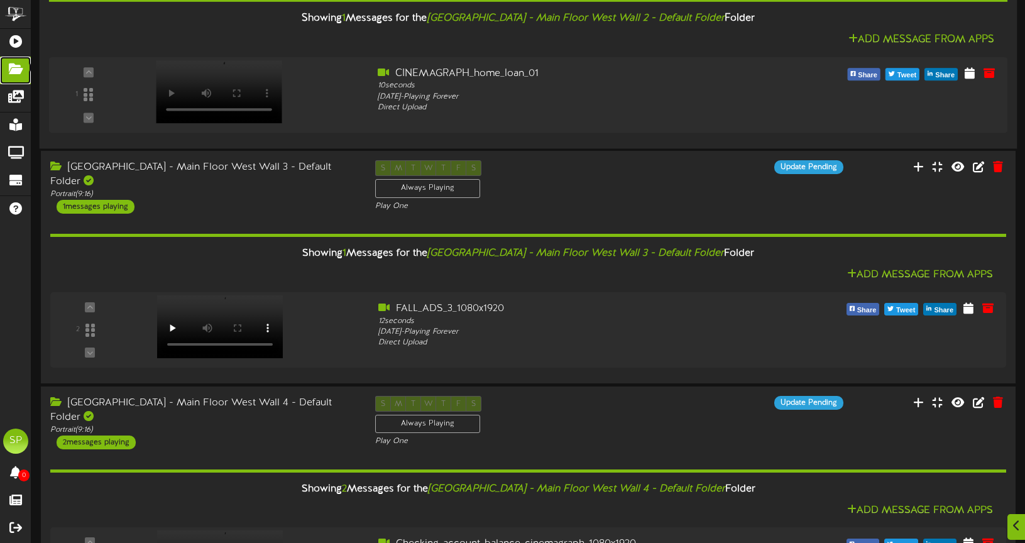
scroll to position [1016, 0]
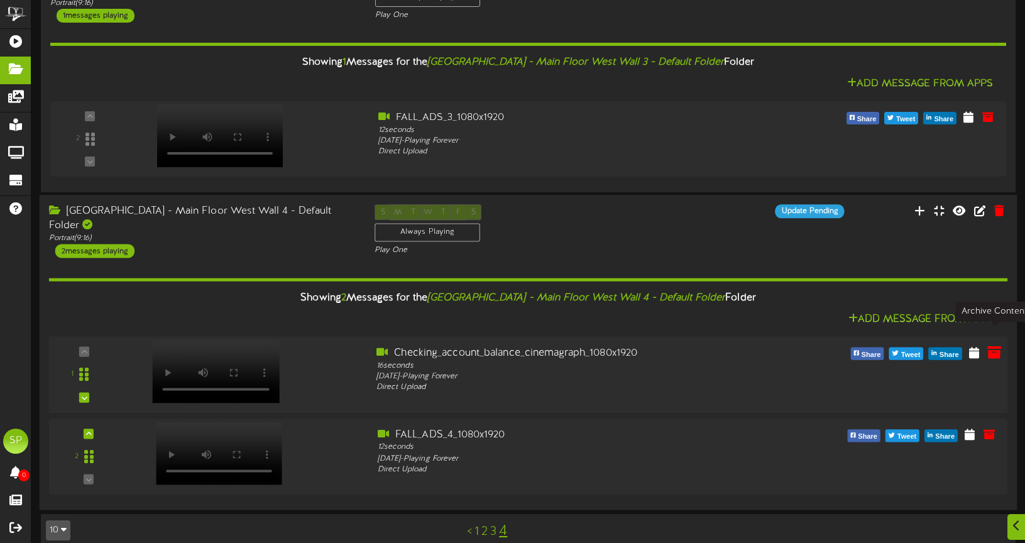
click at [995, 345] on icon at bounding box center [994, 352] width 14 height 14
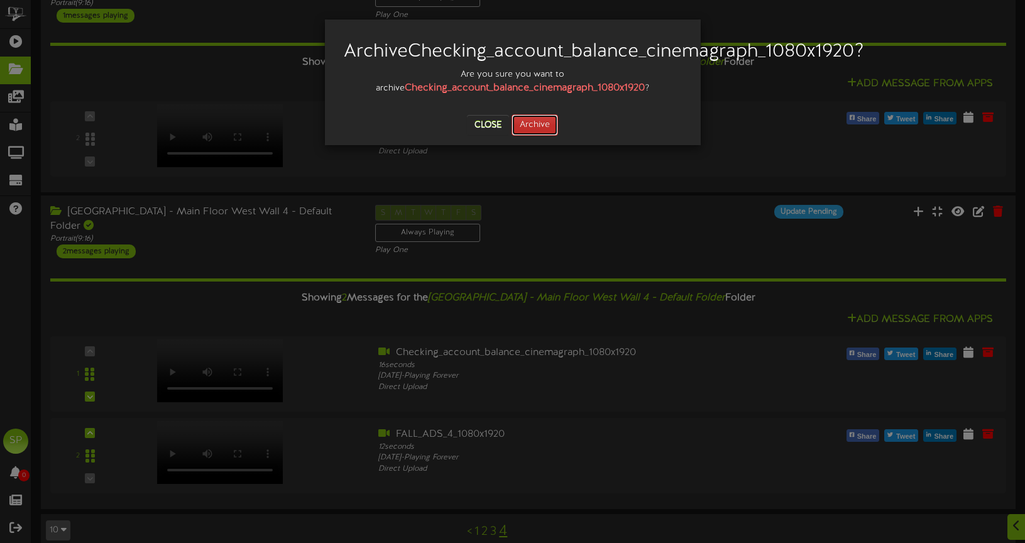
click at [525, 136] on button "Archive" at bounding box center [534, 124] width 46 height 21
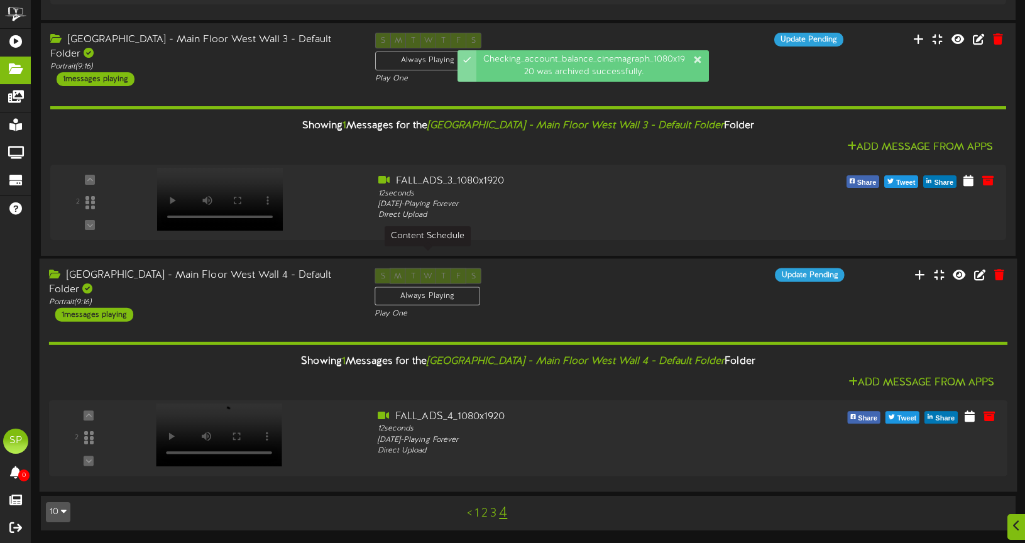
scroll to position [934, 0]
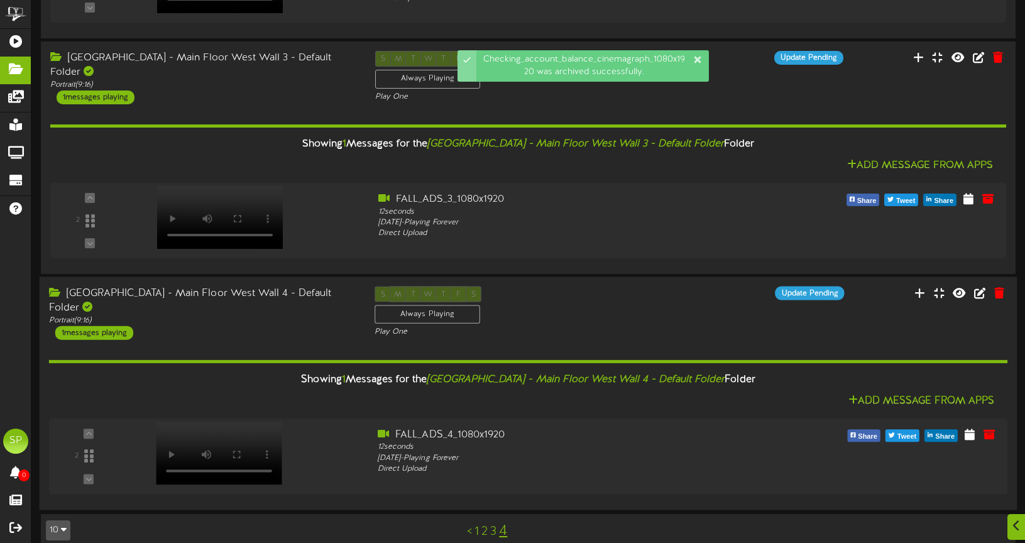
click at [110, 325] on div "1 messages playing" at bounding box center [94, 332] width 78 height 14
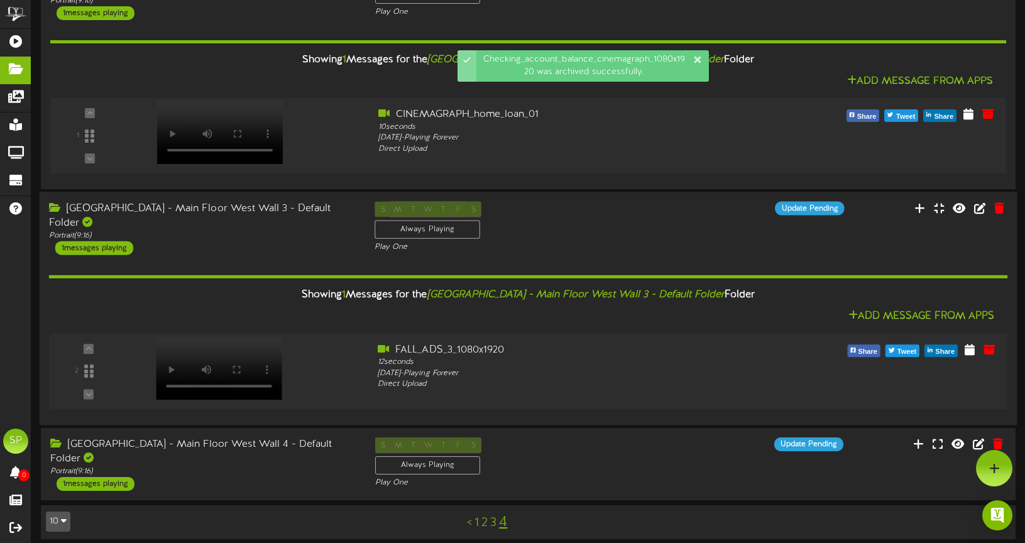
scroll to position [775, 0]
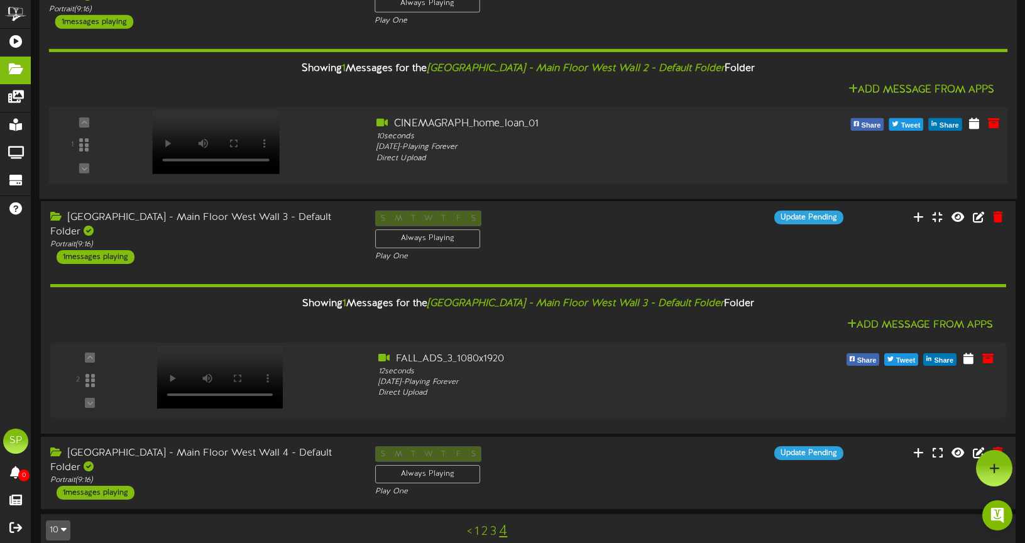
click at [105, 250] on div "1 messages playing" at bounding box center [96, 257] width 78 height 14
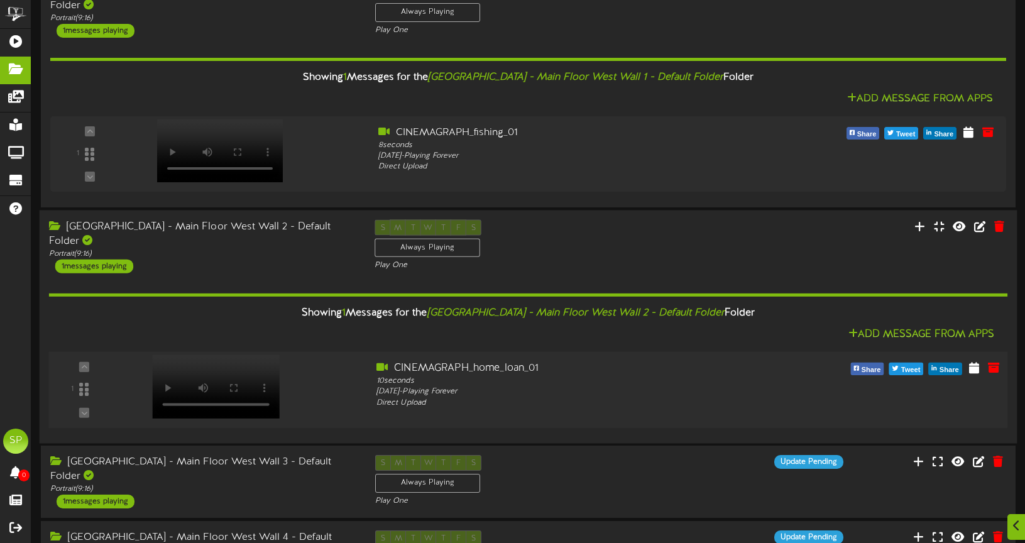
scroll to position [532, 0]
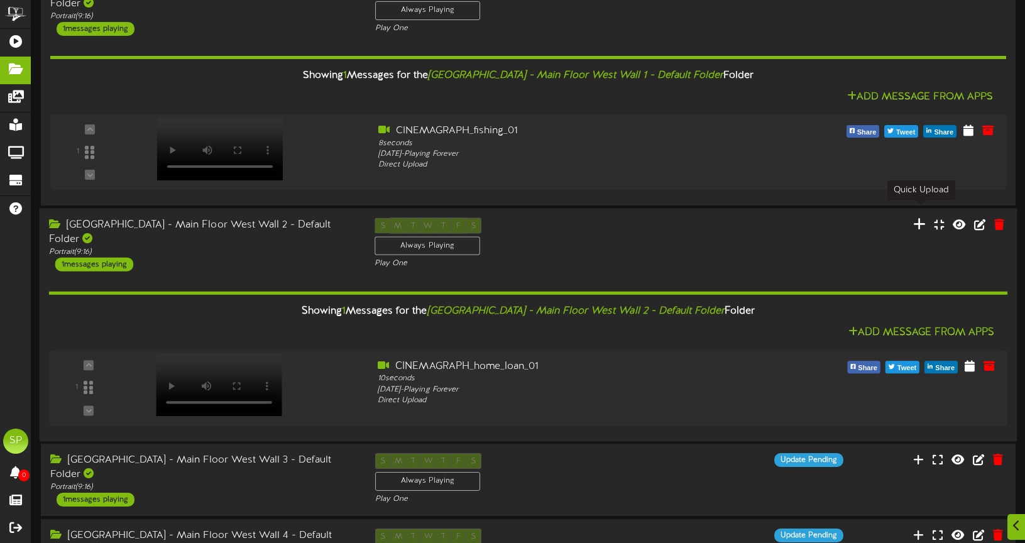
click at [917, 217] on icon at bounding box center [919, 224] width 13 height 14
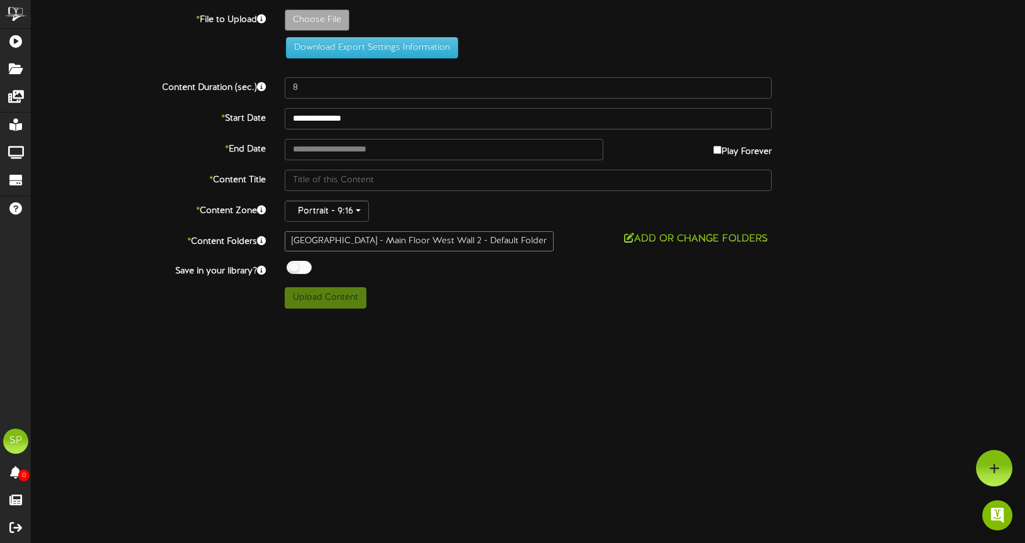
type input "**********"
type input "FALL_ADS_5_1080x1920"
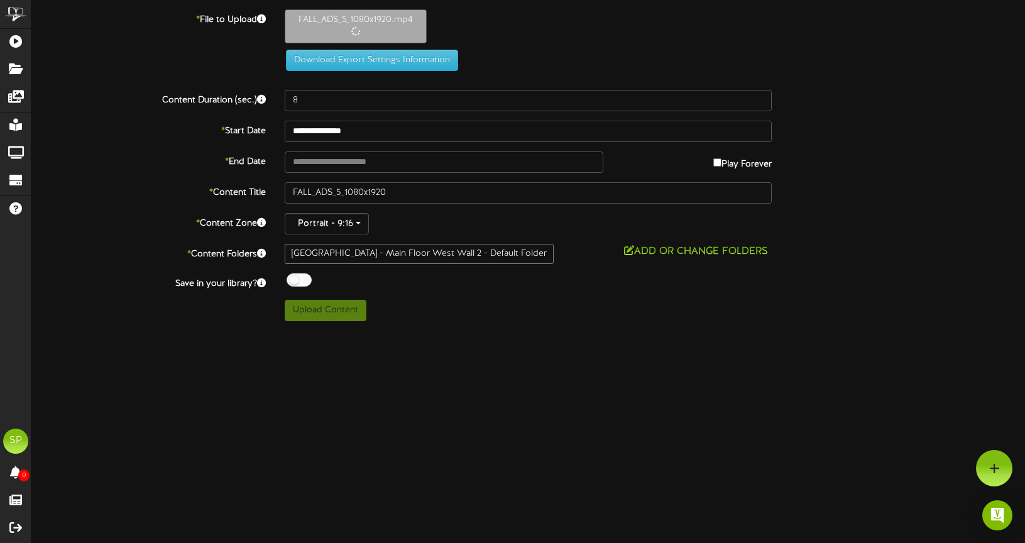
type input "12"
click at [305, 314] on button "Upload Content" at bounding box center [326, 310] width 82 height 21
type input "**********"
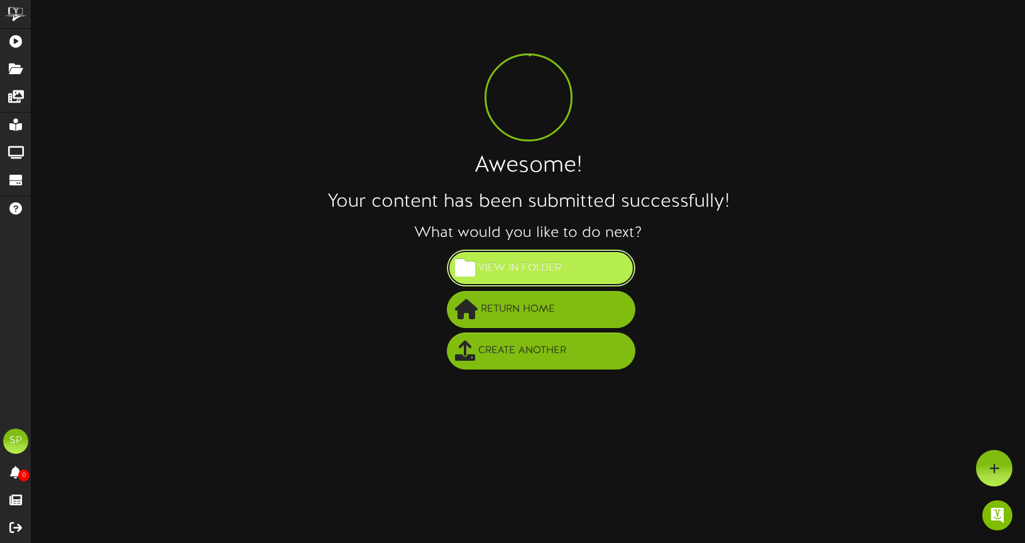
click at [513, 276] on span "View in Folder" at bounding box center [519, 268] width 89 height 21
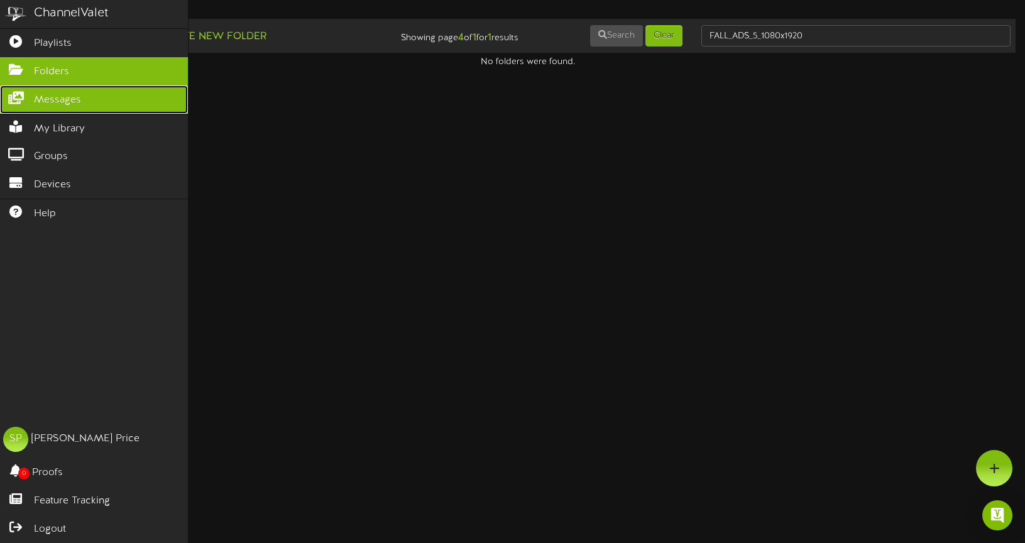
click at [43, 97] on span "Messages" at bounding box center [57, 100] width 47 height 14
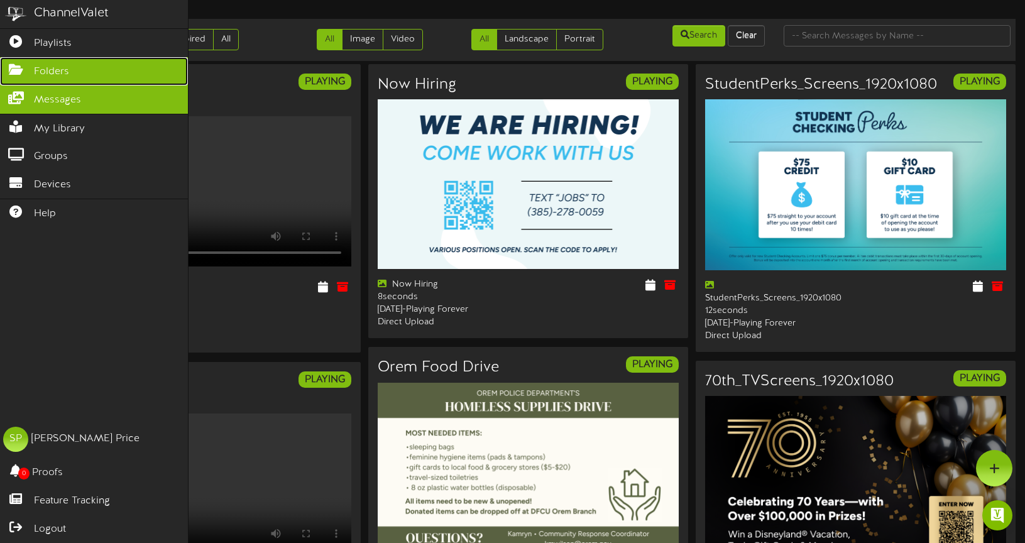
click at [48, 68] on span "Folders" at bounding box center [51, 72] width 35 height 14
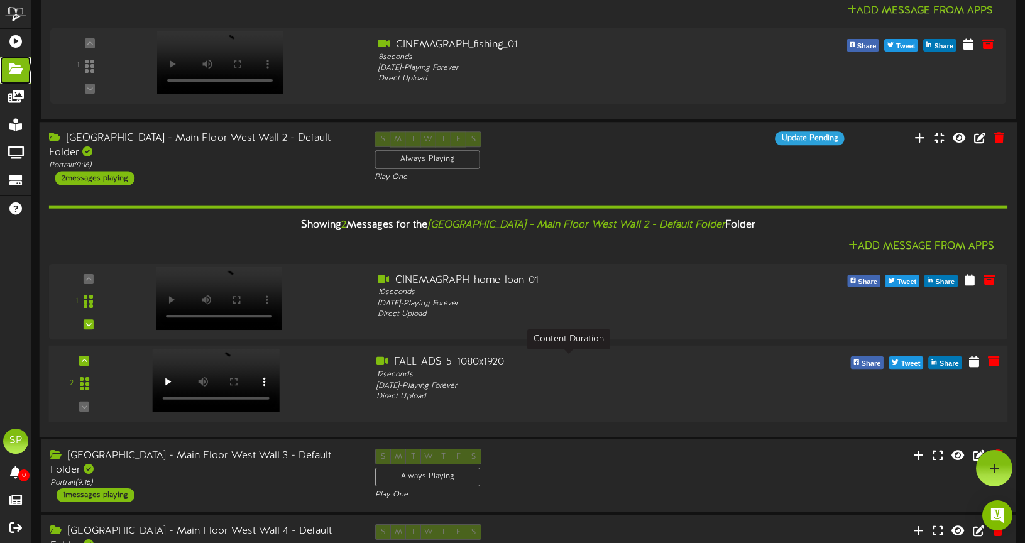
scroll to position [617, 0]
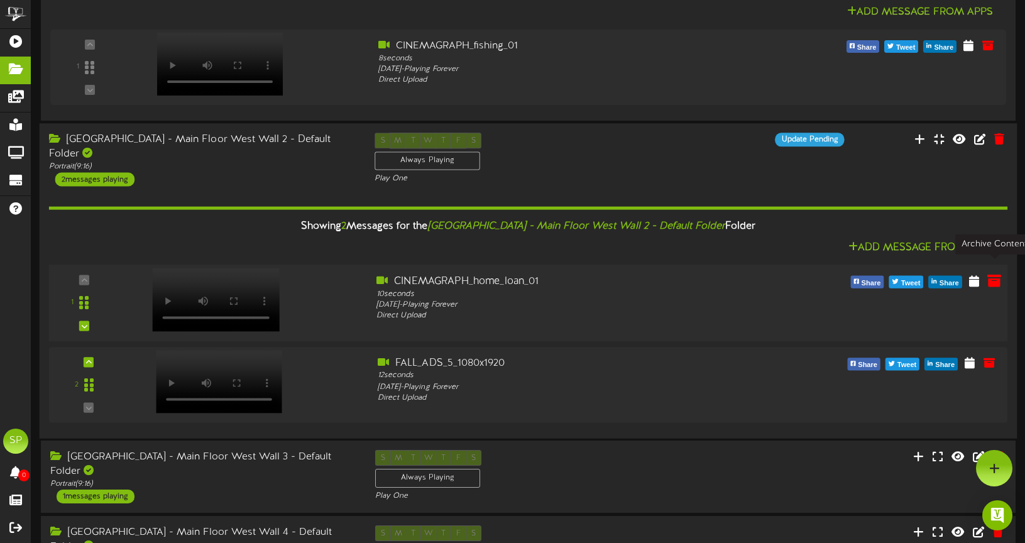
click at [992, 273] on icon at bounding box center [994, 280] width 14 height 14
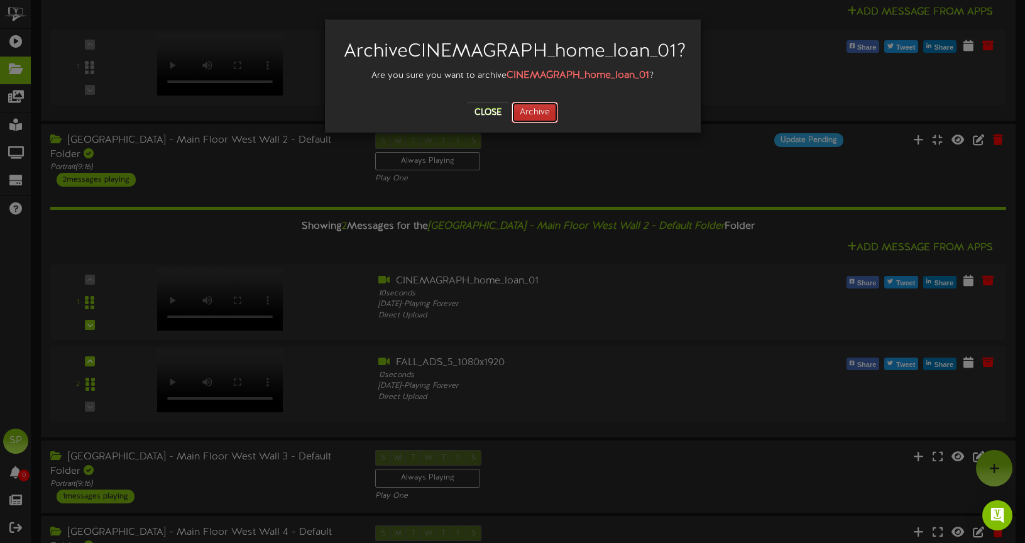
click at [534, 123] on button "Archive" at bounding box center [534, 112] width 46 height 21
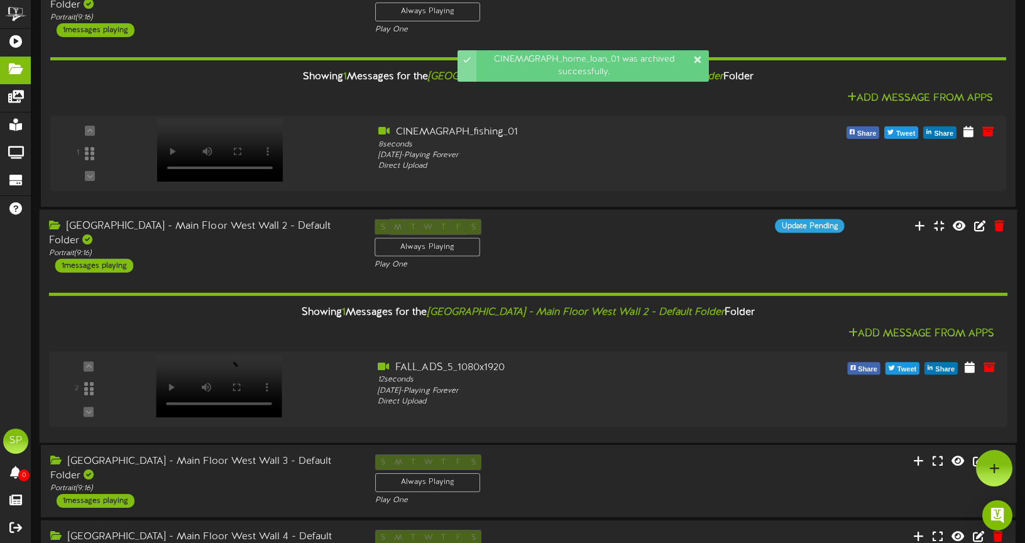
scroll to position [523, 0]
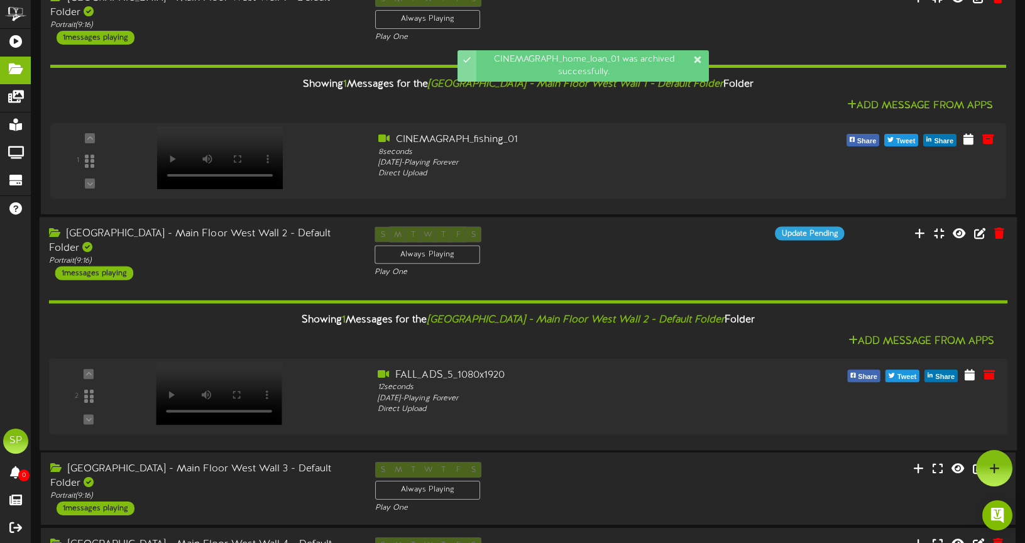
click at [116, 266] on div "1 messages playing" at bounding box center [94, 273] width 78 height 14
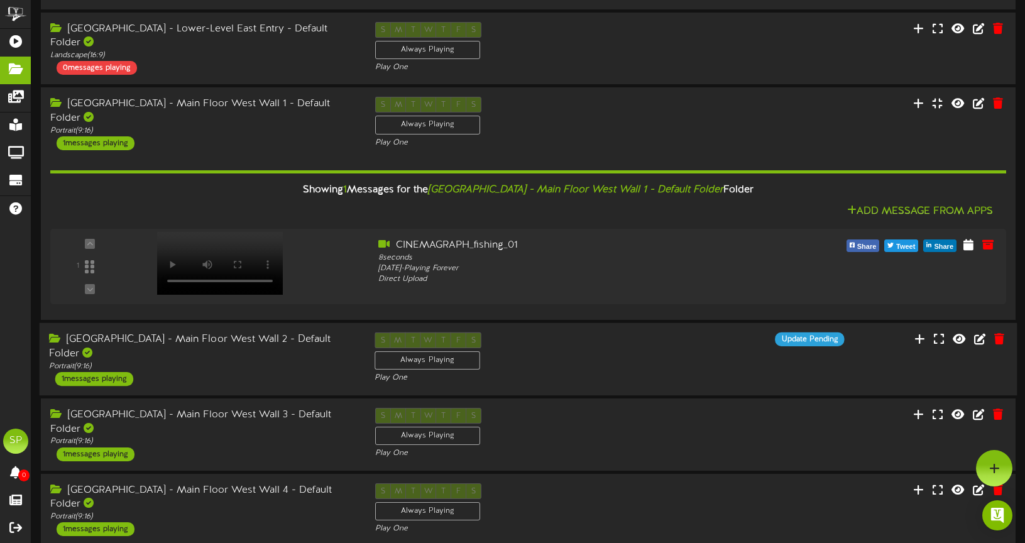
scroll to position [416, 0]
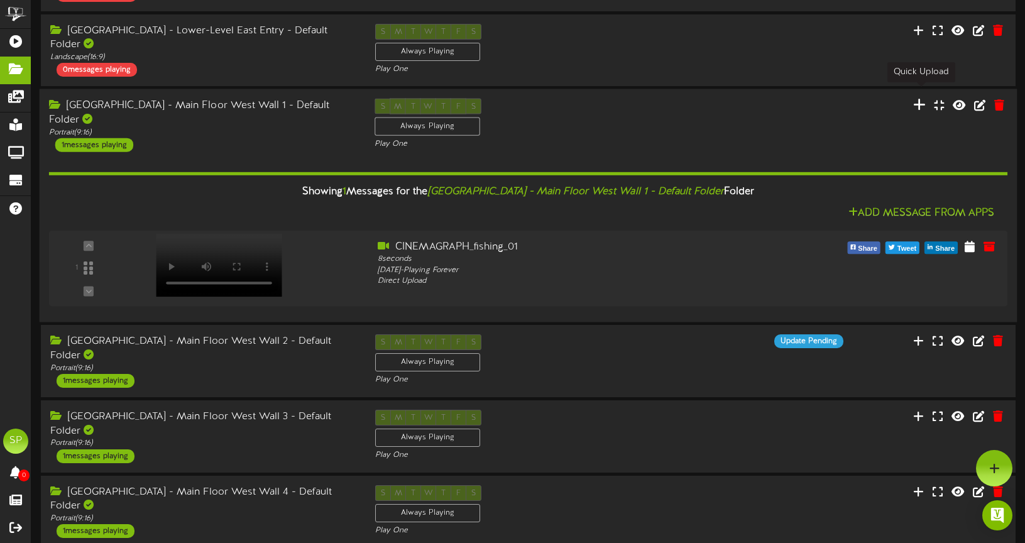
click at [918, 98] on icon at bounding box center [919, 105] width 13 height 14
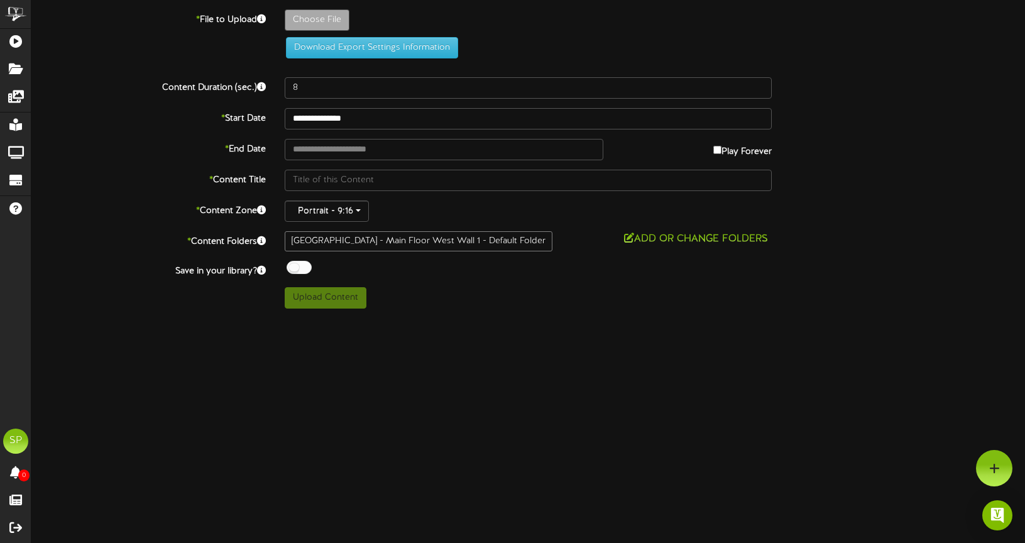
type input "**********"
type input "FALL_ADS_2_1080x1920"
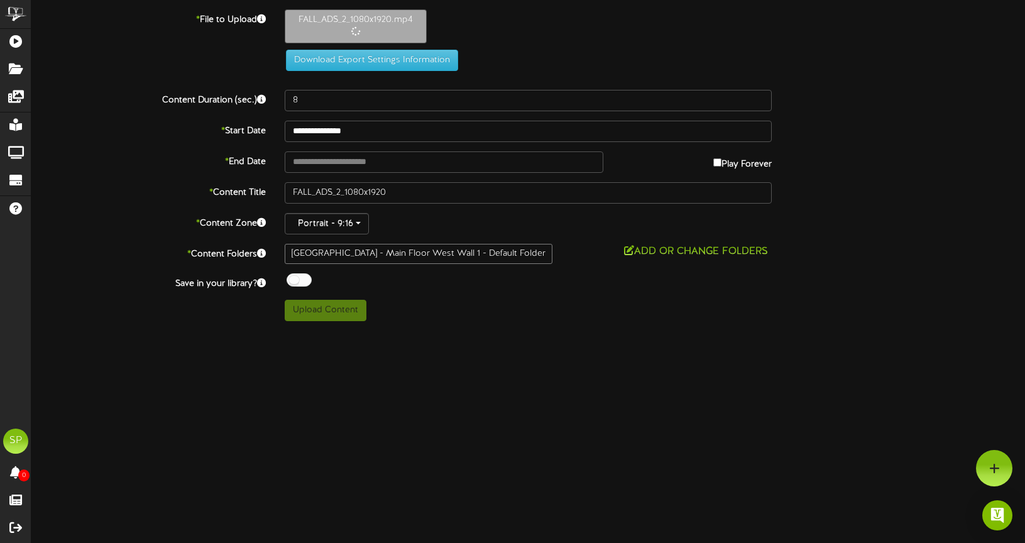
type input "12"
click at [324, 305] on button "Upload Content" at bounding box center [326, 310] width 82 height 21
type input "**********"
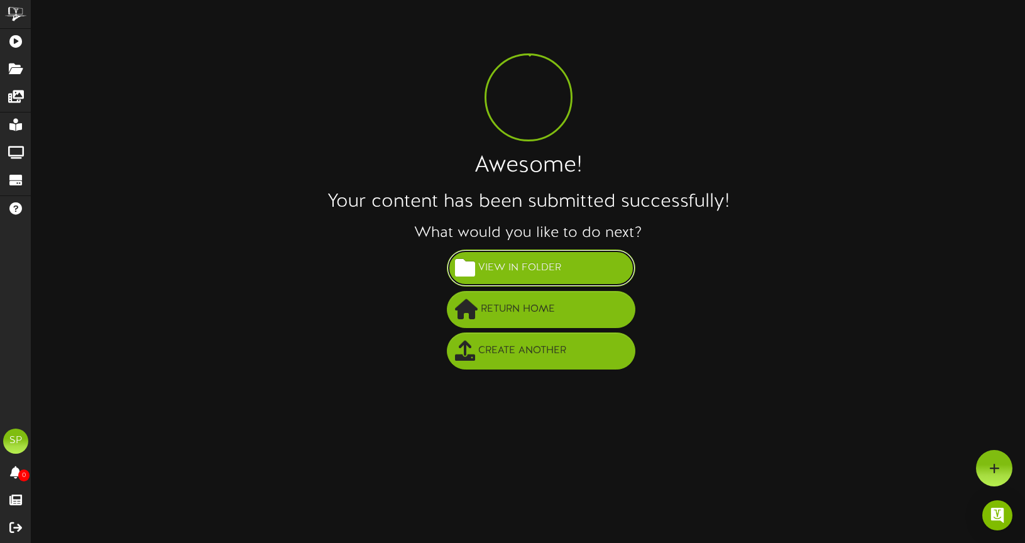
click at [469, 266] on span at bounding box center [465, 268] width 20 height 20
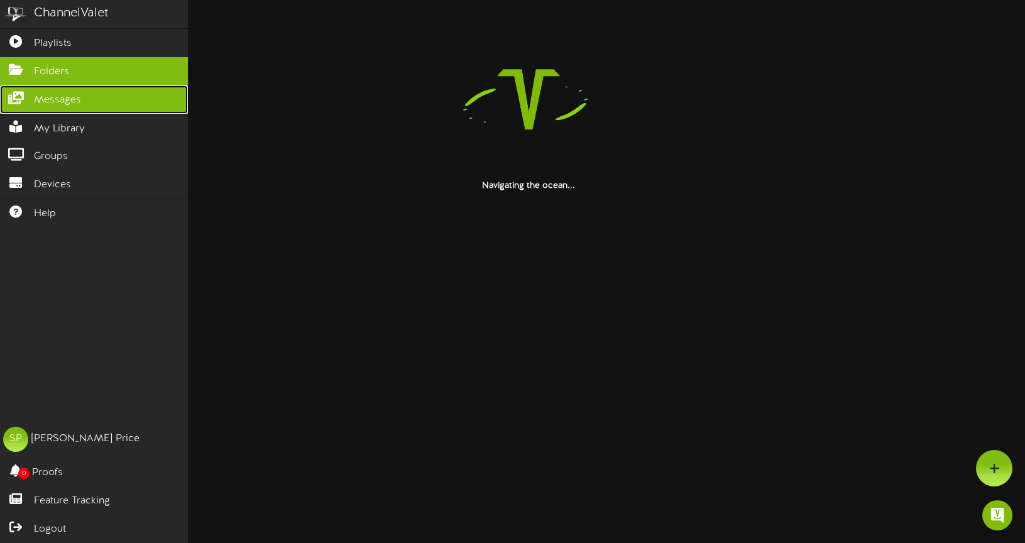
click at [45, 94] on span "Messages" at bounding box center [57, 100] width 47 height 14
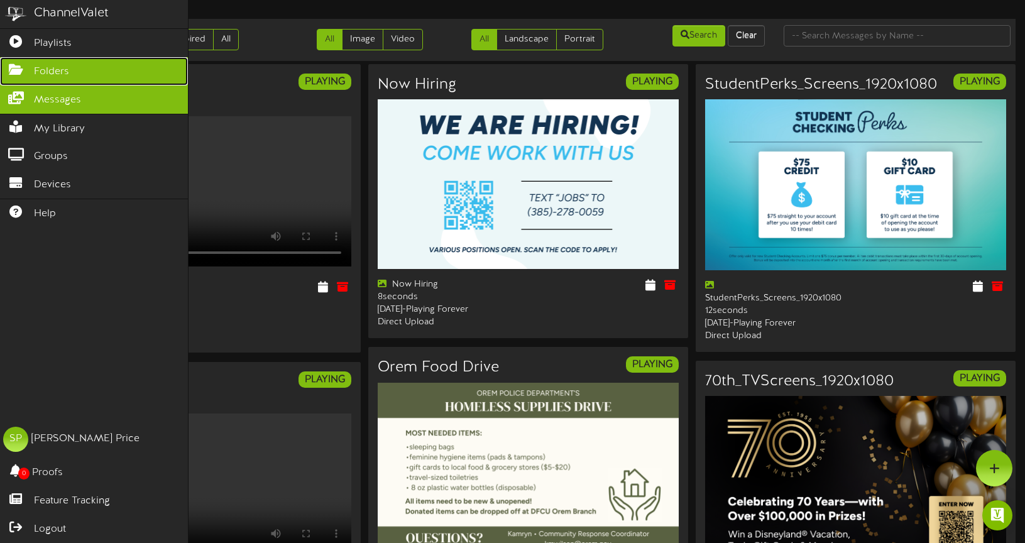
click at [45, 67] on span "Folders" at bounding box center [51, 72] width 35 height 14
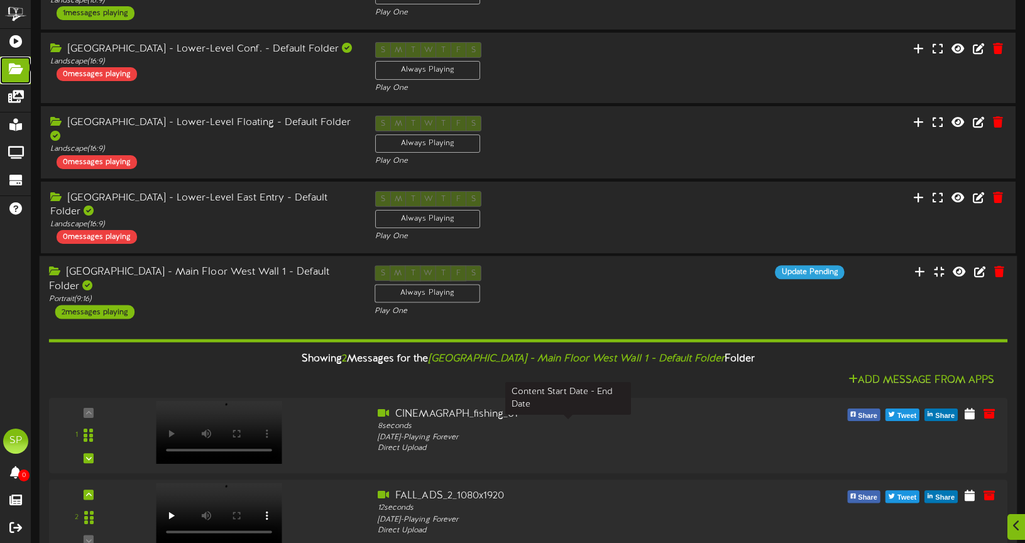
scroll to position [536, 0]
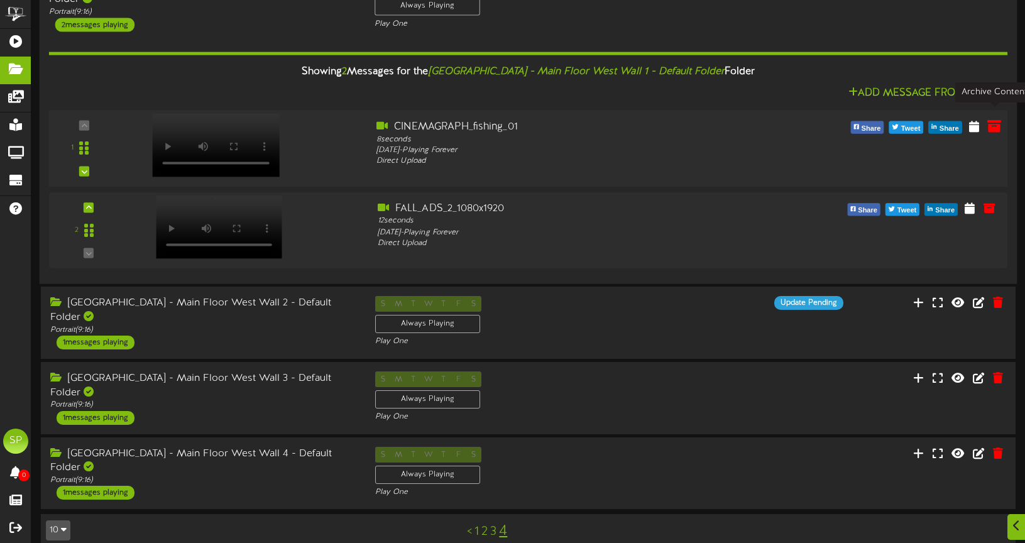
click at [992, 119] on icon at bounding box center [994, 126] width 14 height 14
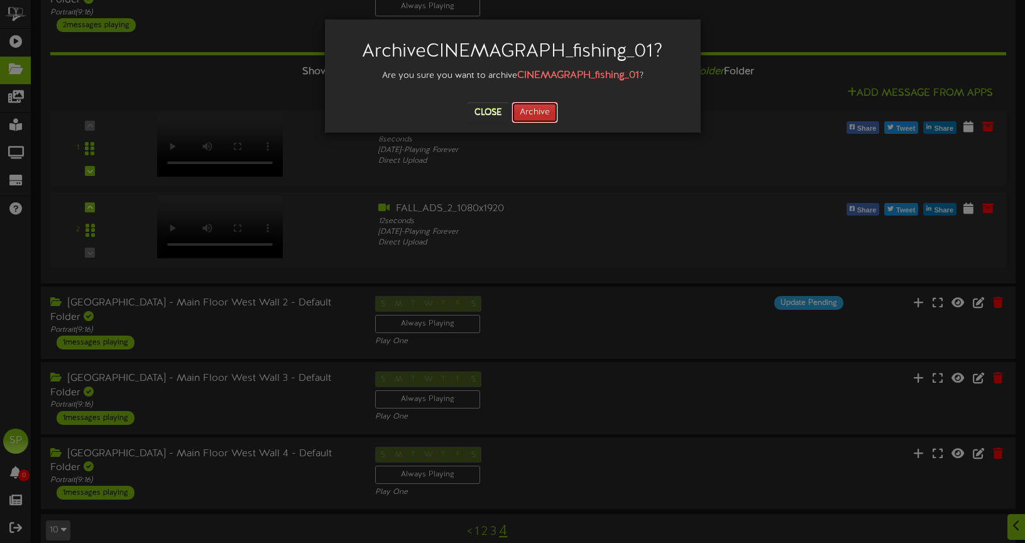
click at [519, 107] on button "Archive" at bounding box center [534, 112] width 46 height 21
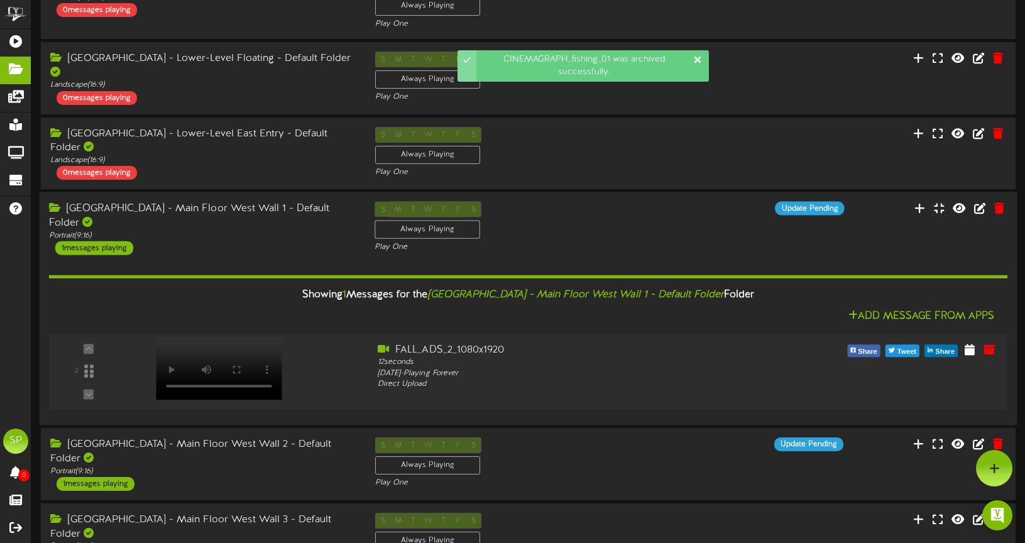
click at [109, 241] on div "1 messages playing" at bounding box center [94, 248] width 78 height 14
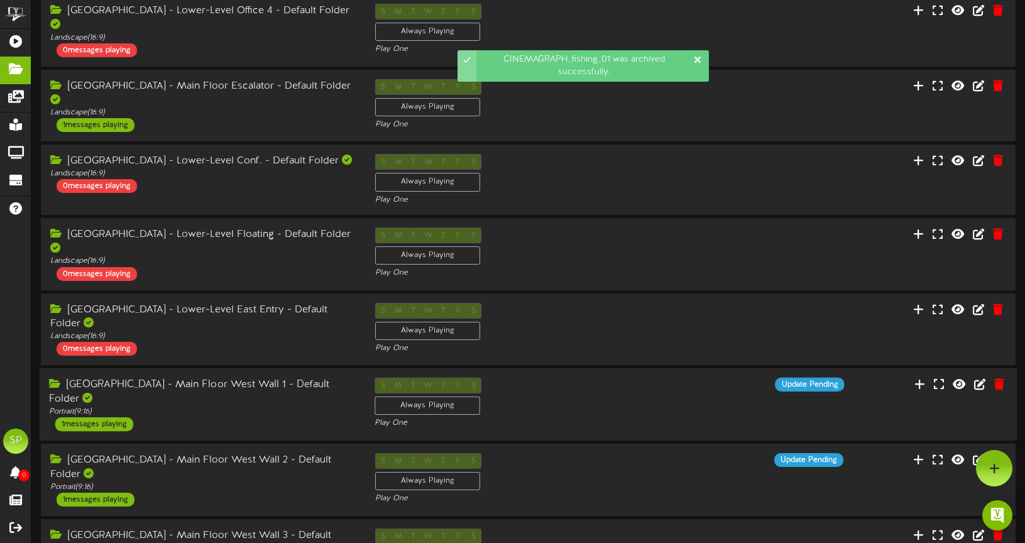
scroll to position [0, 0]
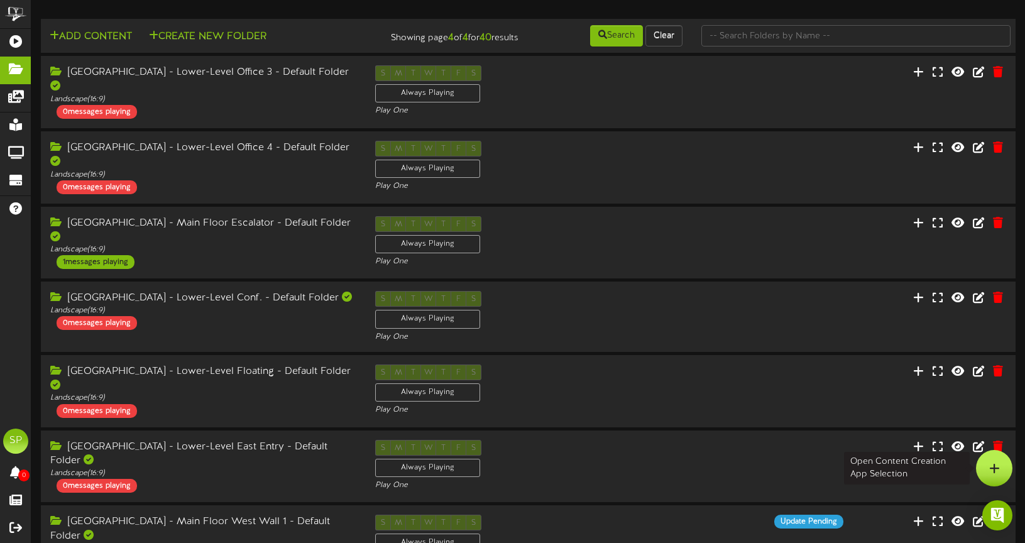
click at [996, 462] on icon at bounding box center [994, 467] width 11 height 11
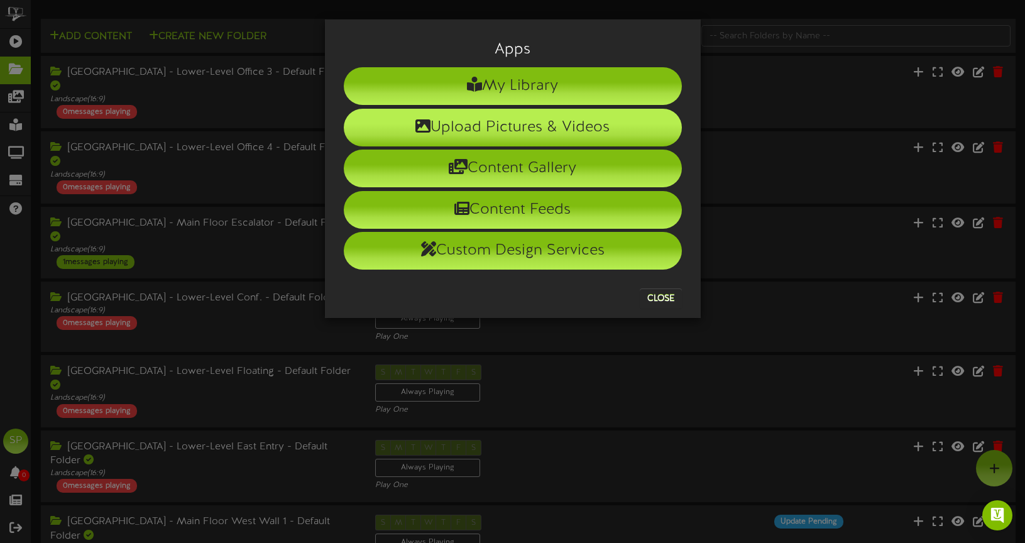
click at [491, 123] on li "Upload Pictures & Videos" at bounding box center [513, 128] width 338 height 38
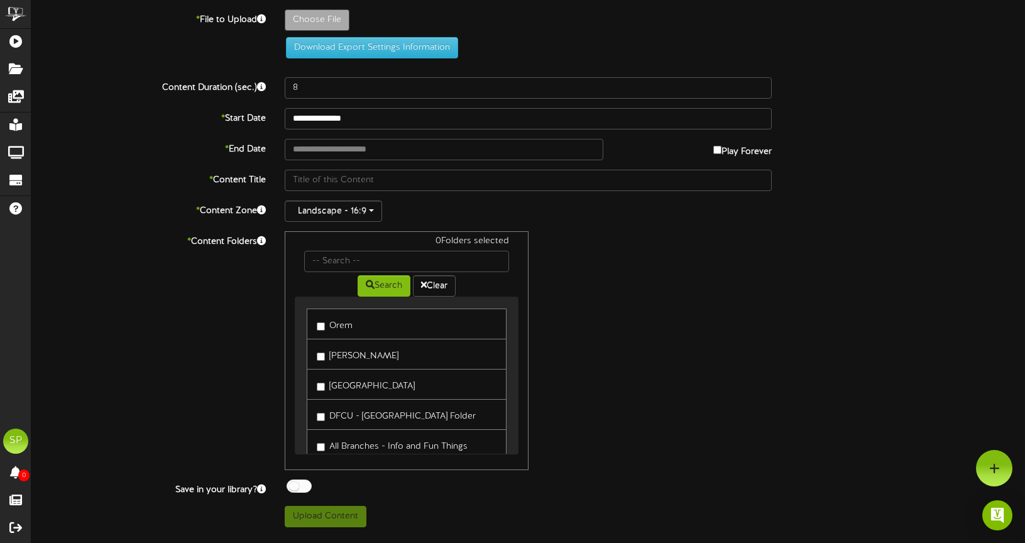
type input "**********"
type input "HolidayClosuresforScreens_2025_ColumbusDay_1920x1080"
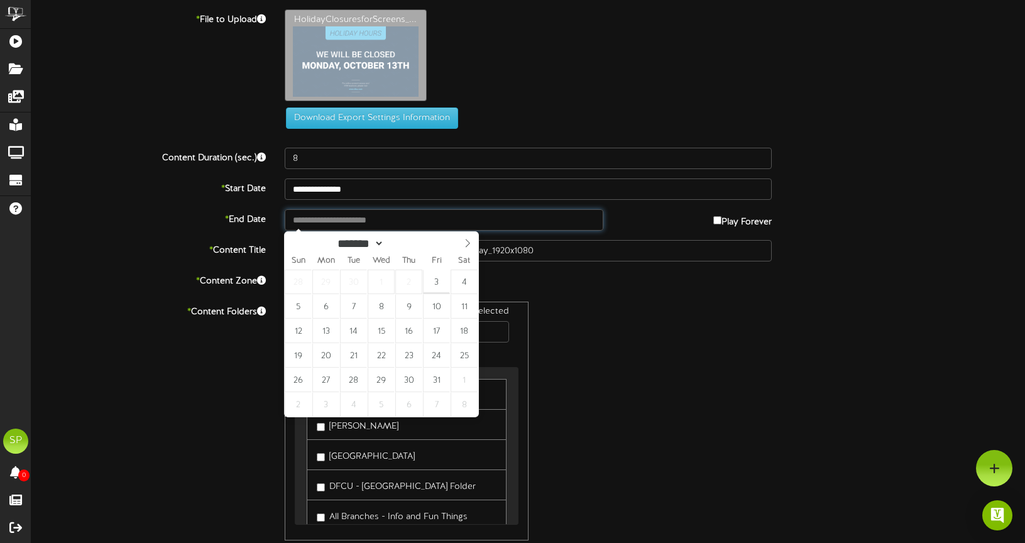
click at [364, 216] on input "text" at bounding box center [444, 219] width 319 height 21
type input "**********"
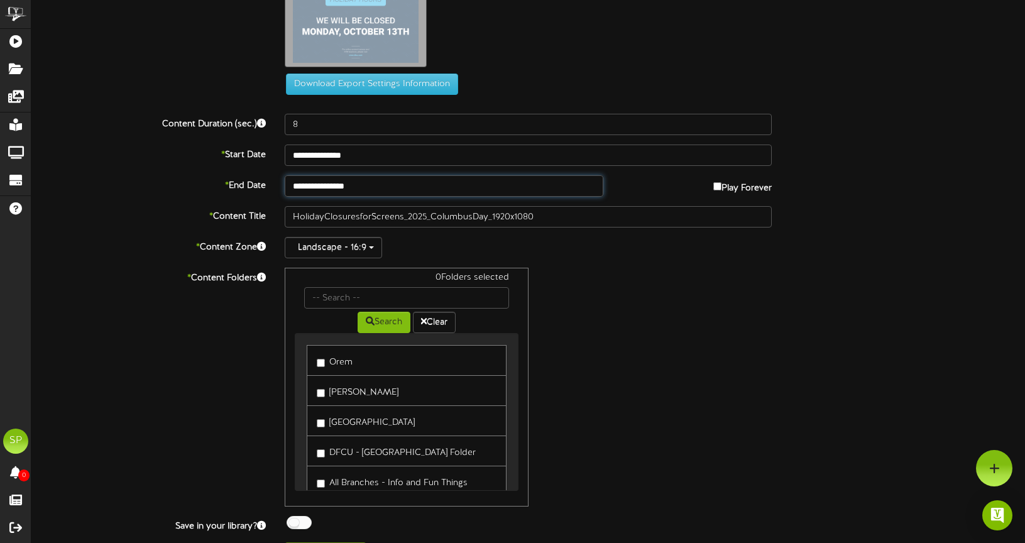
scroll to position [64, 0]
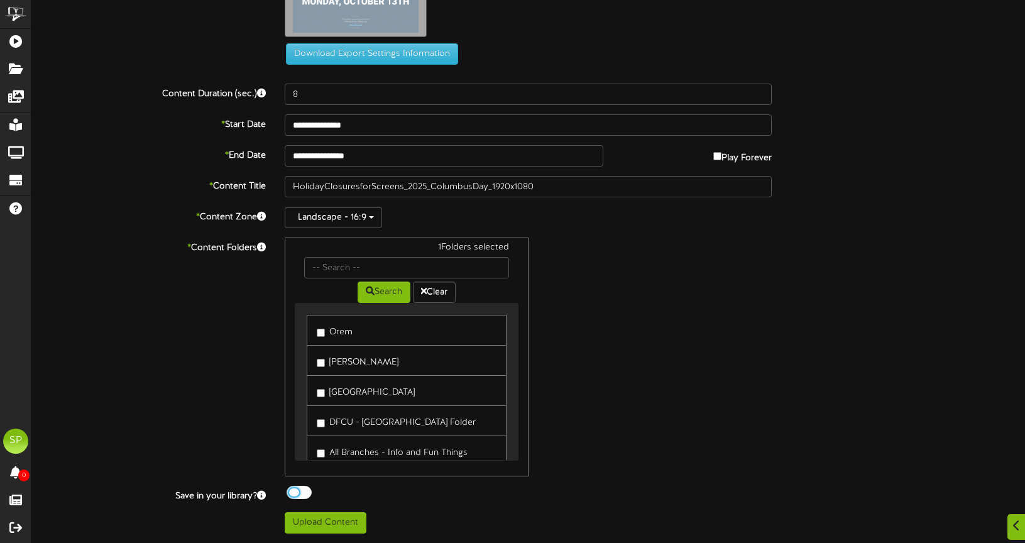
click at [294, 491] on div at bounding box center [299, 492] width 25 height 13
click at [323, 518] on button "Upload Content" at bounding box center [326, 522] width 82 height 21
